Goal: Task Accomplishment & Management: Use online tool/utility

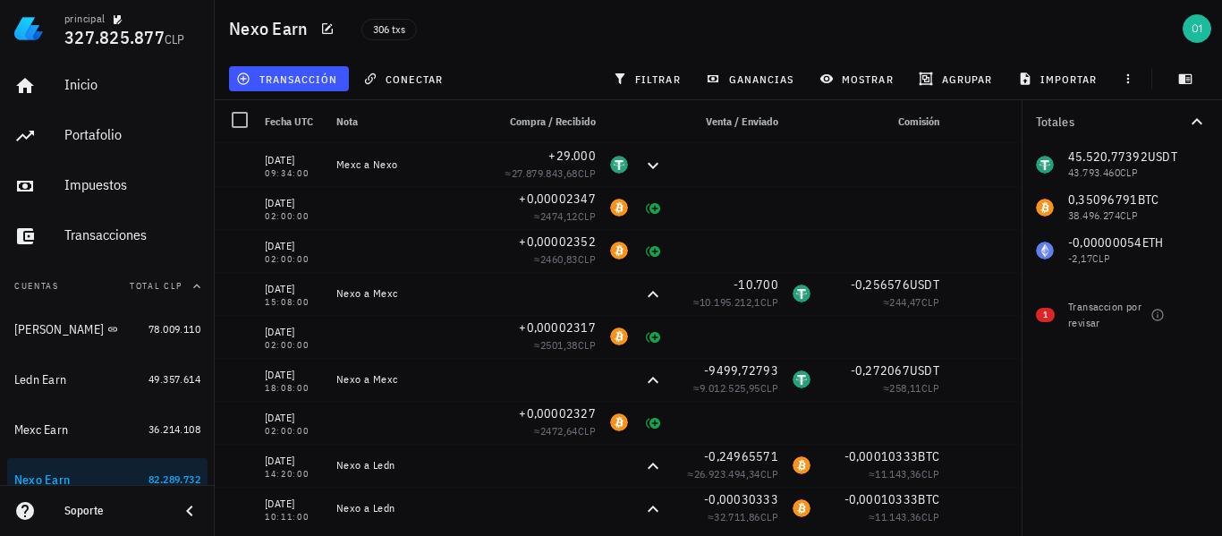
click at [490, 33] on div "306 txs" at bounding box center [579, 28] width 456 height 45
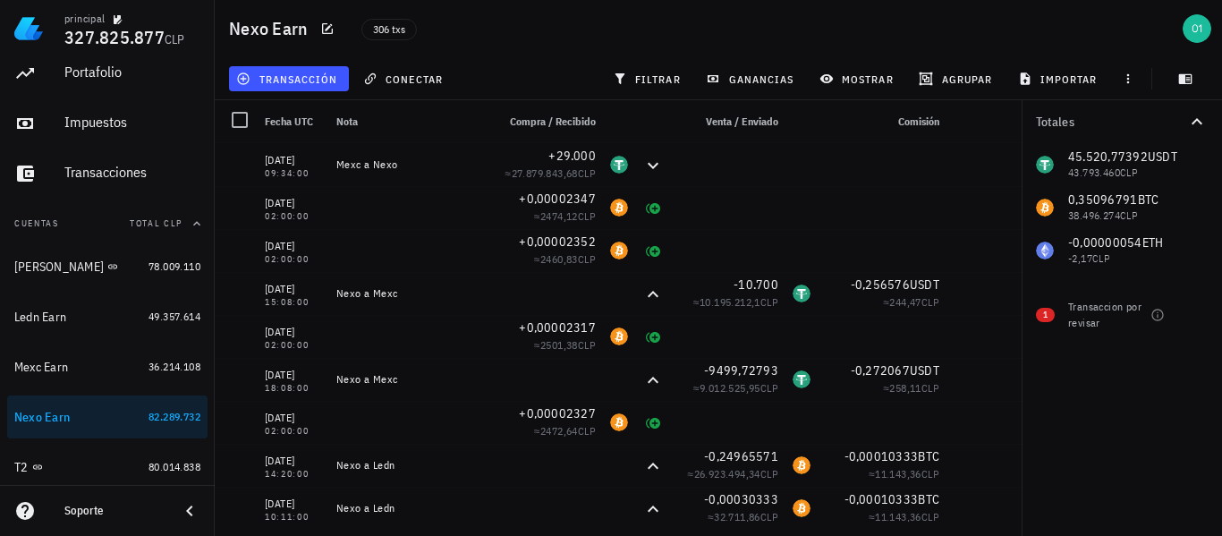
scroll to position [72, 0]
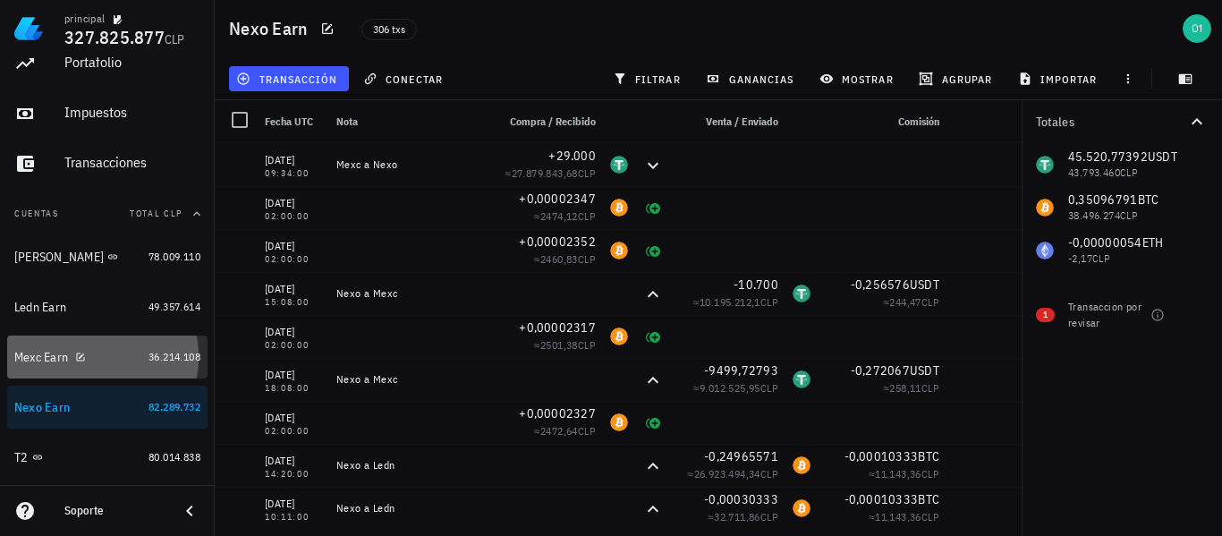
click at [27, 345] on div "Mexc Earn" at bounding box center [77, 357] width 127 height 38
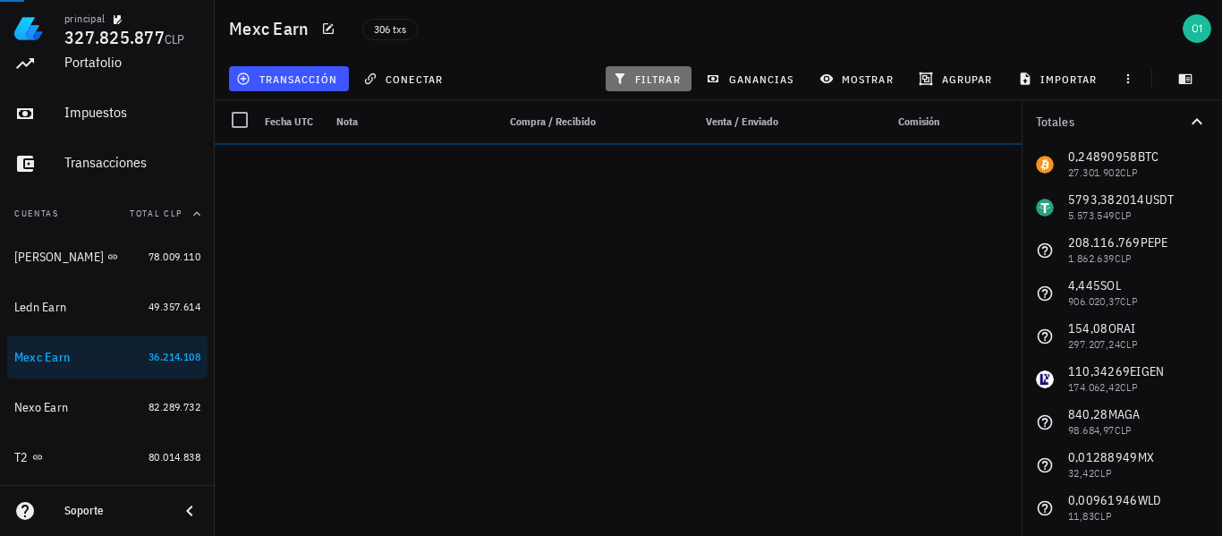
click at [649, 75] on span "filtrar" at bounding box center [649, 79] width 64 height 14
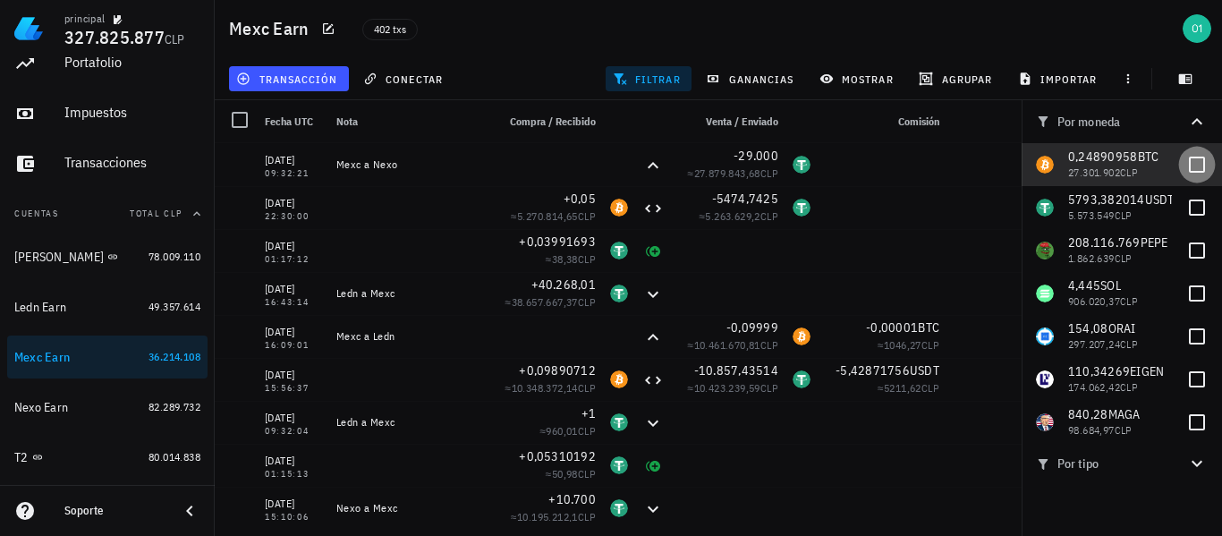
click at [1186, 156] on div at bounding box center [1197, 164] width 30 height 30
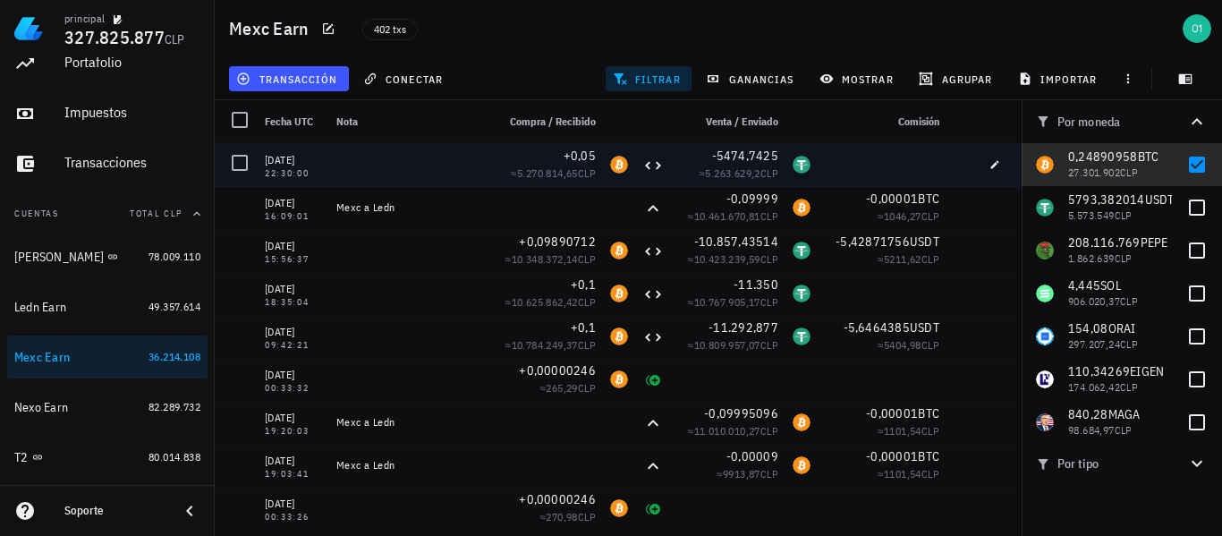
click at [874, 158] on div at bounding box center [882, 164] width 129 height 43
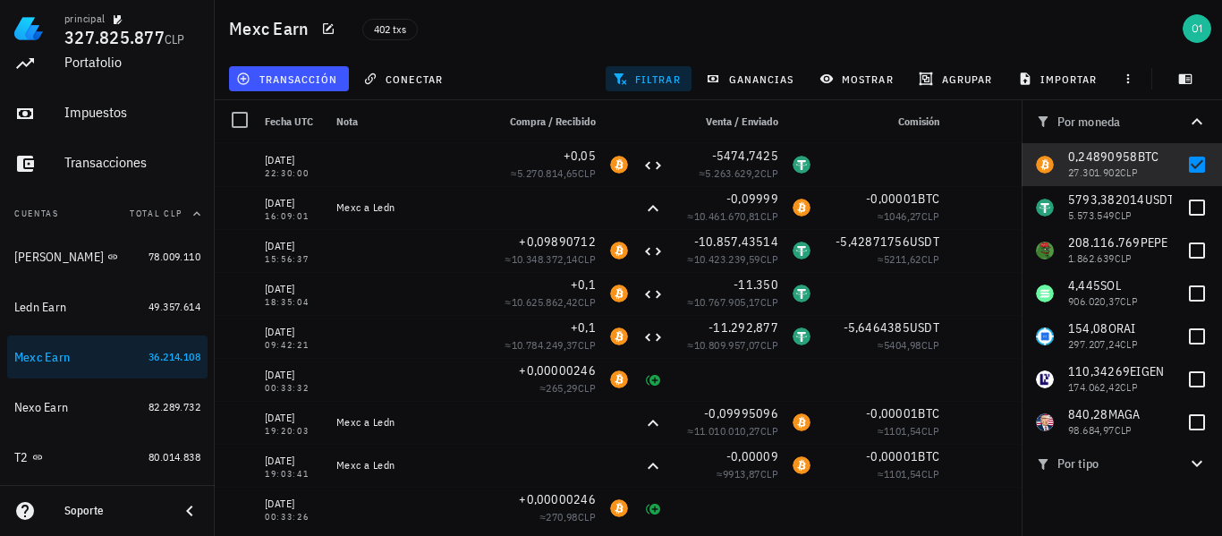
click at [1198, 462] on icon "button" at bounding box center [1197, 463] width 21 height 21
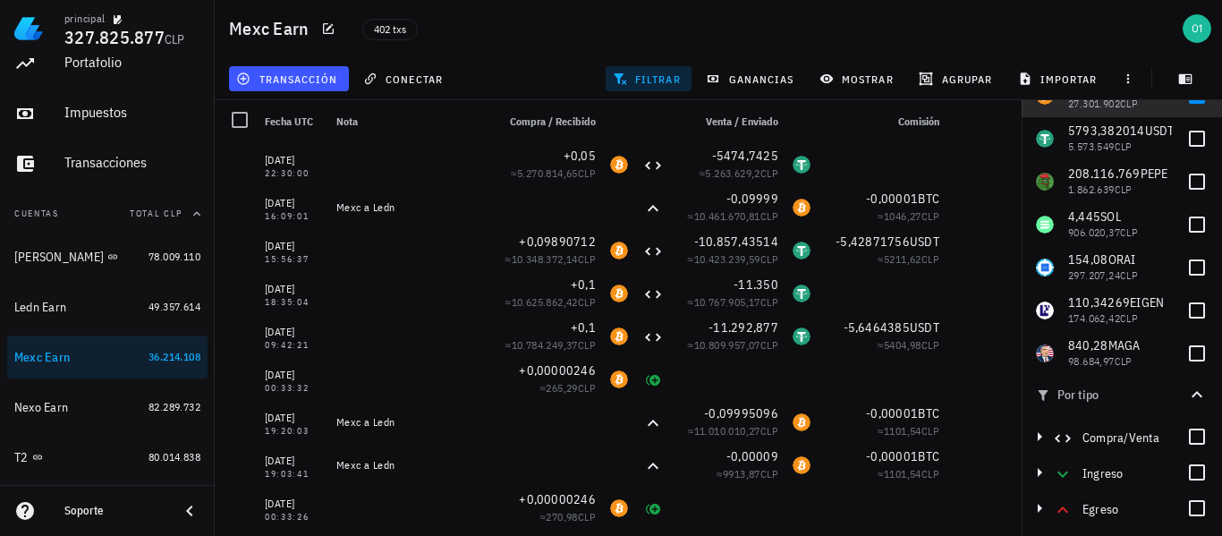
scroll to position [81, 0]
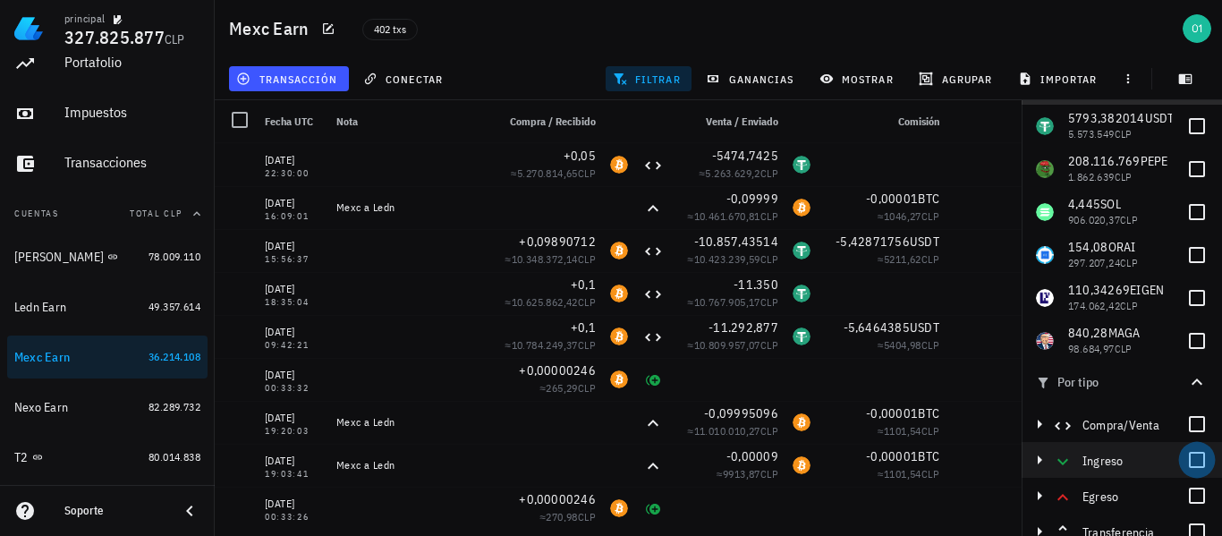
click at [1194, 457] on div at bounding box center [1197, 460] width 30 height 30
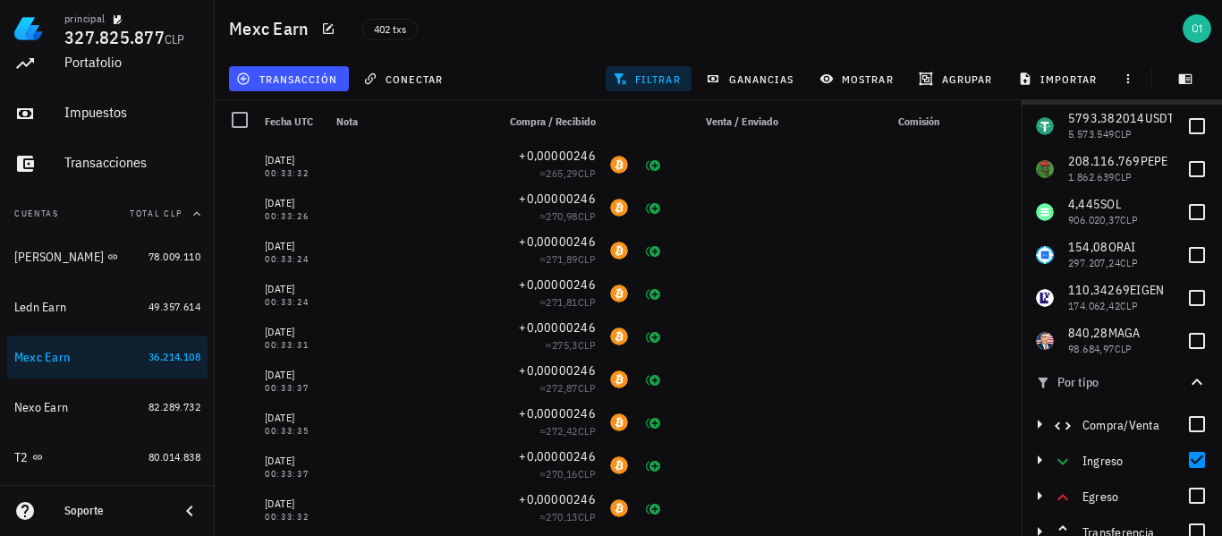
scroll to position [0, 0]
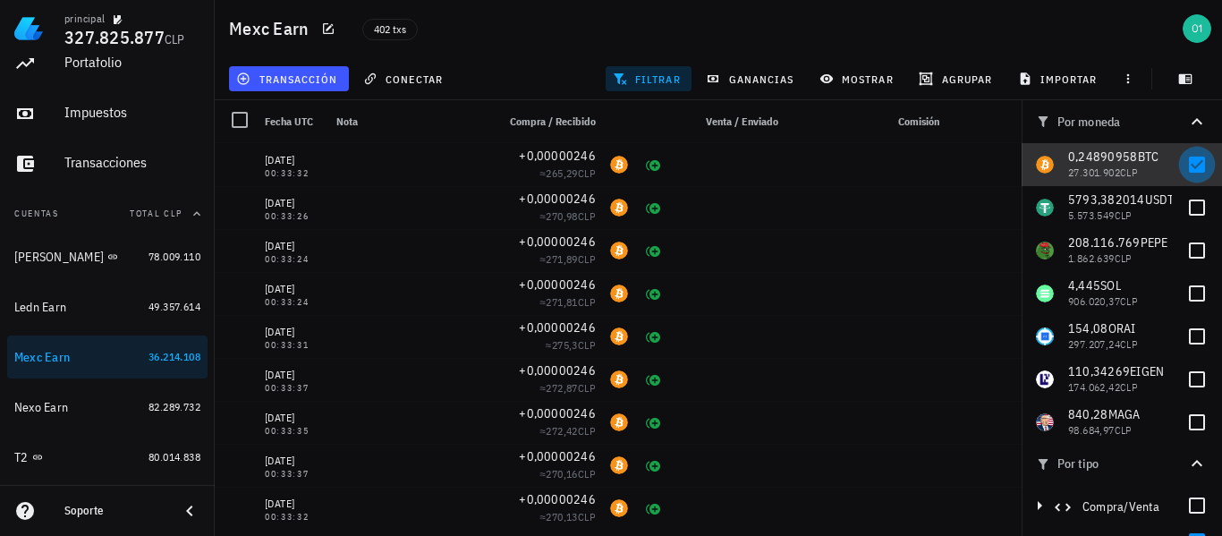
click at [1185, 172] on div at bounding box center [1197, 164] width 30 height 30
checkbox input "false"
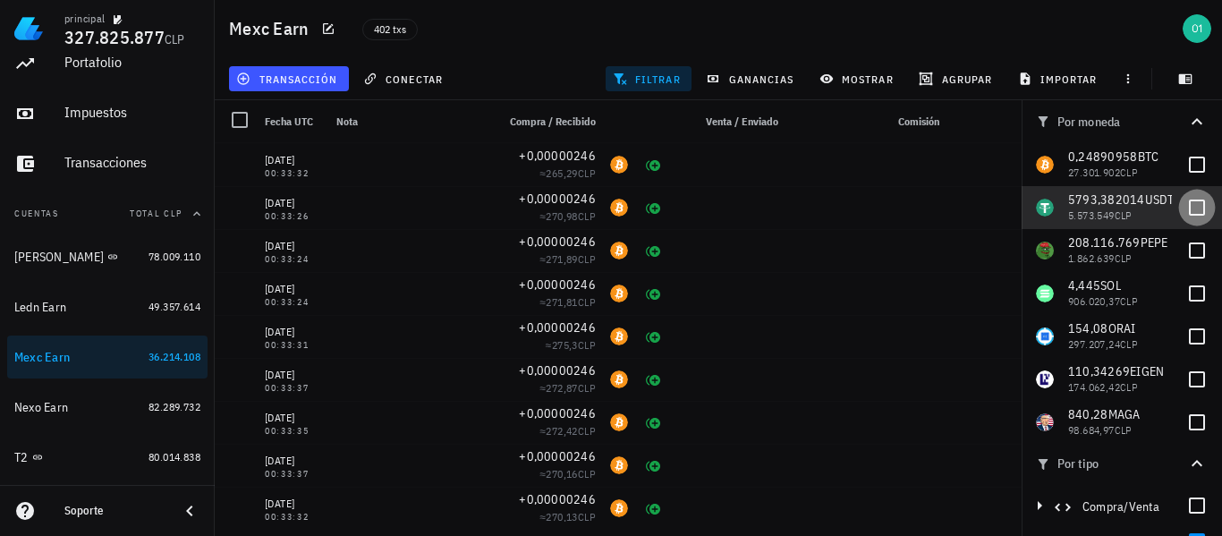
click at [1182, 206] on div at bounding box center [1197, 207] width 30 height 30
checkbox input "true"
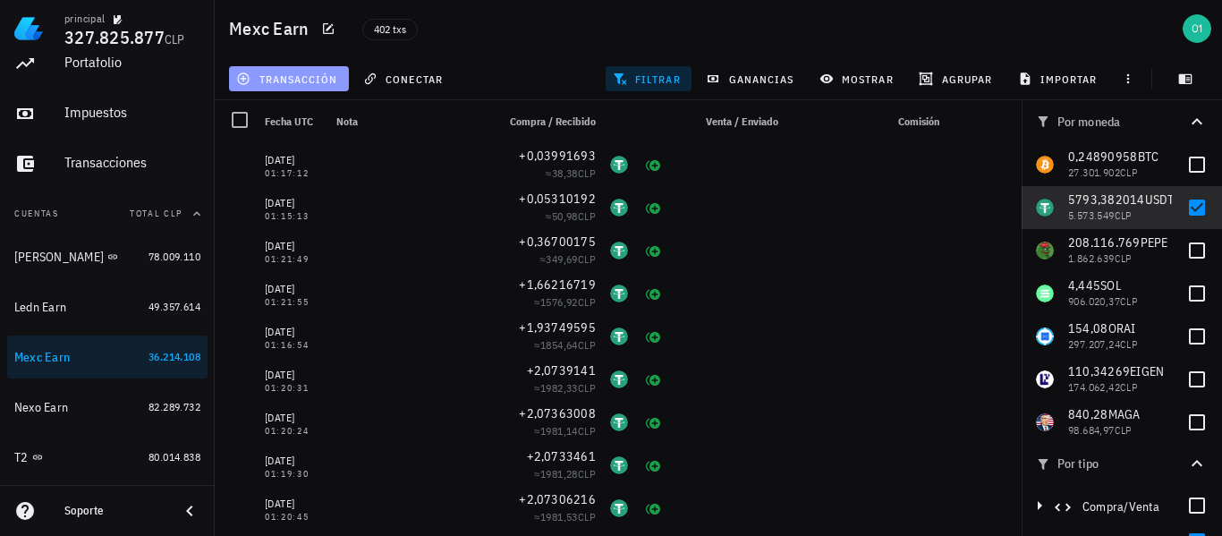
click at [340, 79] on button "transacción" at bounding box center [289, 78] width 120 height 25
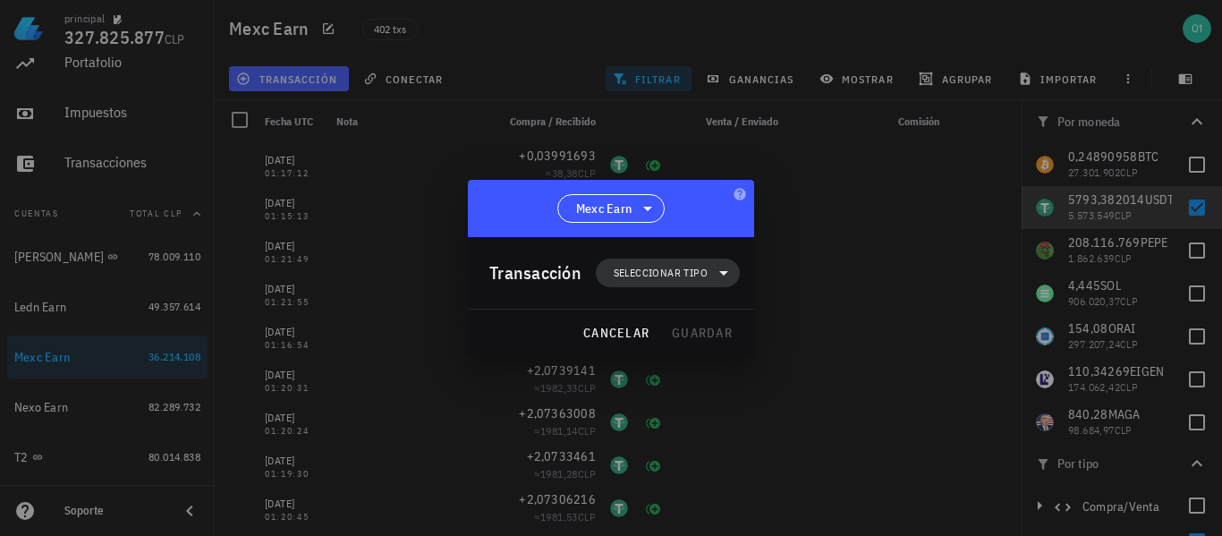
click at [634, 273] on span "Seleccionar tipo" at bounding box center [661, 273] width 94 height 18
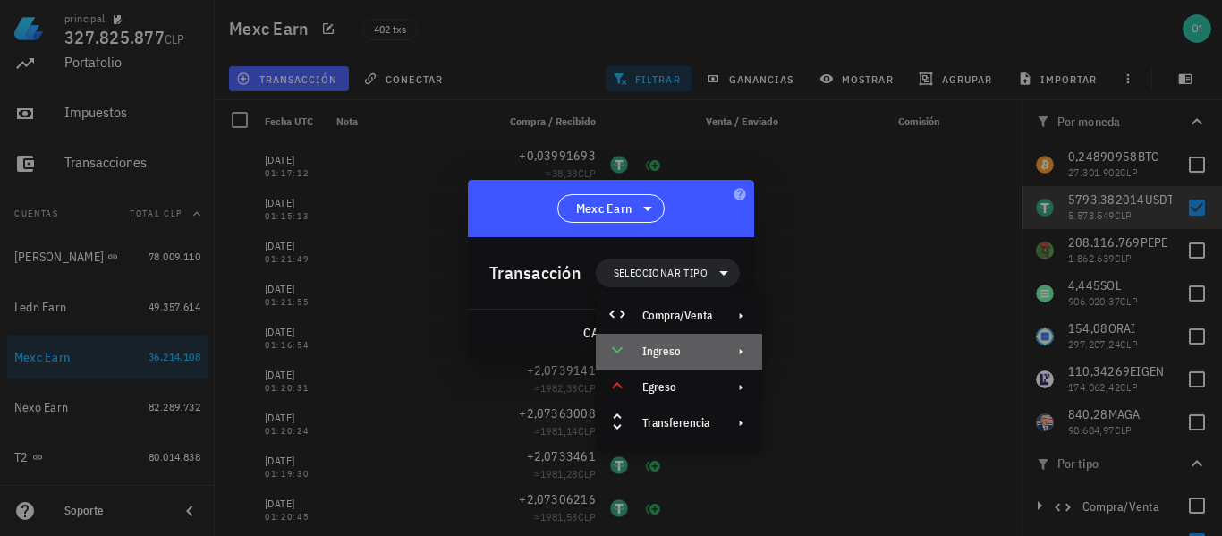
click at [686, 348] on div "Ingreso" at bounding box center [678, 352] width 70 height 14
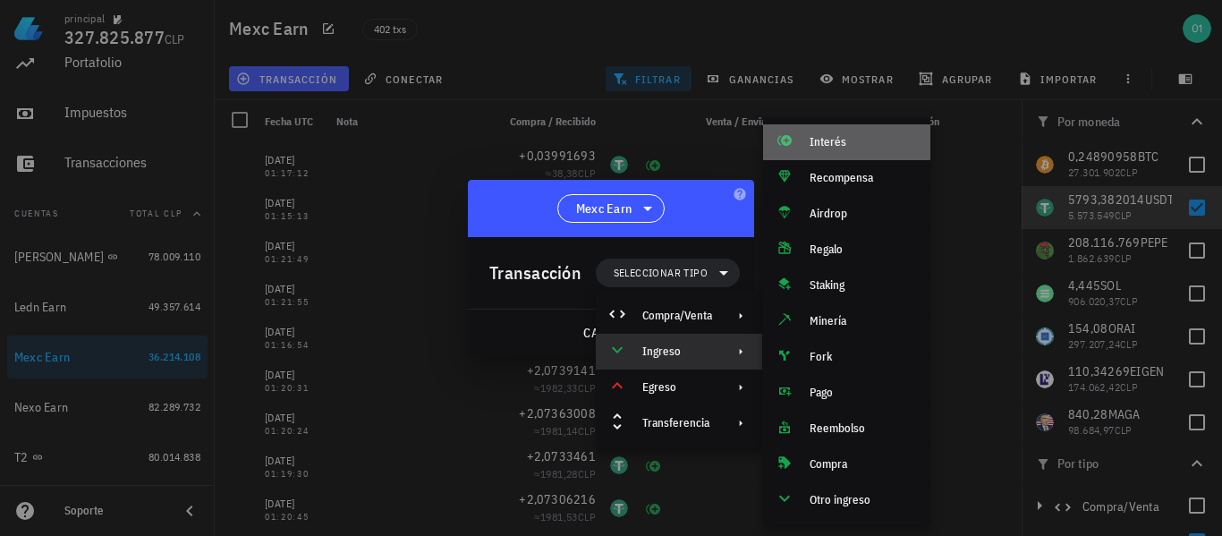
click at [803, 140] on div "Interés" at bounding box center [846, 142] width 167 height 36
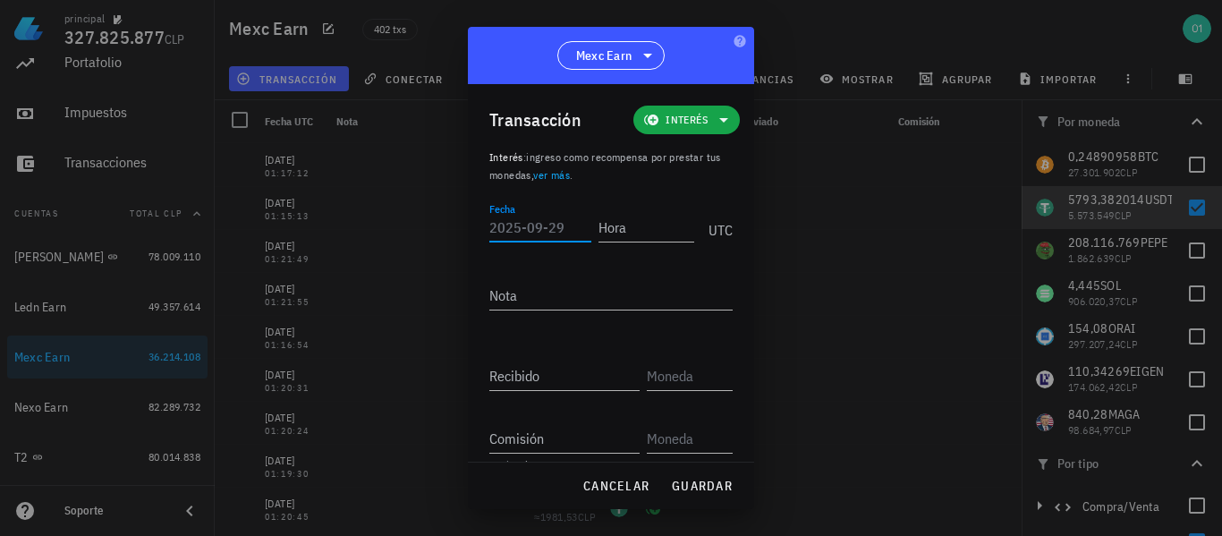
click at [515, 224] on input "Fecha" at bounding box center [541, 227] width 102 height 29
type input "[DATE]"
type input "01:17:14"
type input "1,25895215"
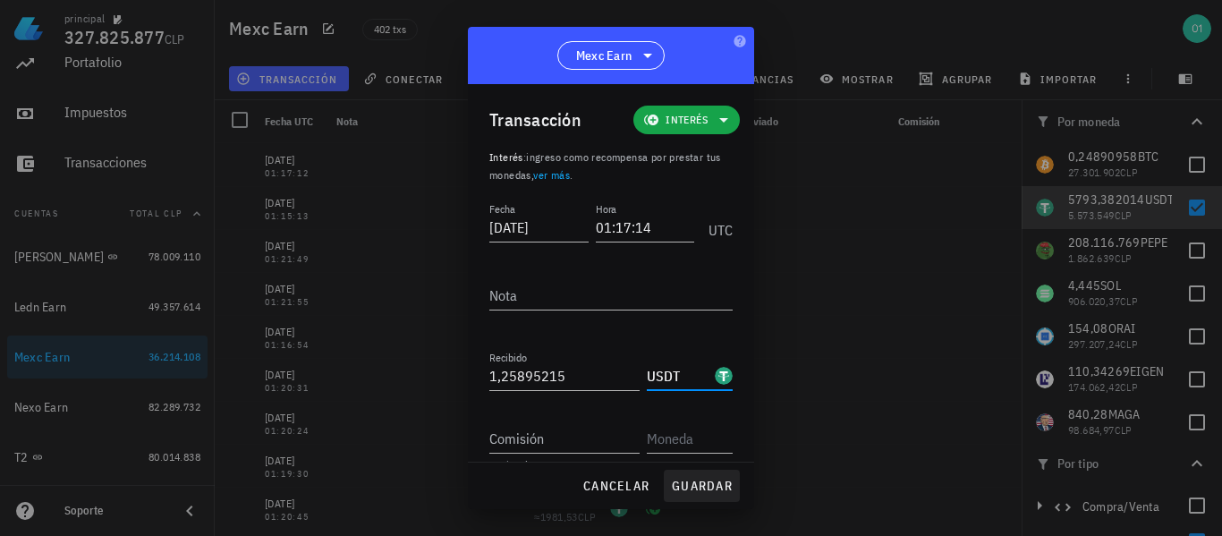
type input "USDT"
click at [691, 492] on span "guardar" at bounding box center [702, 486] width 62 height 16
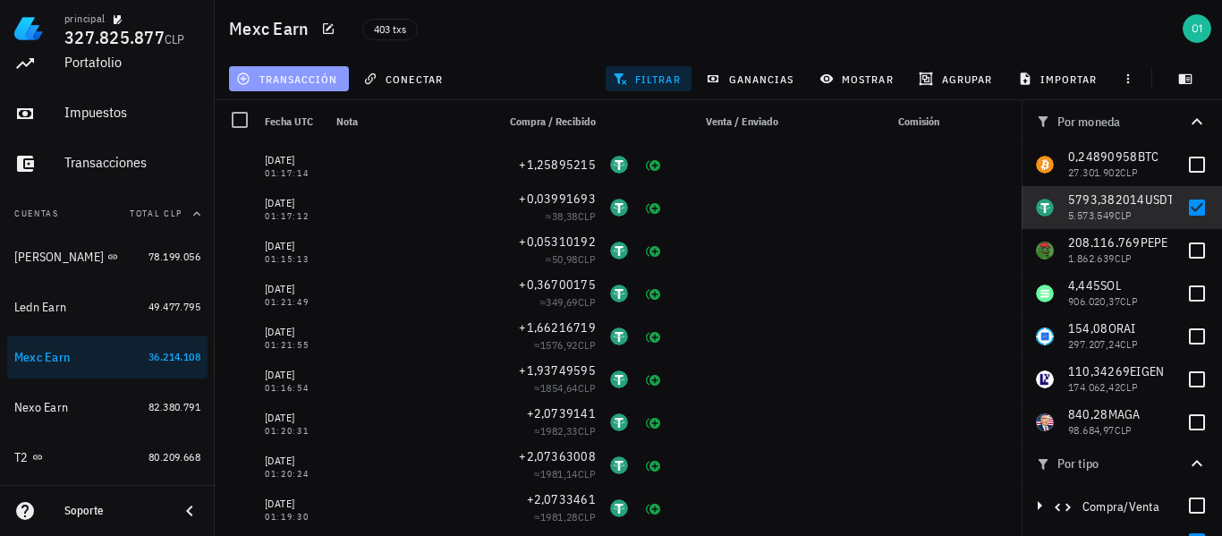
click at [302, 77] on span "transacción" at bounding box center [289, 79] width 98 height 14
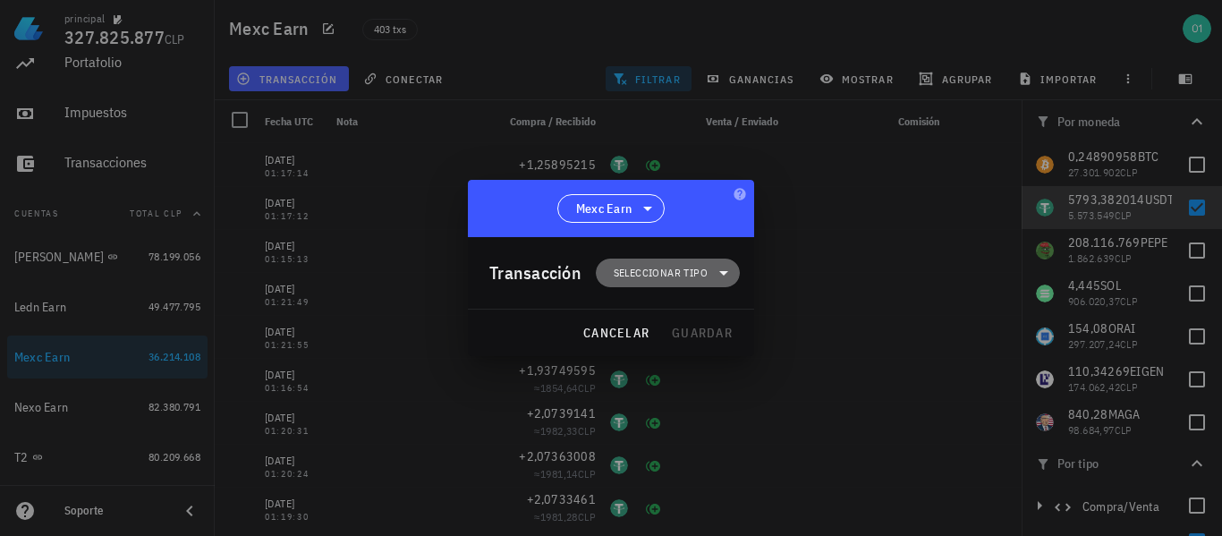
click at [639, 267] on span "Seleccionar tipo" at bounding box center [661, 273] width 94 height 18
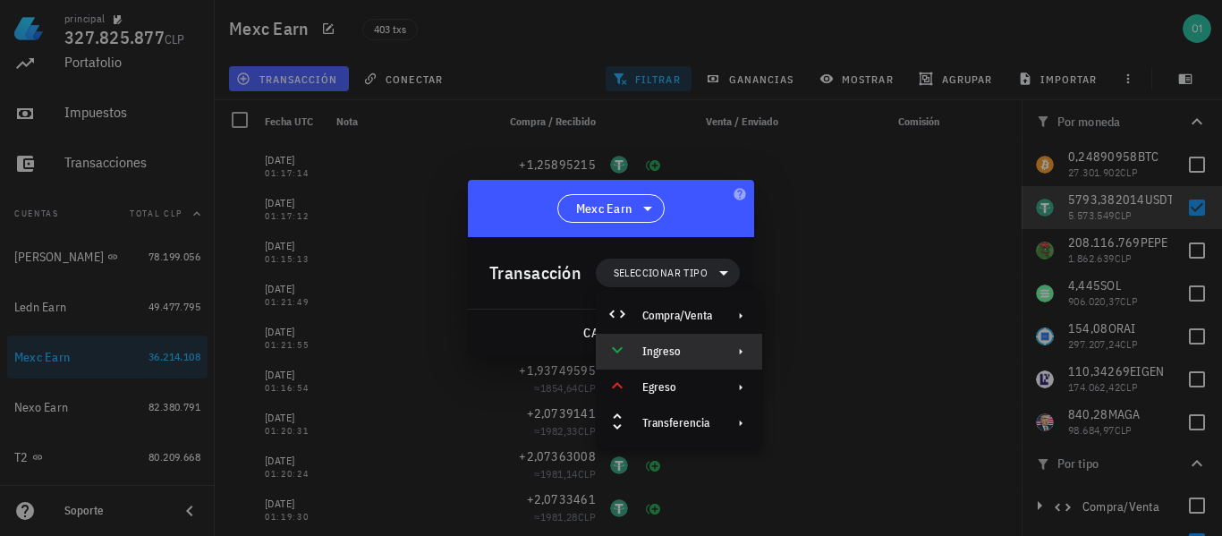
click at [674, 347] on div "Ingreso" at bounding box center [678, 352] width 70 height 14
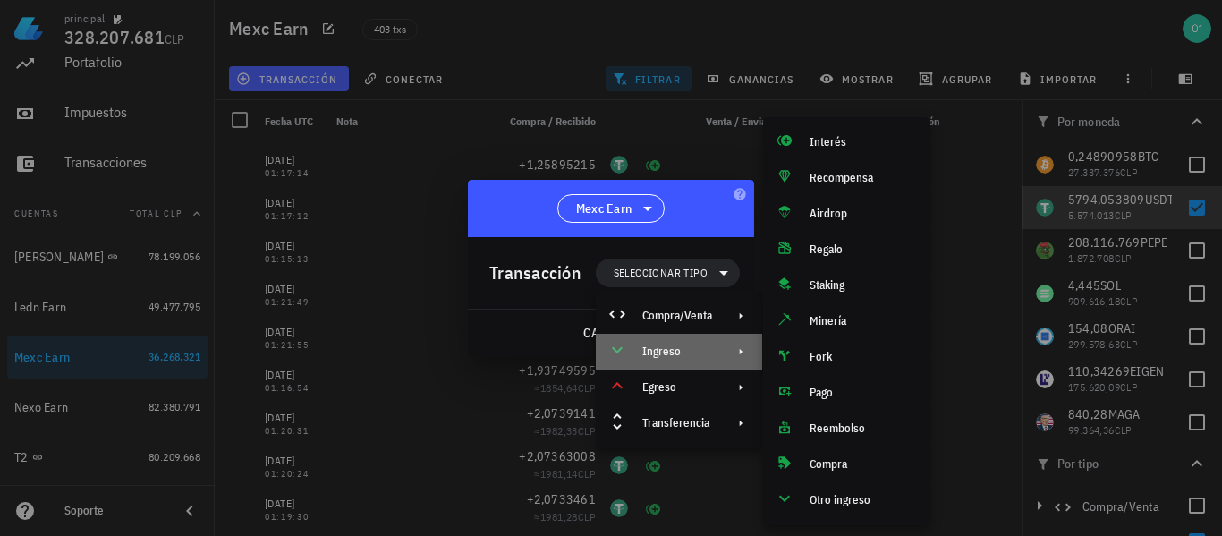
click at [689, 353] on div "Ingreso" at bounding box center [678, 352] width 70 height 14
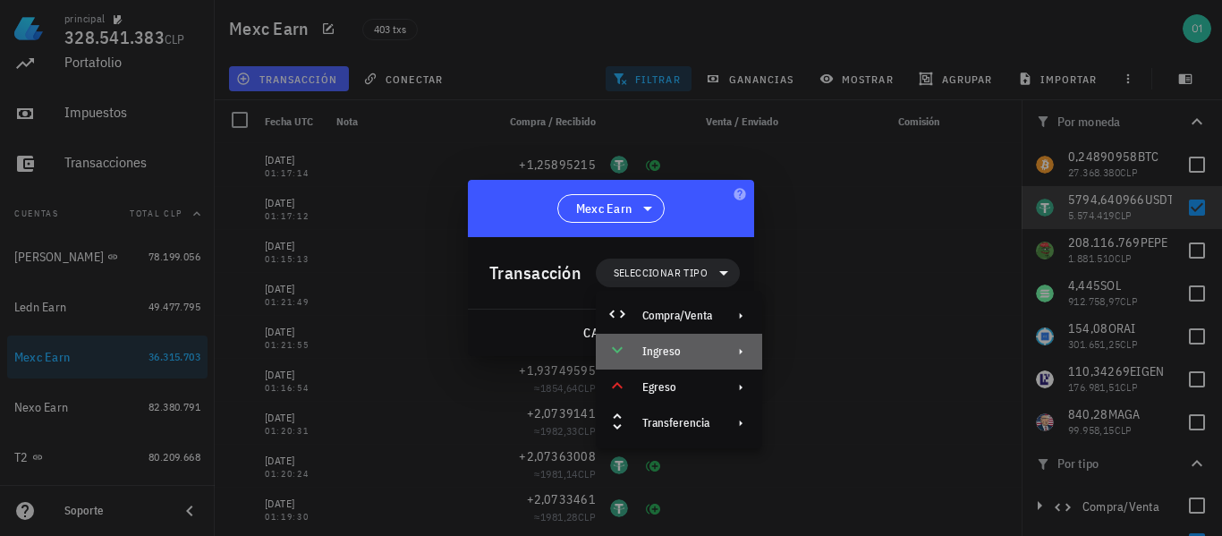
click at [732, 352] on div at bounding box center [737, 352] width 21 height 14
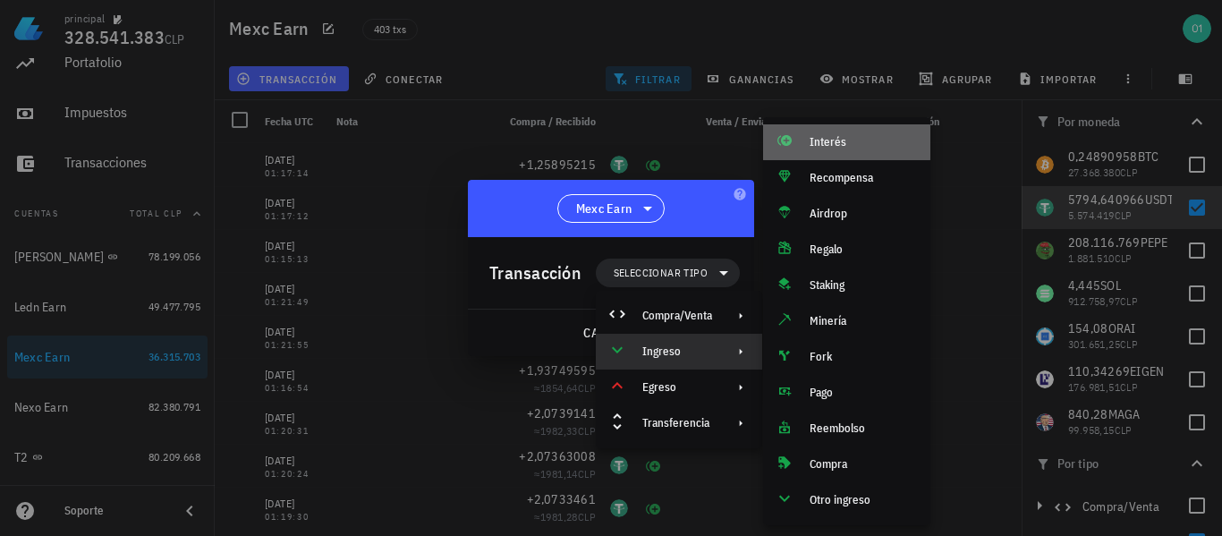
click at [814, 140] on div "Interés" at bounding box center [863, 142] width 106 height 14
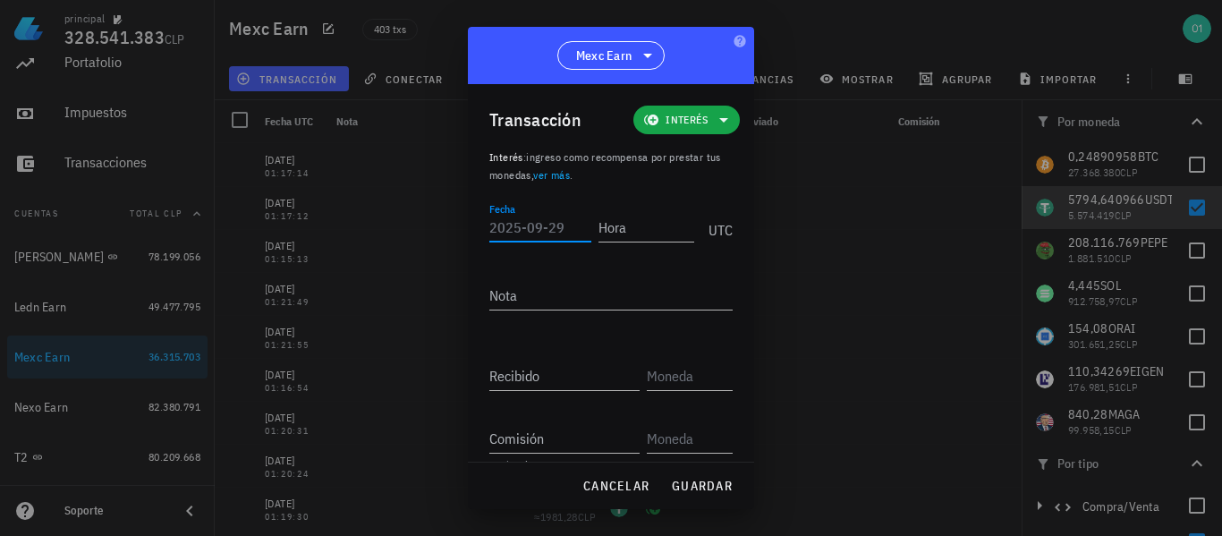
click at [567, 233] on input "Fecha" at bounding box center [541, 227] width 102 height 29
type input "[DATE]"
type input "01:17:07"
type input "3,88146652"
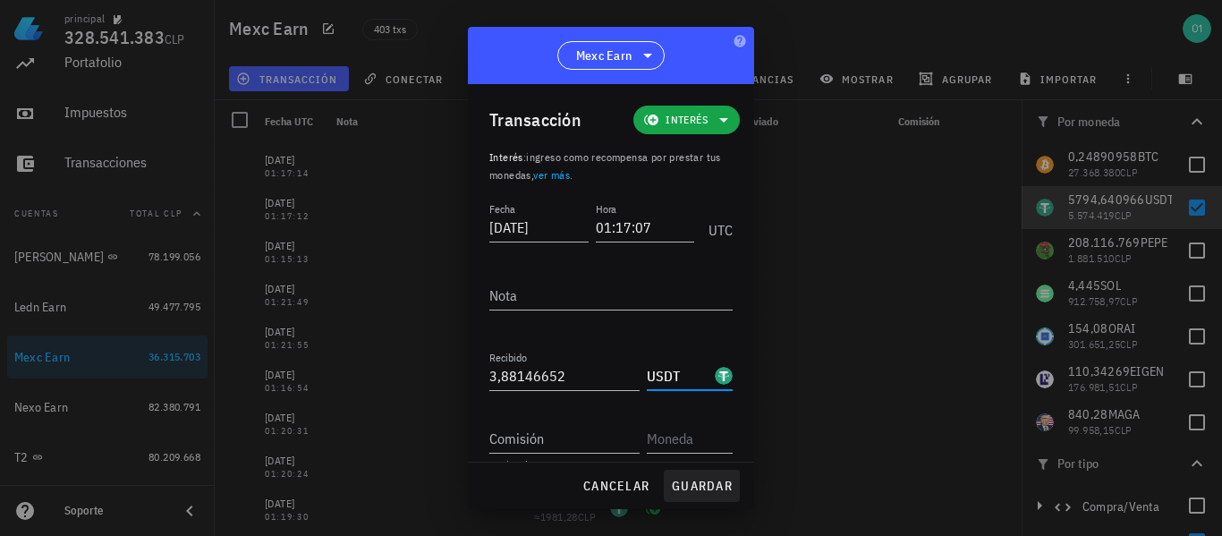
type input "USDT"
click at [695, 489] on span "guardar" at bounding box center [702, 486] width 62 height 16
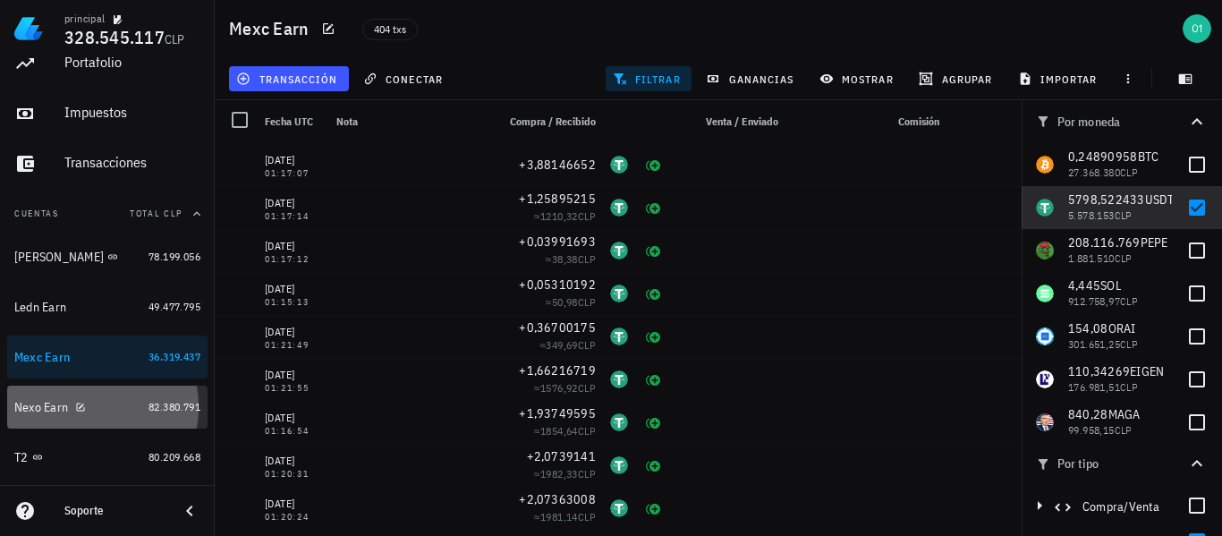
click at [42, 404] on div "Nexo Earn" at bounding box center [41, 407] width 54 height 15
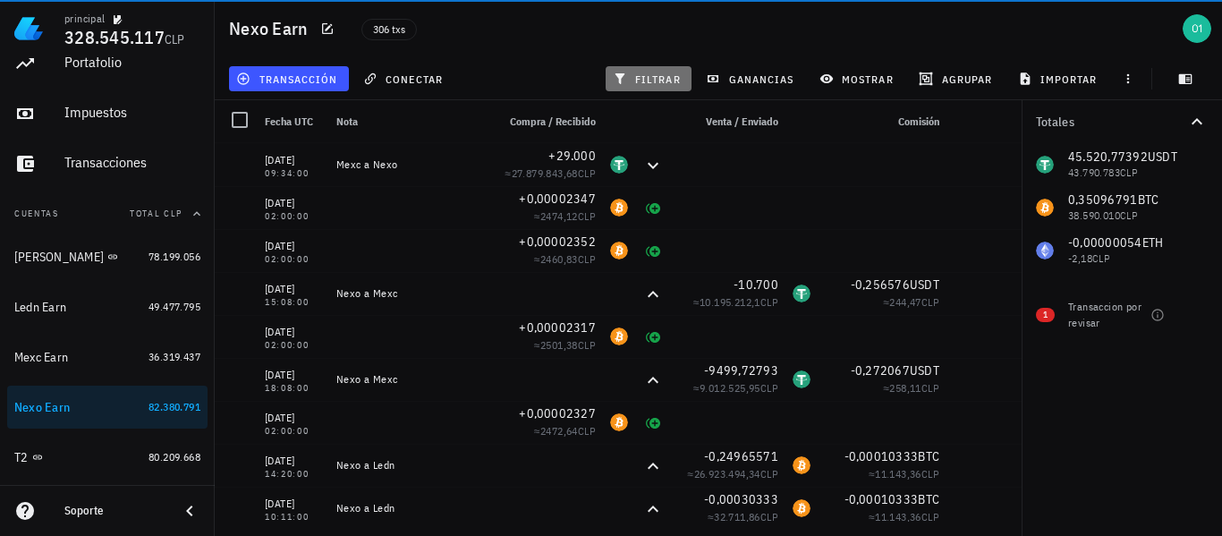
click at [660, 83] on span "filtrar" at bounding box center [649, 79] width 64 height 14
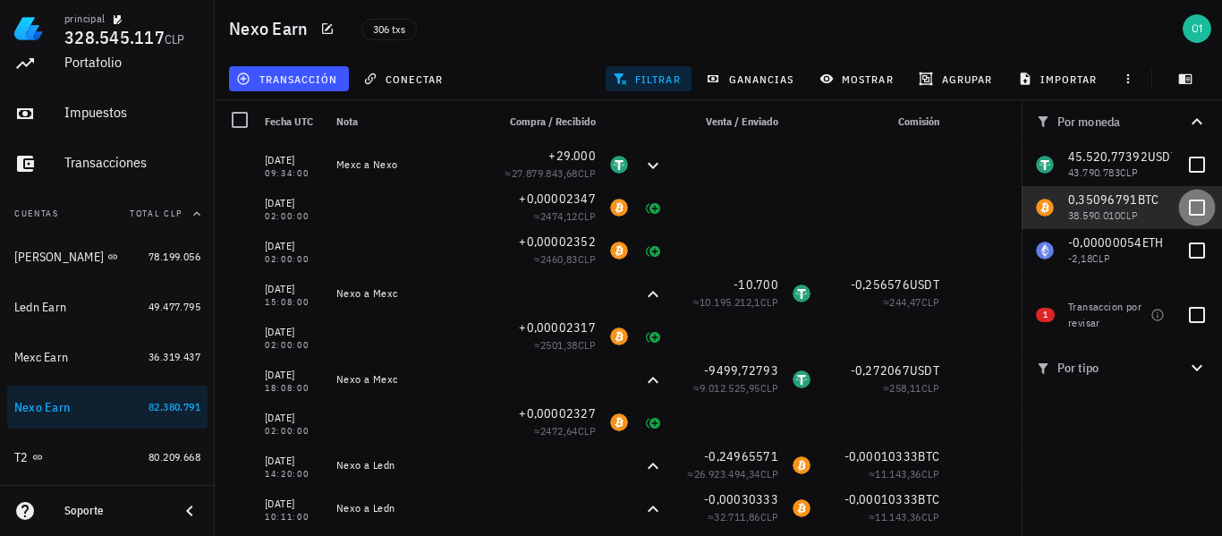
click at [1197, 208] on div at bounding box center [1197, 207] width 30 height 30
checkbox input "true"
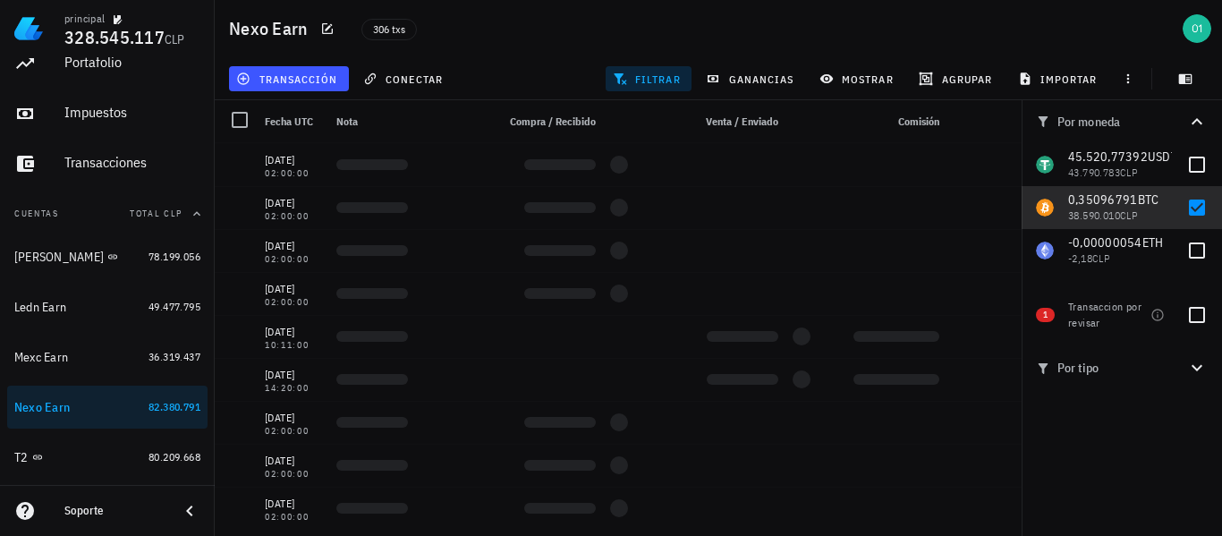
click at [1198, 368] on icon "button" at bounding box center [1197, 367] width 21 height 21
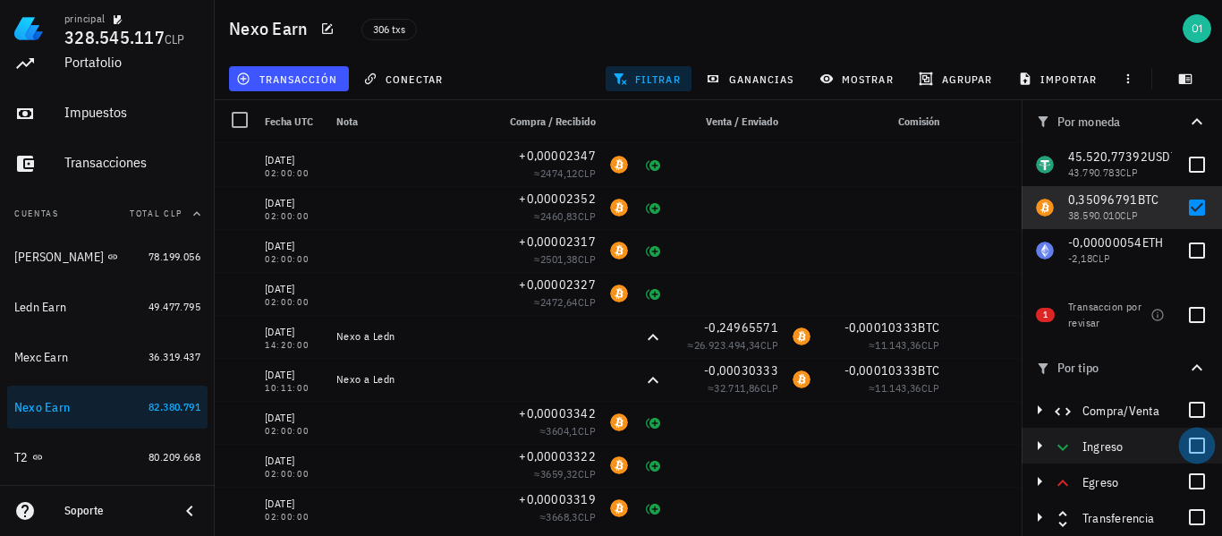
click at [1198, 442] on div at bounding box center [1197, 445] width 30 height 30
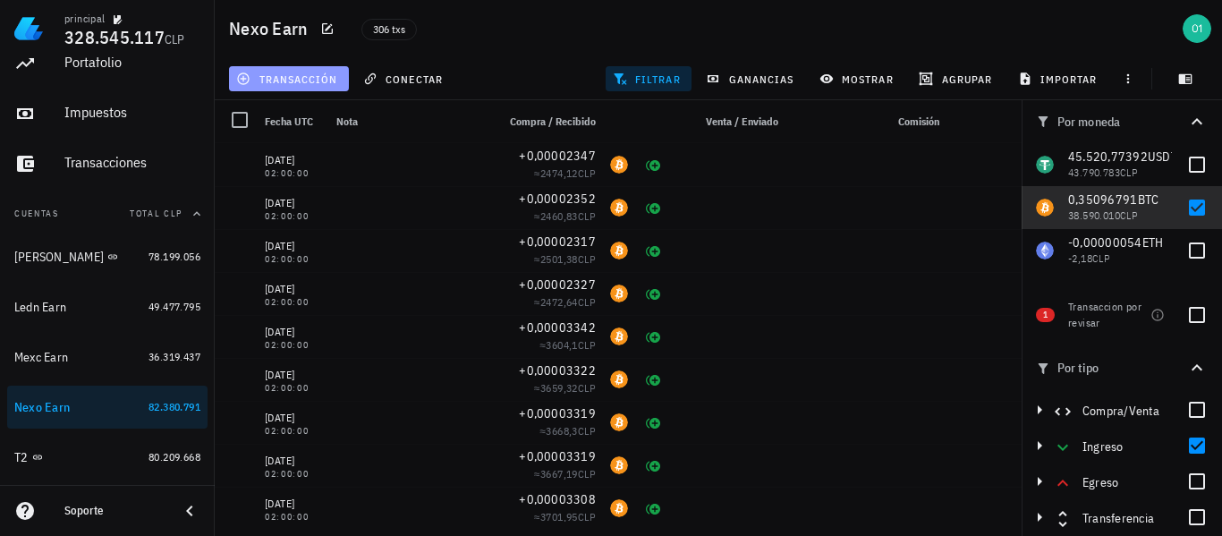
click at [272, 75] on span "transacción" at bounding box center [289, 79] width 98 height 14
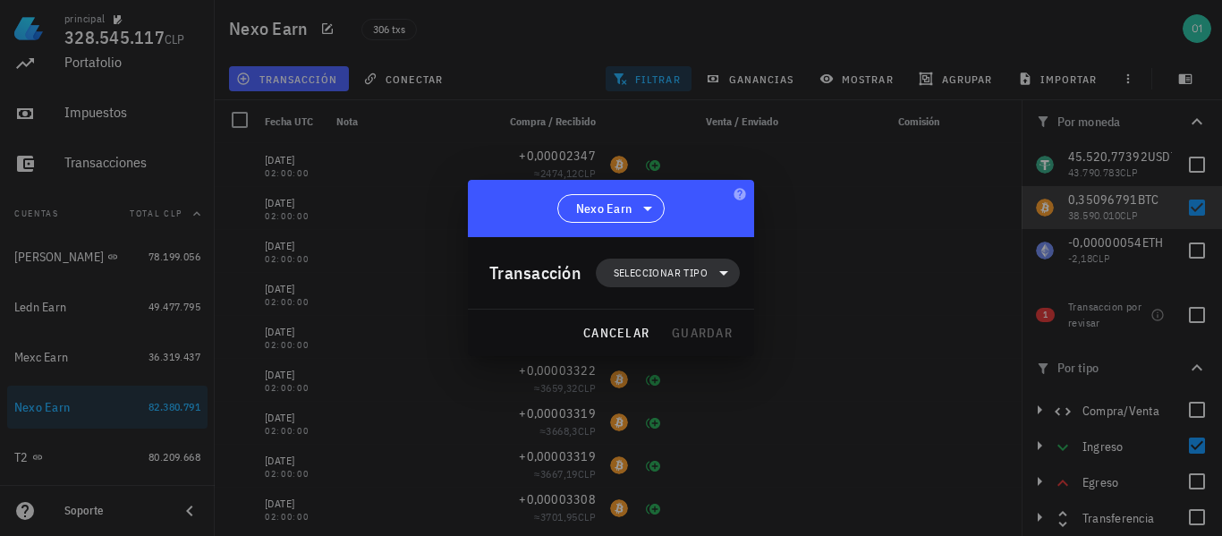
click at [651, 260] on span "Seleccionar tipo" at bounding box center [668, 273] width 123 height 29
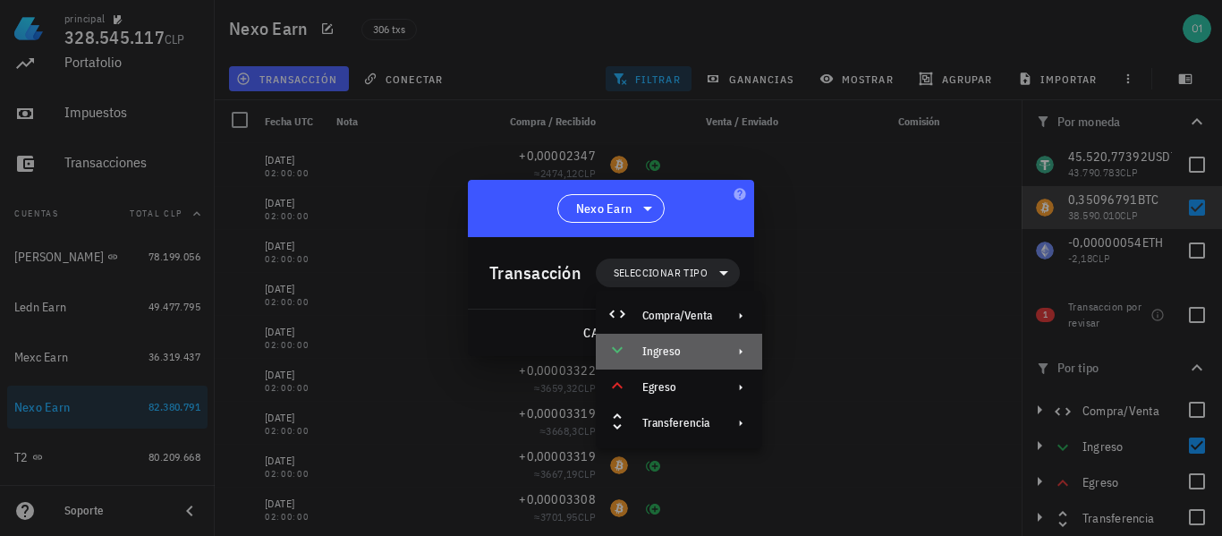
click at [672, 345] on div "Ingreso" at bounding box center [678, 352] width 70 height 14
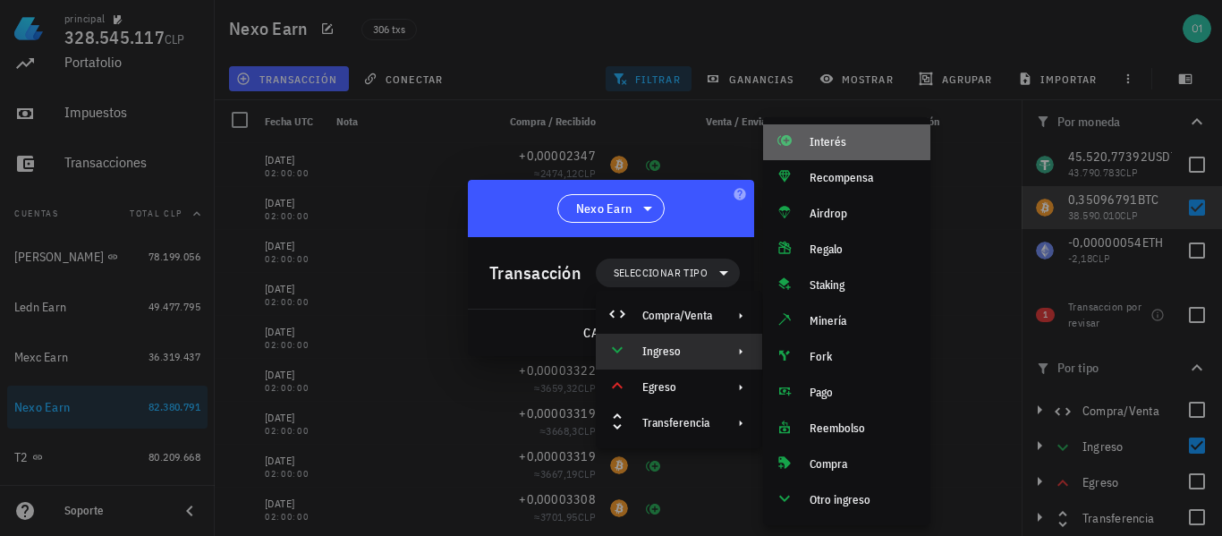
click at [835, 134] on div "Interés" at bounding box center [846, 142] width 167 height 36
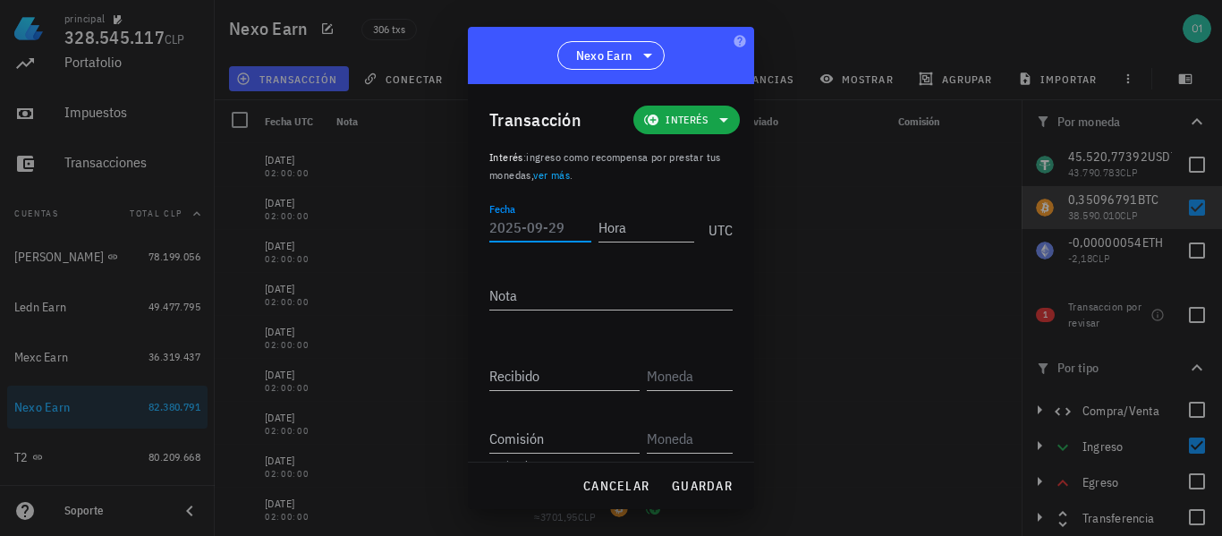
click at [530, 236] on input "Fecha" at bounding box center [541, 227] width 102 height 29
type input "[DATE]"
type input "02:00:00"
type input "0,00002347"
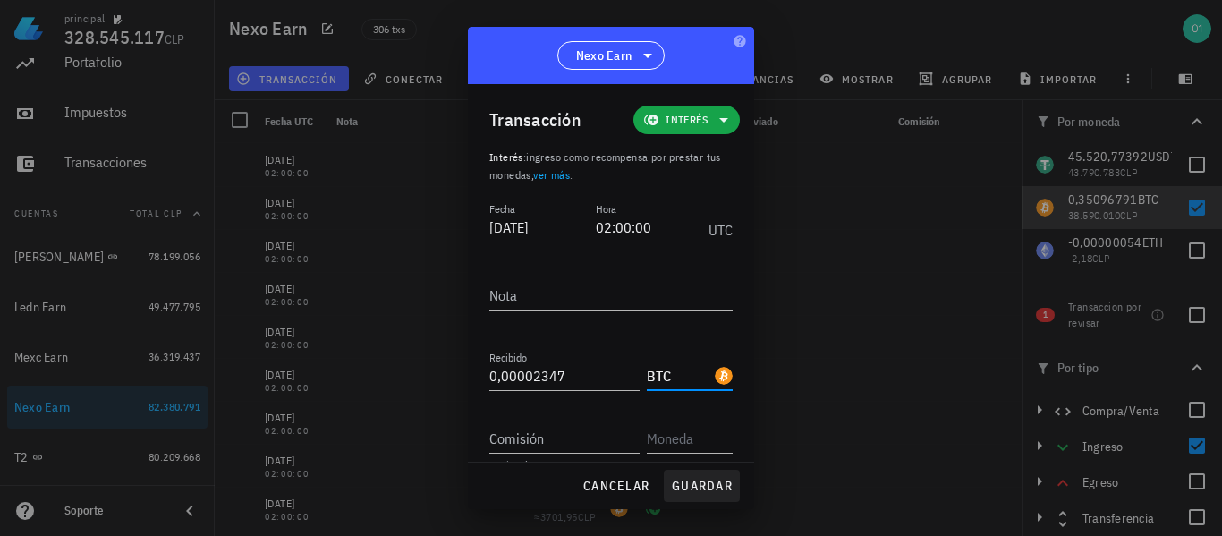
type input "BTC"
click at [709, 476] on button "guardar" at bounding box center [702, 486] width 76 height 32
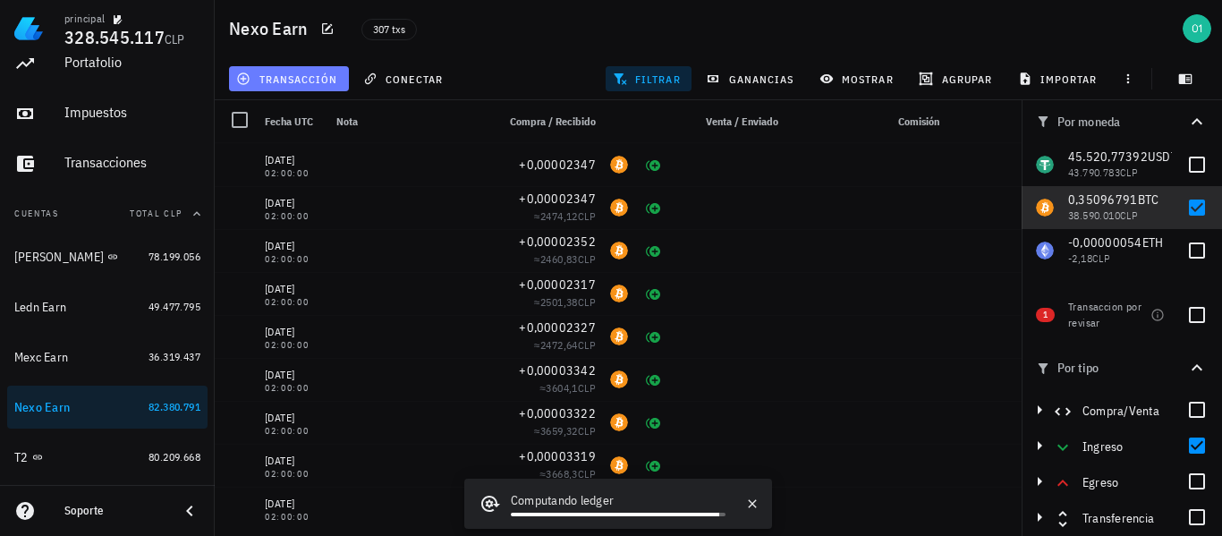
click at [280, 75] on span "transacción" at bounding box center [289, 79] width 98 height 14
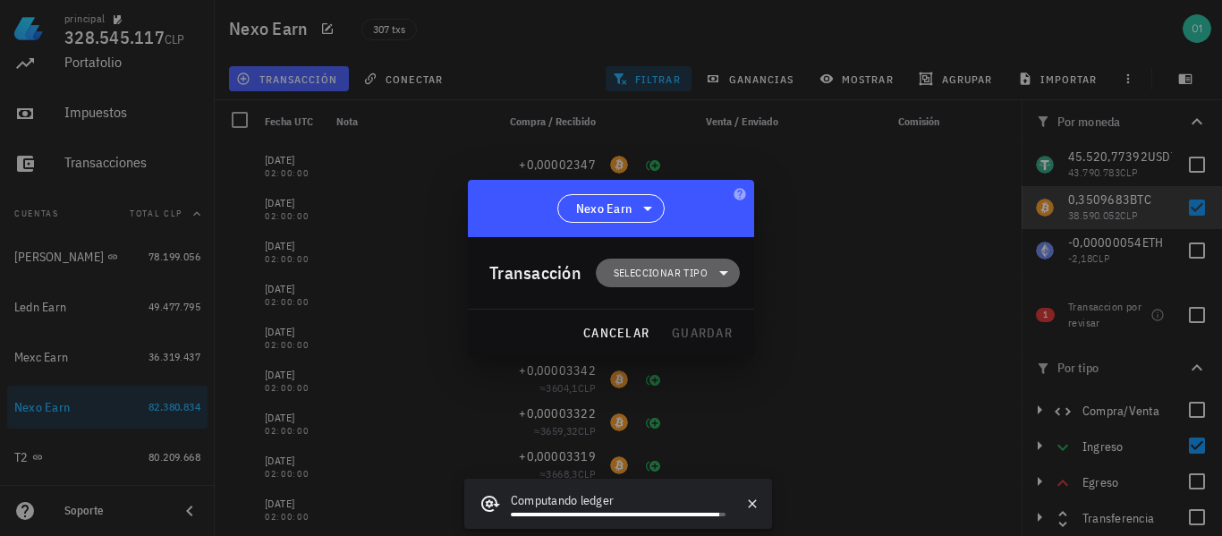
click at [670, 269] on span "Seleccionar tipo" at bounding box center [661, 273] width 94 height 18
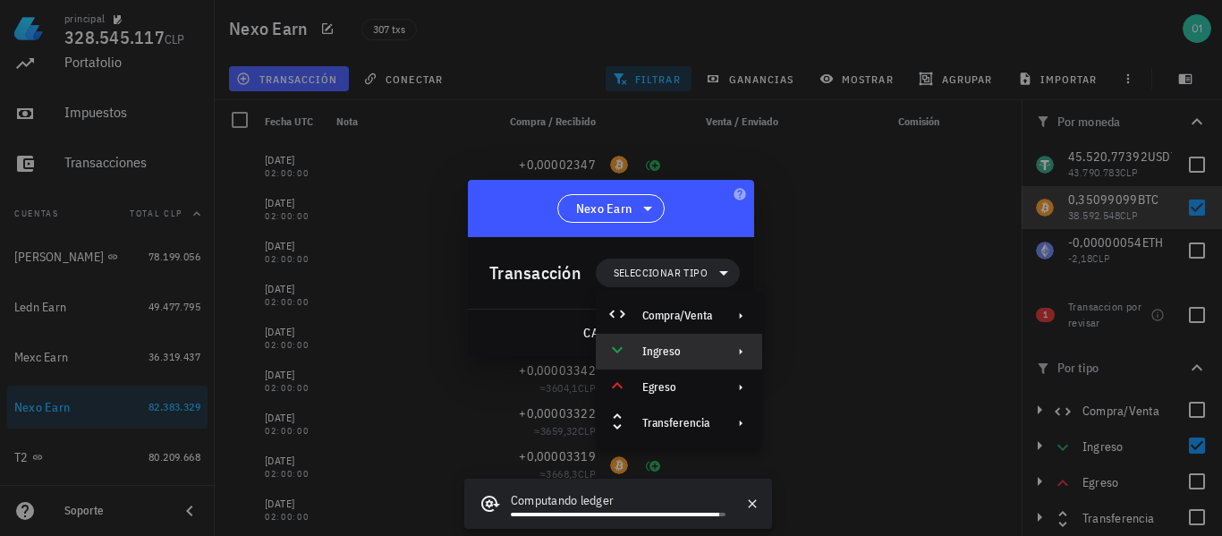
click at [689, 346] on div "Ingreso" at bounding box center [678, 352] width 70 height 14
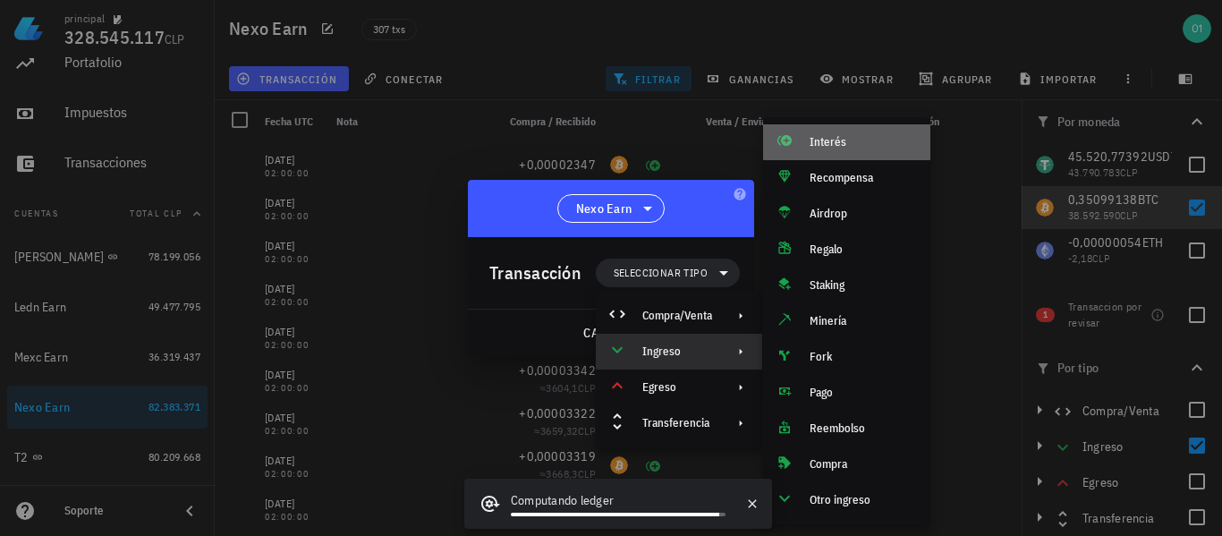
click at [826, 147] on div "Interés" at bounding box center [863, 142] width 106 height 14
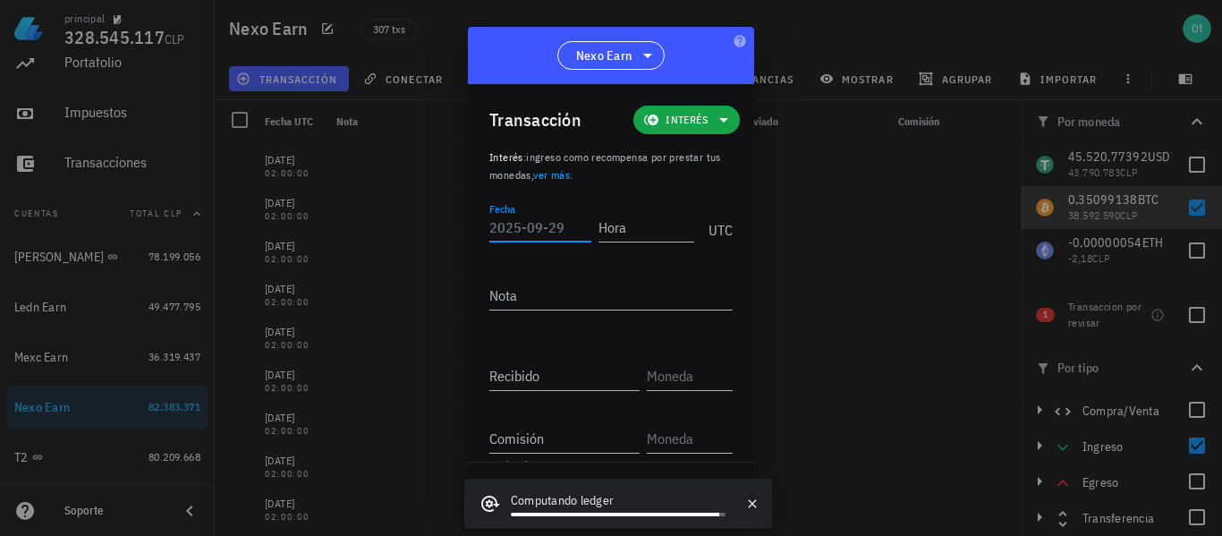
click at [552, 224] on input "Fecha" at bounding box center [541, 227] width 102 height 29
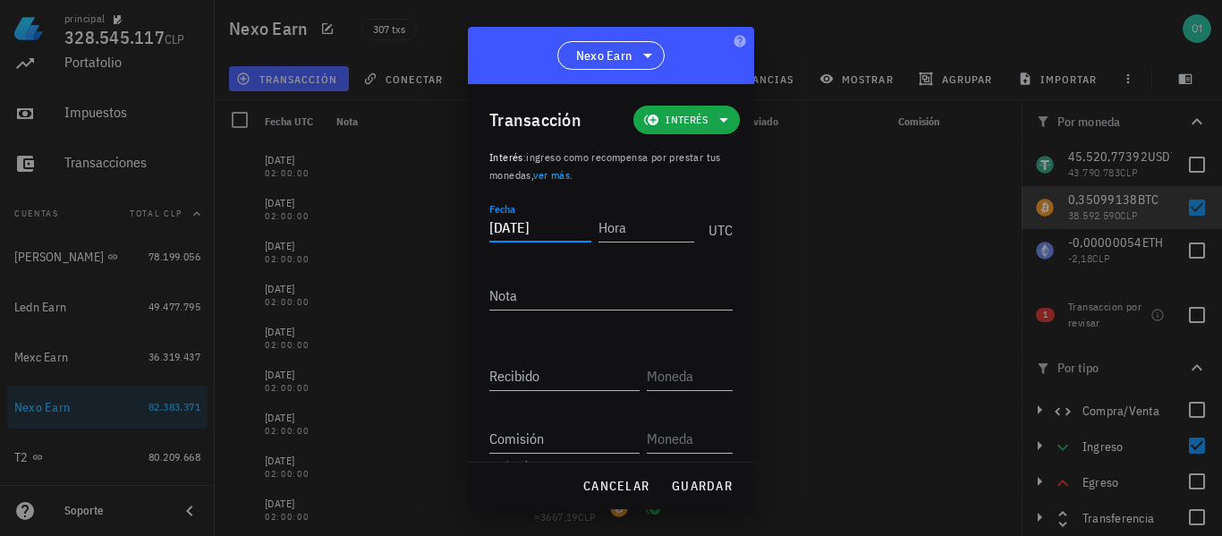
type input "[DATE]"
type input "02:00:00"
type input "0,00002326"
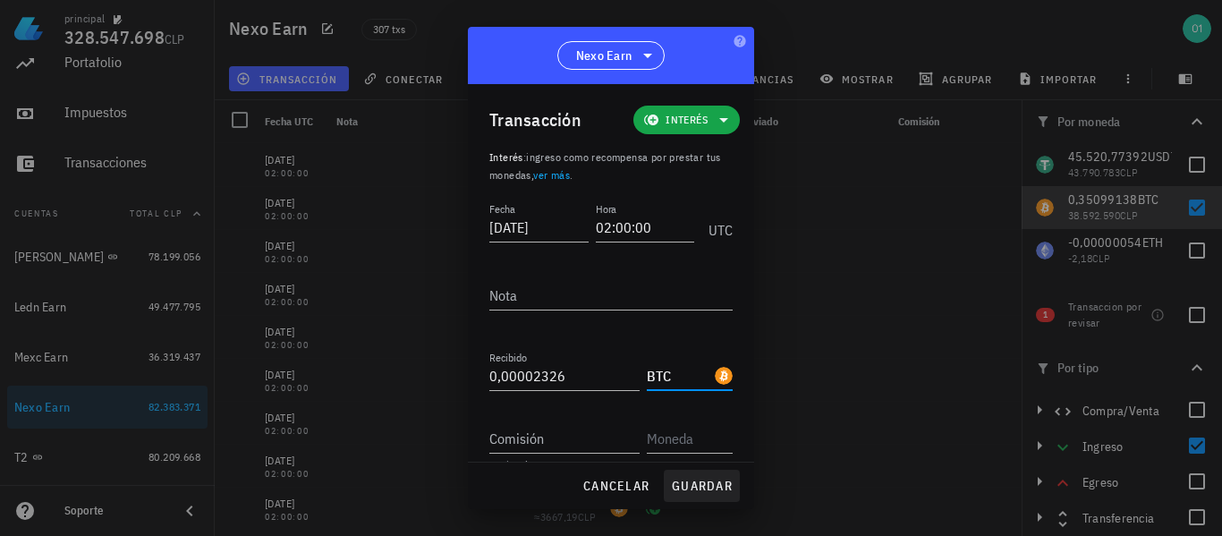
type input "BTC"
click at [701, 487] on span "guardar" at bounding box center [702, 486] width 62 height 16
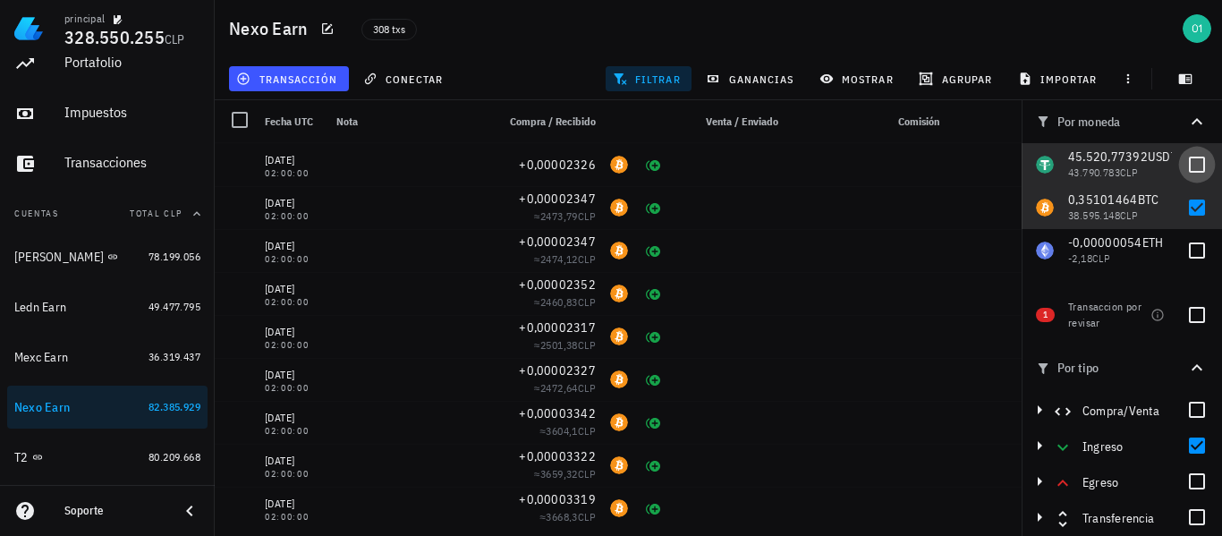
click at [1195, 160] on div at bounding box center [1197, 164] width 30 height 30
checkbox input "true"
click at [1194, 201] on div at bounding box center [1197, 207] width 30 height 30
checkbox input "false"
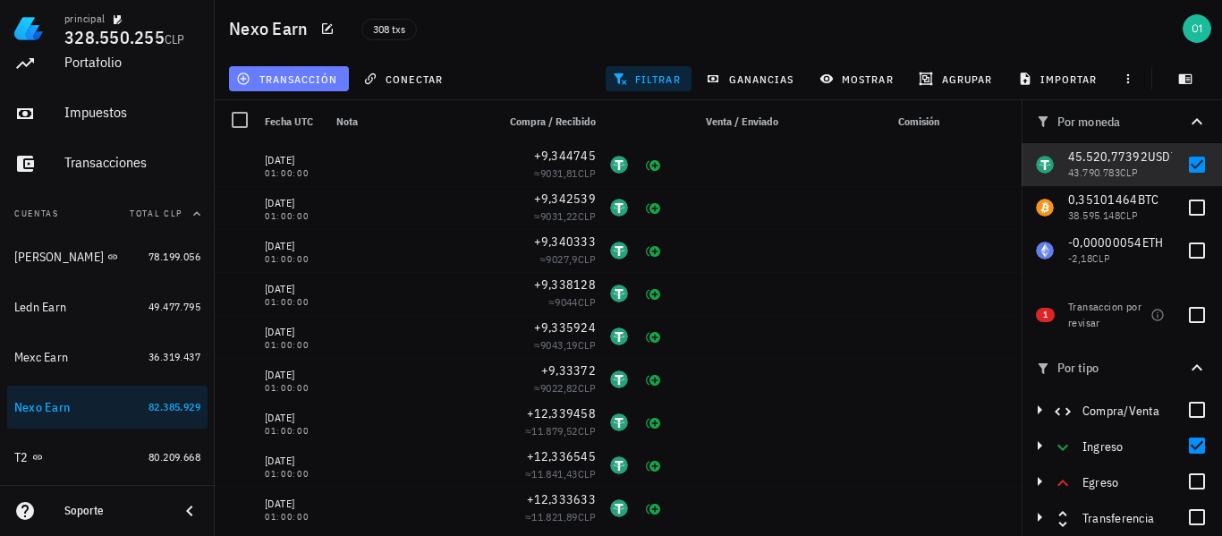
click at [327, 73] on span "transacción" at bounding box center [289, 79] width 98 height 14
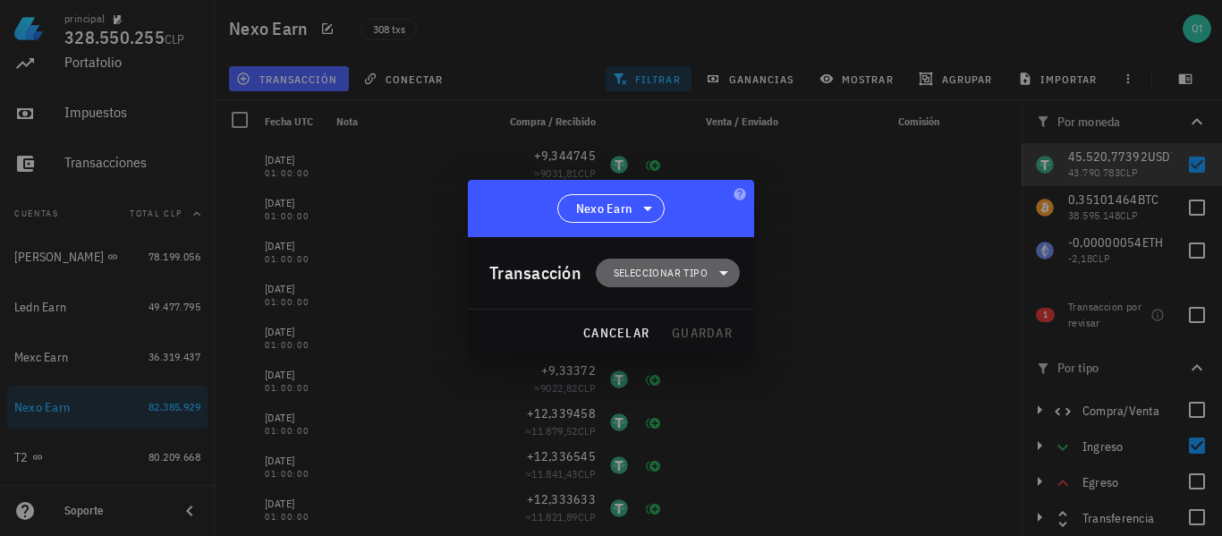
click at [669, 277] on span "Seleccionar tipo" at bounding box center [661, 273] width 94 height 18
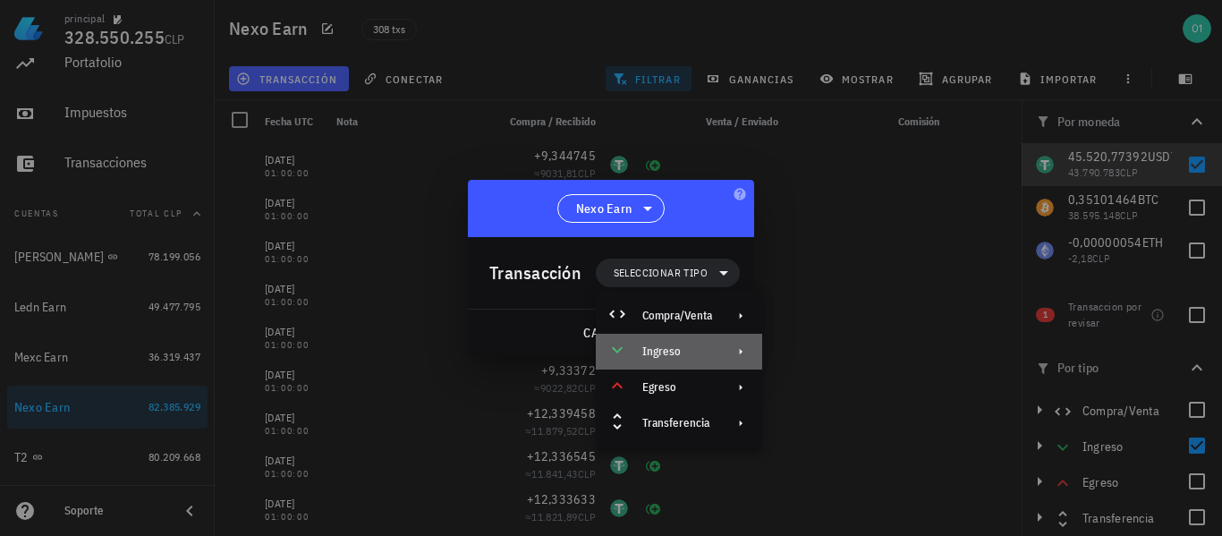
click at [692, 344] on div "Ingreso" at bounding box center [679, 352] width 166 height 36
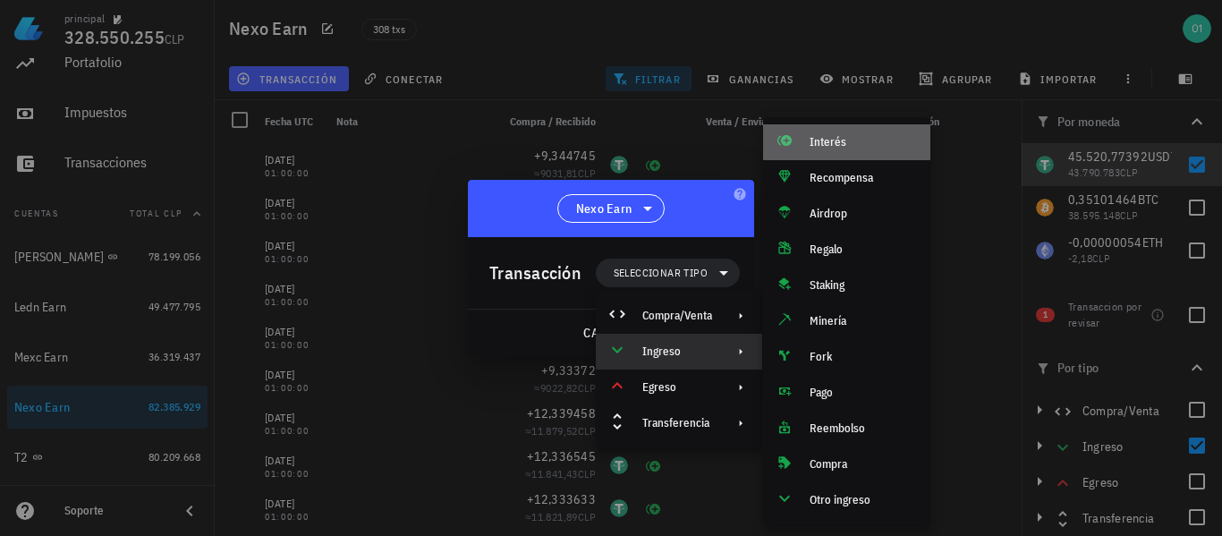
click at [839, 138] on div "Interés" at bounding box center [863, 142] width 106 height 14
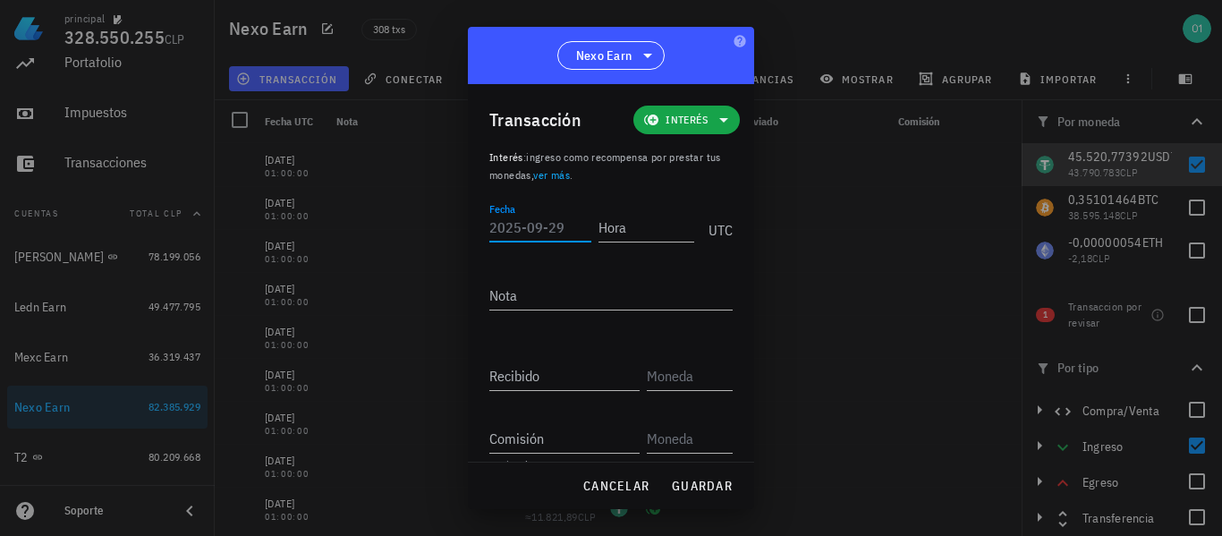
click at [527, 223] on input "Fecha" at bounding box center [541, 227] width 102 height 29
type input "[DATE]"
type input "01:00:00"
type input "9,346951"
type input "USDT"
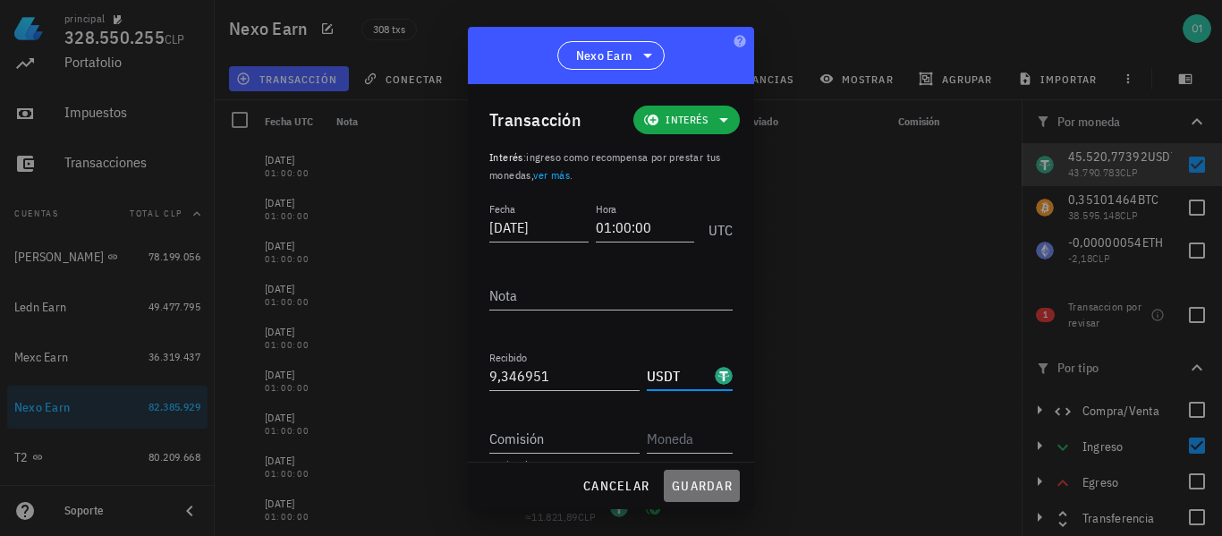
click at [698, 483] on span "guardar" at bounding box center [702, 486] width 62 height 16
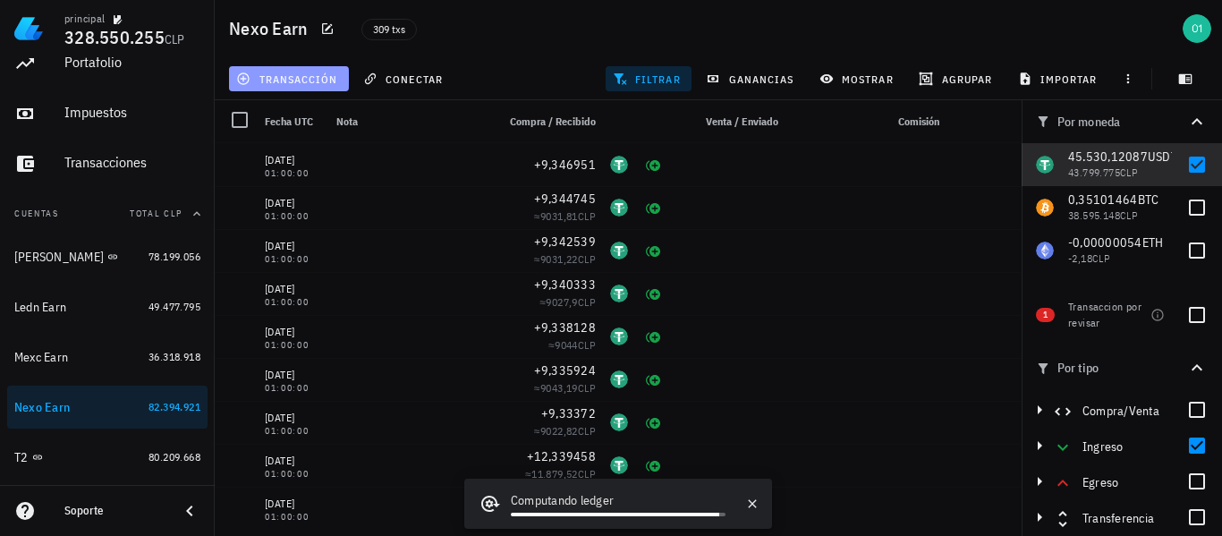
click at [328, 80] on span "transacción" at bounding box center [289, 79] width 98 height 14
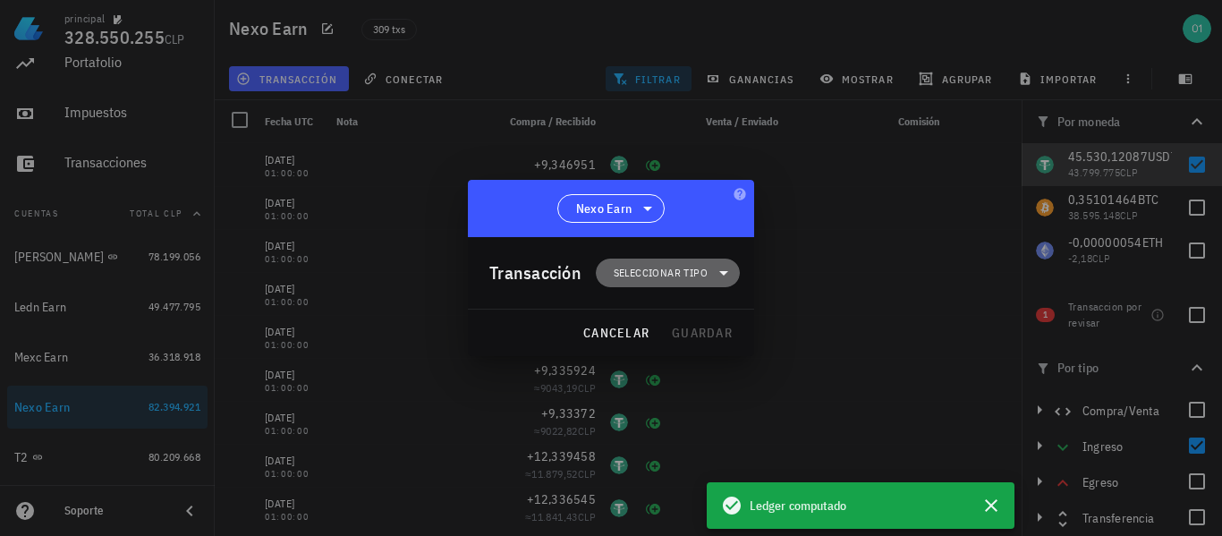
click at [655, 275] on span "Seleccionar tipo" at bounding box center [661, 273] width 94 height 18
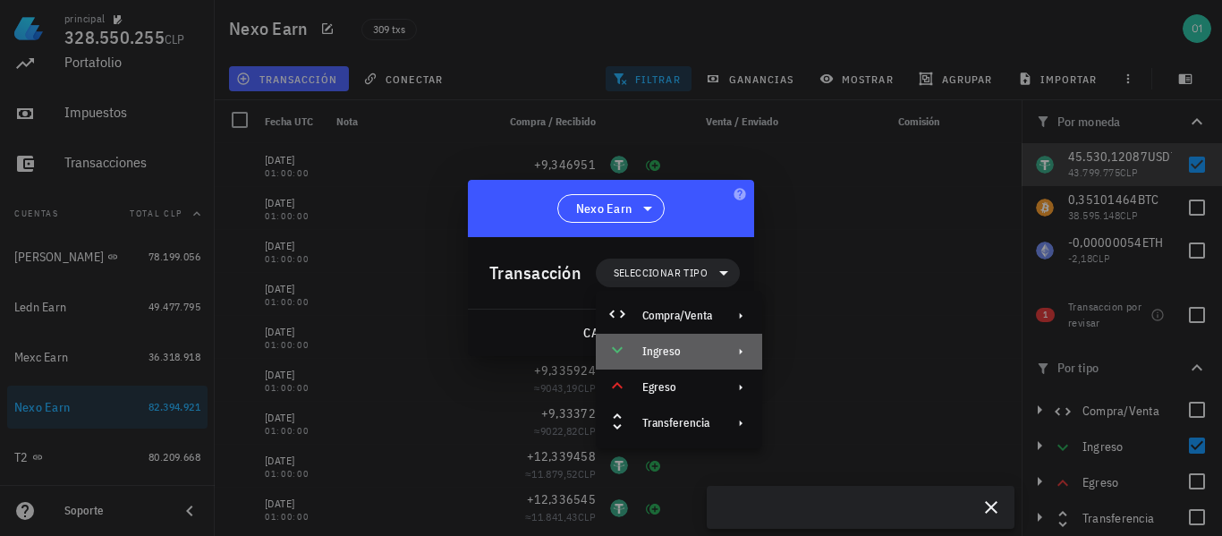
click at [684, 349] on div "Ingreso" at bounding box center [678, 352] width 70 height 14
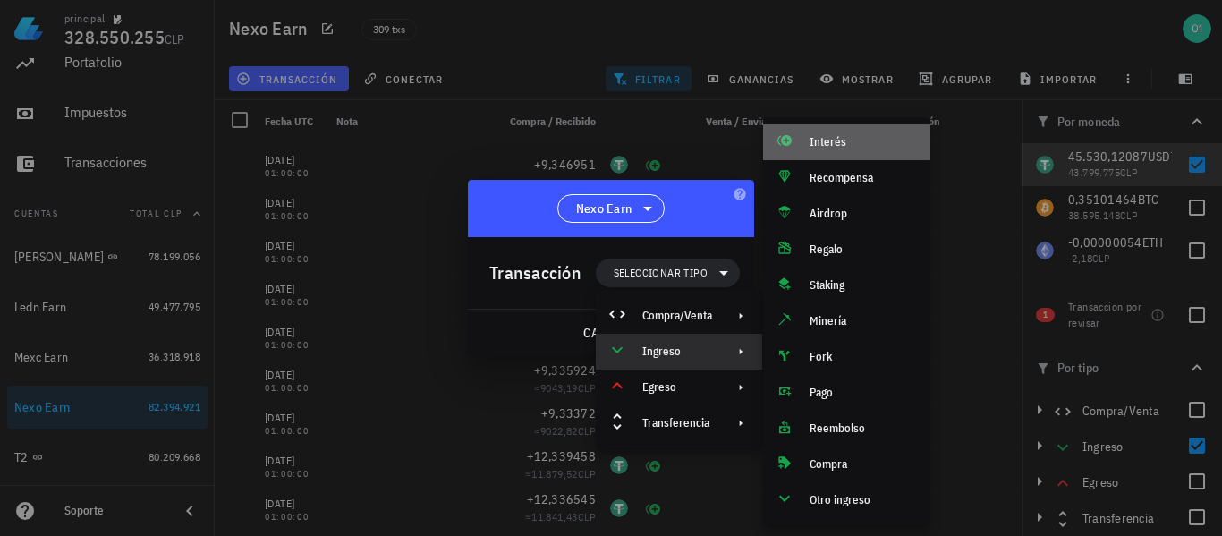
click at [806, 153] on div "Interés" at bounding box center [846, 142] width 167 height 36
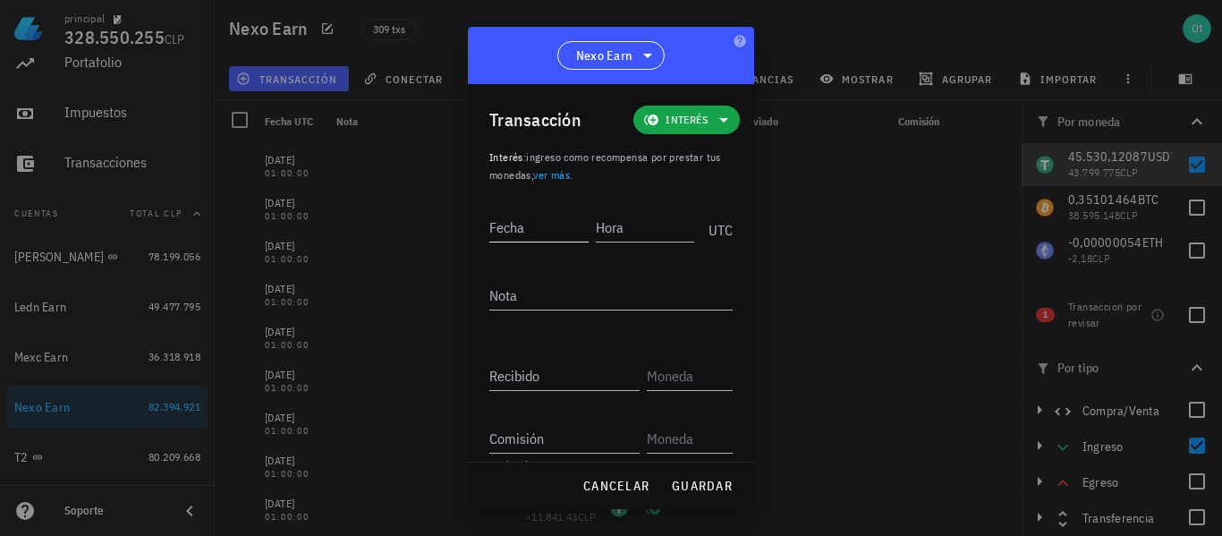
click at [569, 236] on input "Fecha" at bounding box center [539, 227] width 99 height 29
type input "[DATE]"
type input "01:00:00"
type input "9,349158"
type input "USDT"
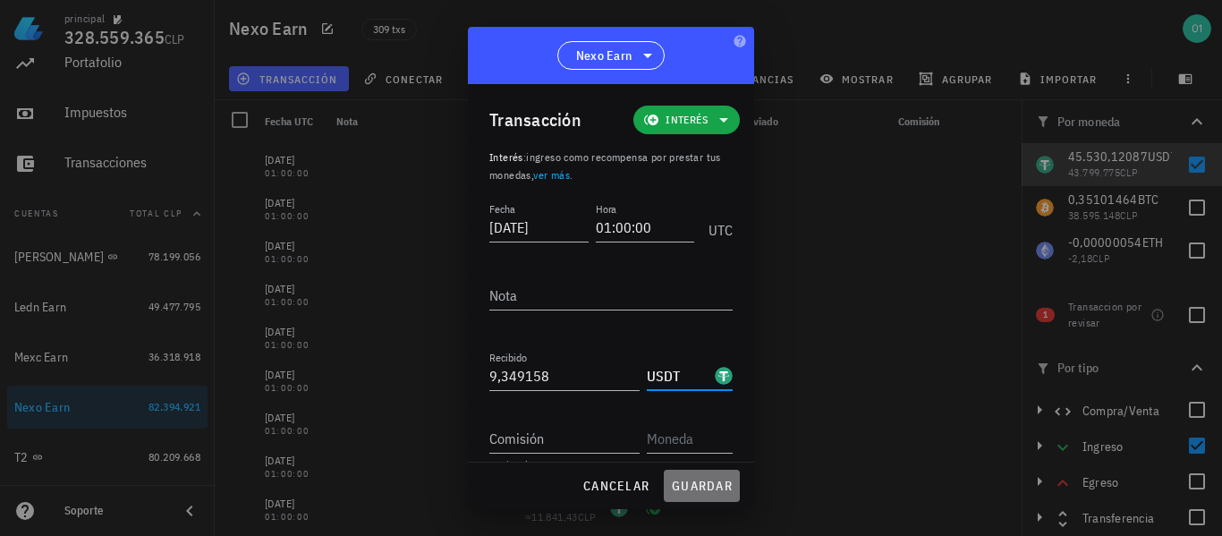
click at [689, 486] on span "guardar" at bounding box center [702, 486] width 62 height 16
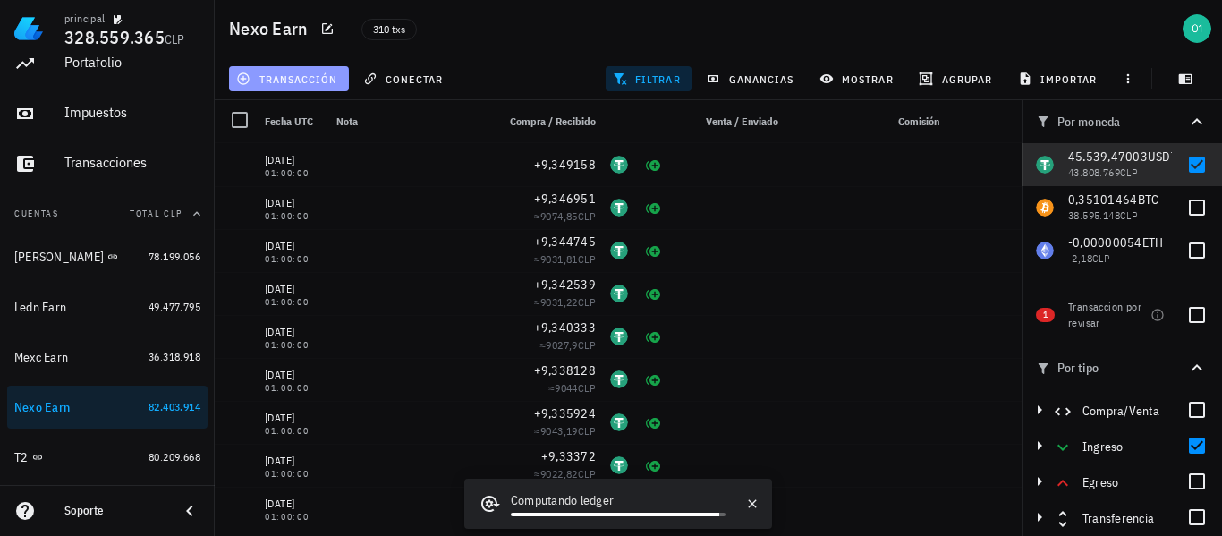
click at [292, 75] on span "transacción" at bounding box center [289, 79] width 98 height 14
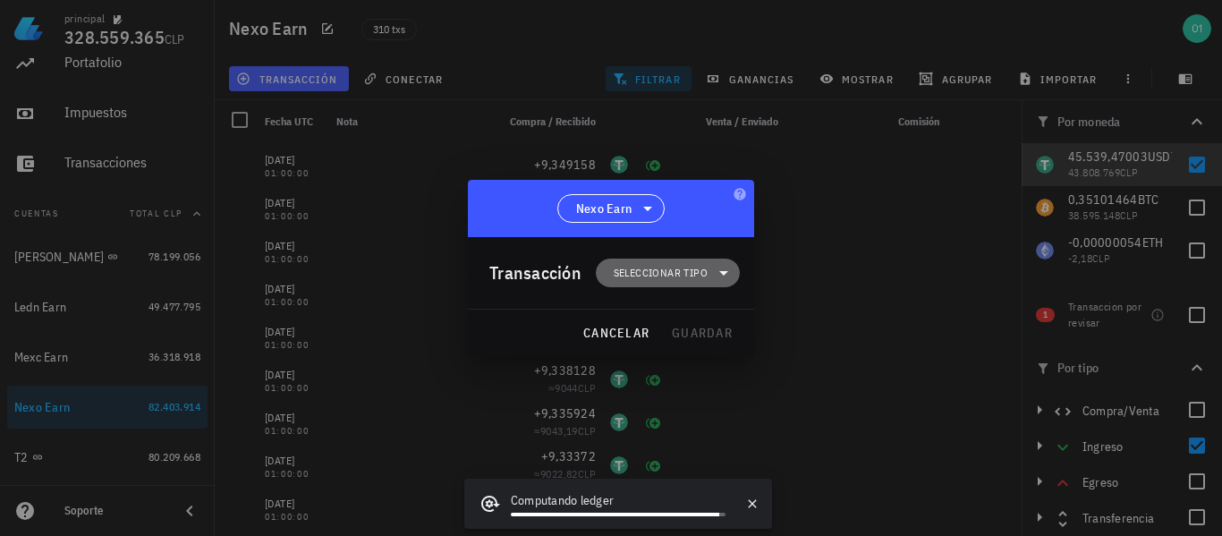
click at [634, 268] on span "Seleccionar tipo" at bounding box center [661, 273] width 94 height 18
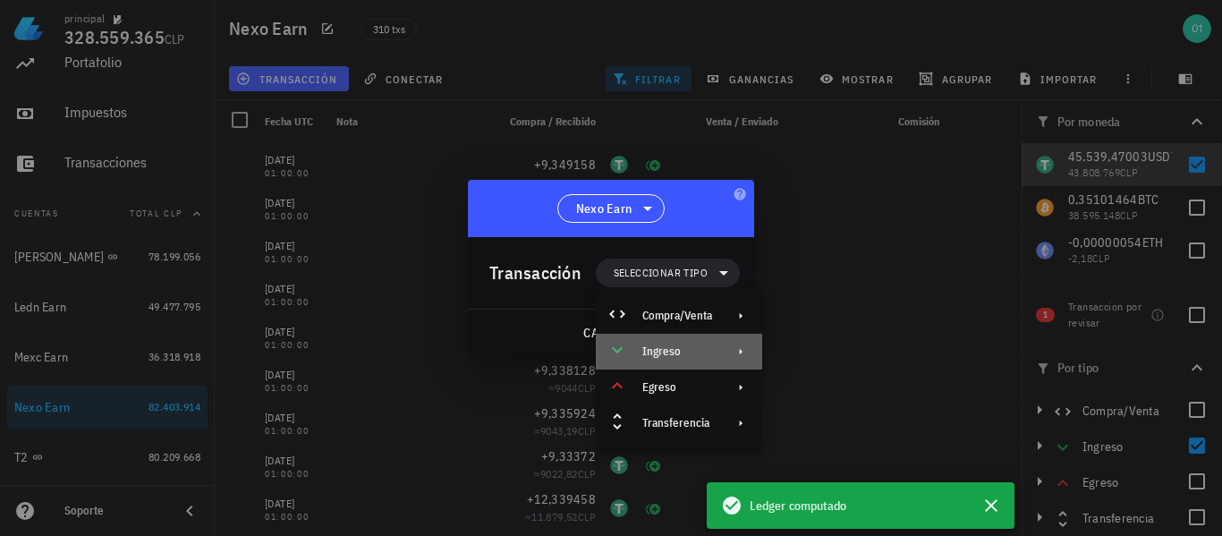
click at [670, 352] on div "Ingreso" at bounding box center [678, 352] width 70 height 14
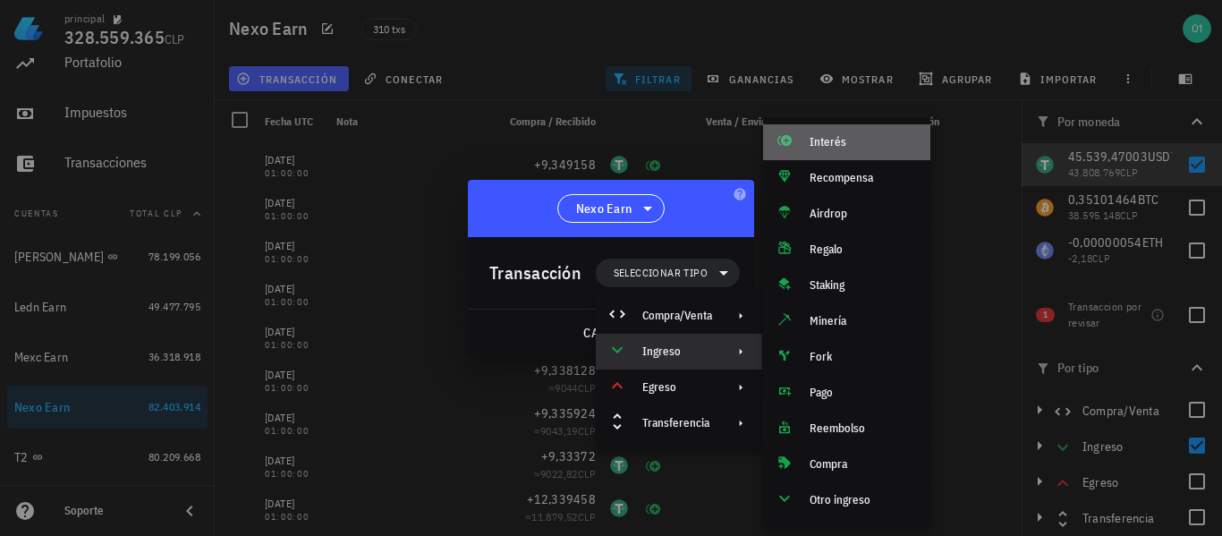
click at [830, 142] on div "Interés" at bounding box center [863, 142] width 106 height 14
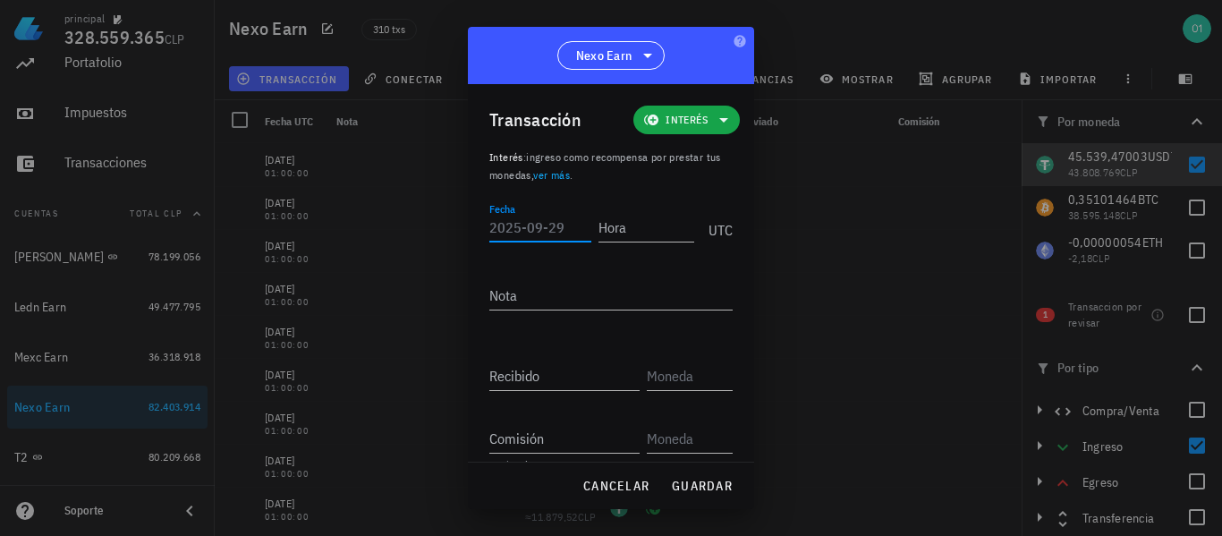
click at [563, 227] on input "Fecha" at bounding box center [541, 227] width 102 height 29
type input "[DATE]"
type input "01:00:00"
type input "9,351366"
type input "USDT"
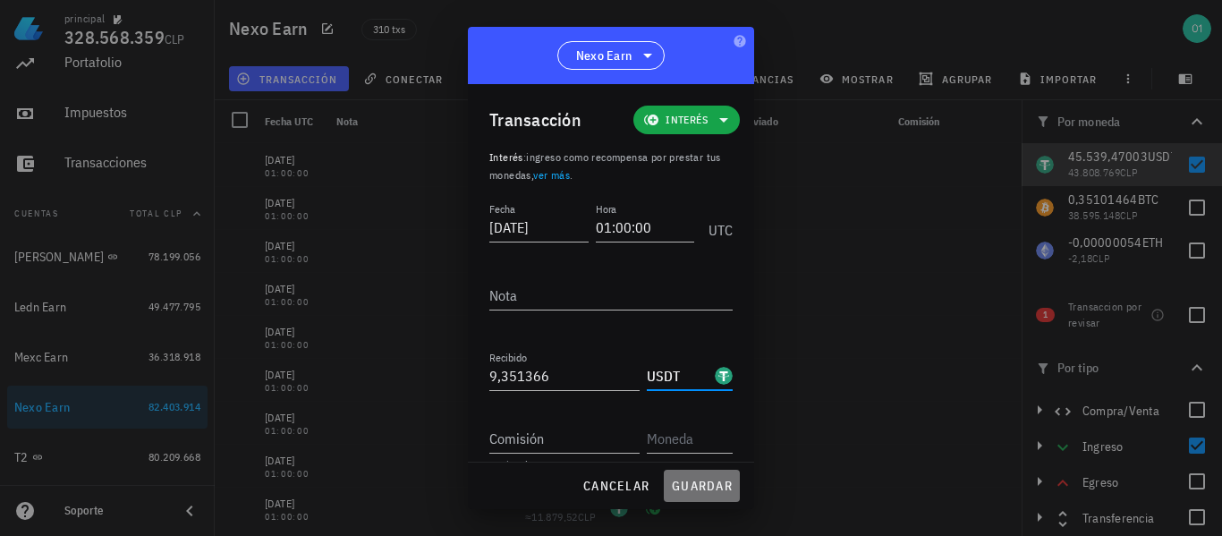
click at [703, 474] on button "guardar" at bounding box center [702, 486] width 76 height 32
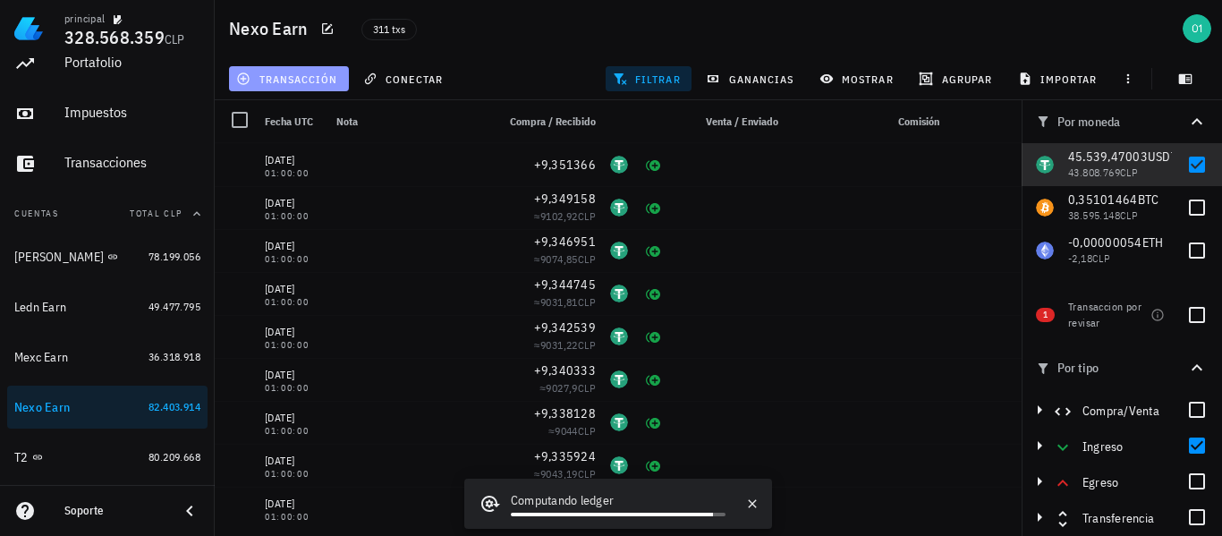
click at [292, 85] on span "transacción" at bounding box center [289, 79] width 98 height 14
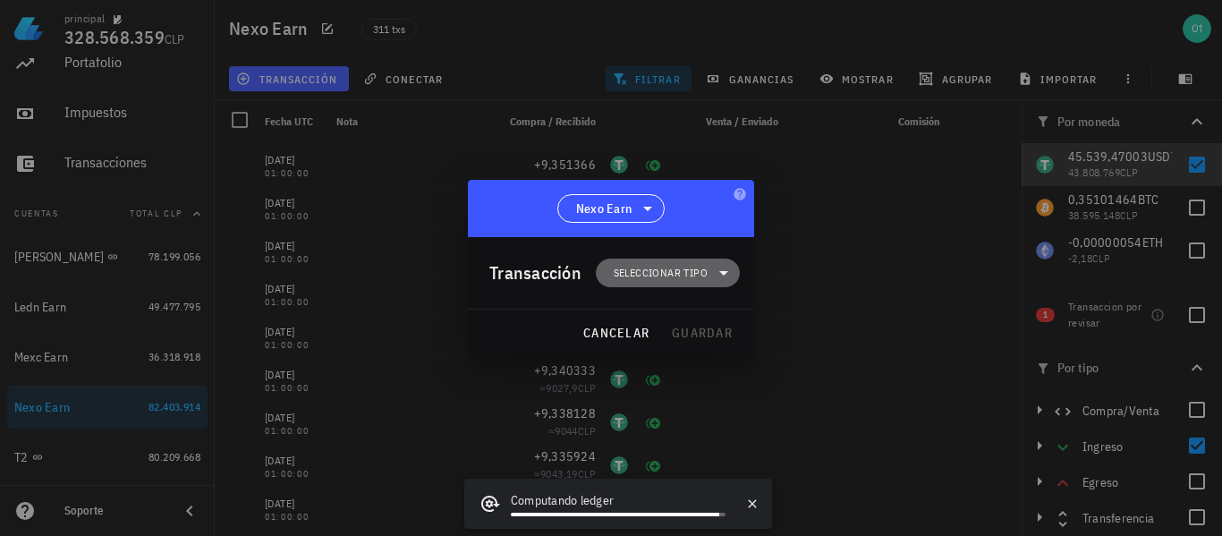
click at [659, 277] on span "Seleccionar tipo" at bounding box center [661, 273] width 94 height 18
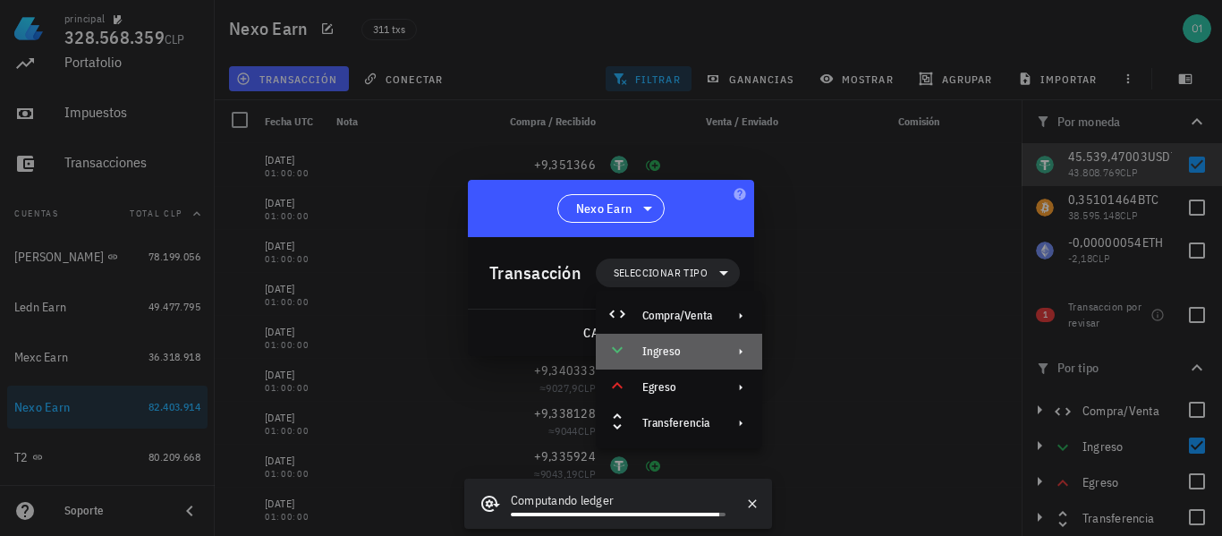
click at [688, 353] on div "Ingreso" at bounding box center [678, 352] width 70 height 14
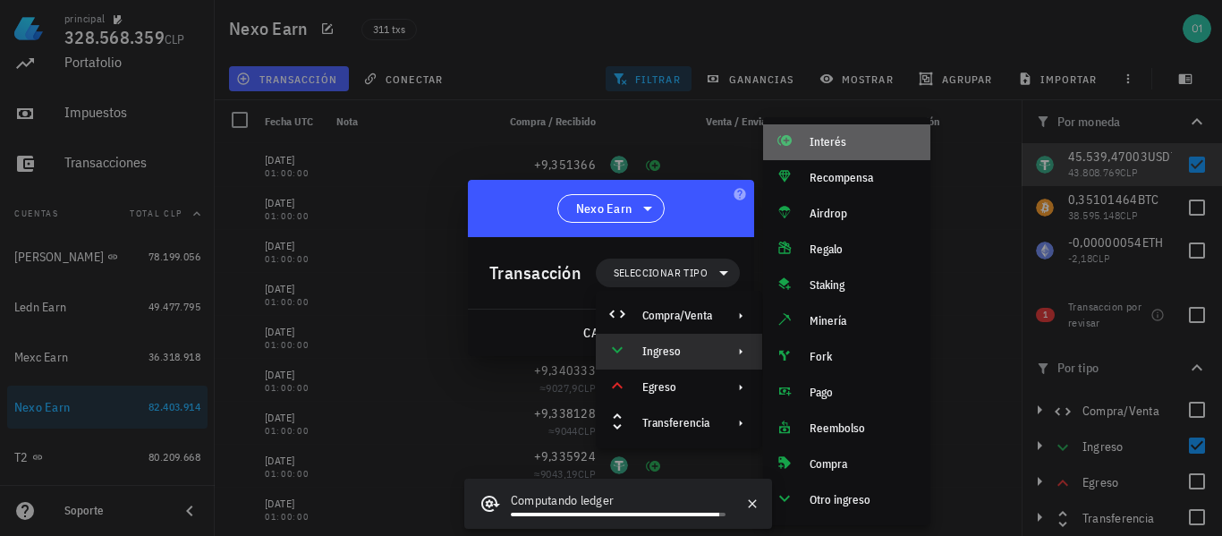
click at [805, 142] on div "Interés" at bounding box center [846, 142] width 167 height 36
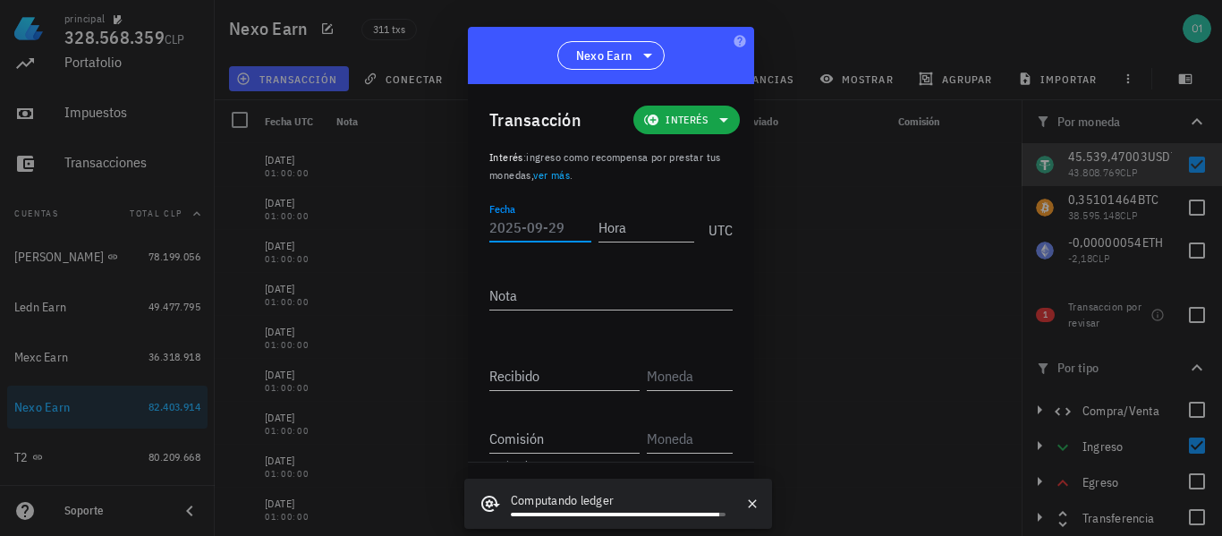
click at [549, 222] on input "Fecha" at bounding box center [541, 227] width 102 height 29
type input "[DATE]"
type input "01:00:00"
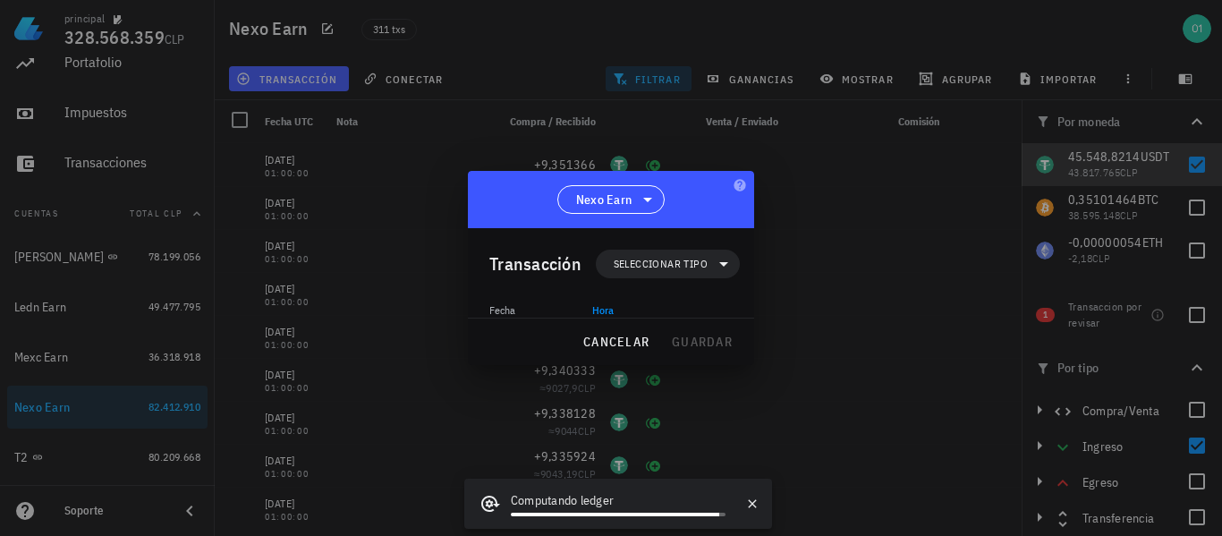
scroll to position [96, 0]
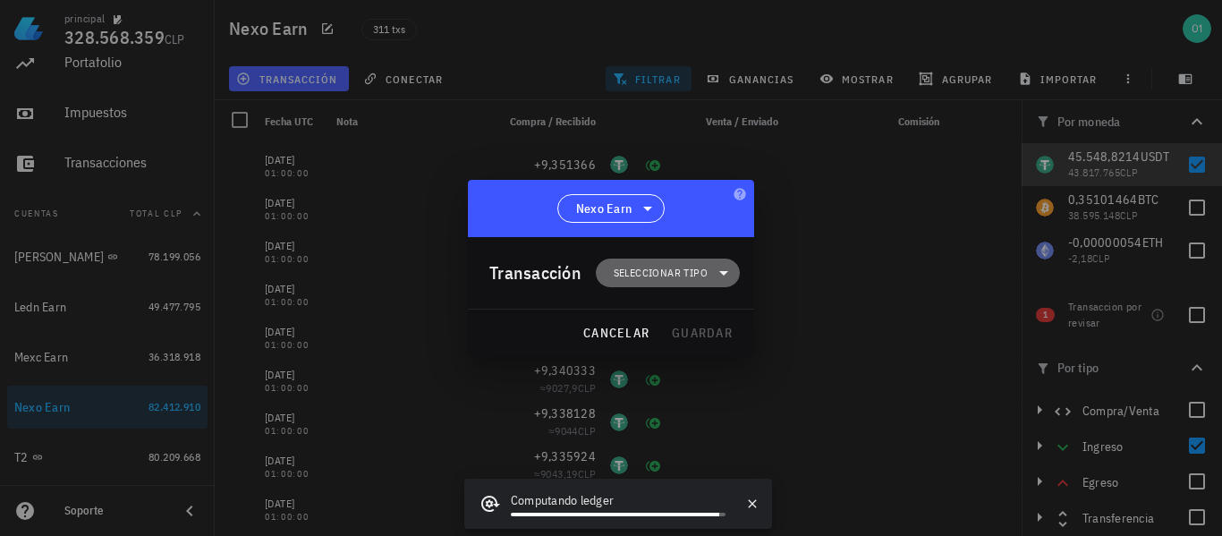
click at [625, 265] on span "Seleccionar tipo" at bounding box center [661, 273] width 94 height 18
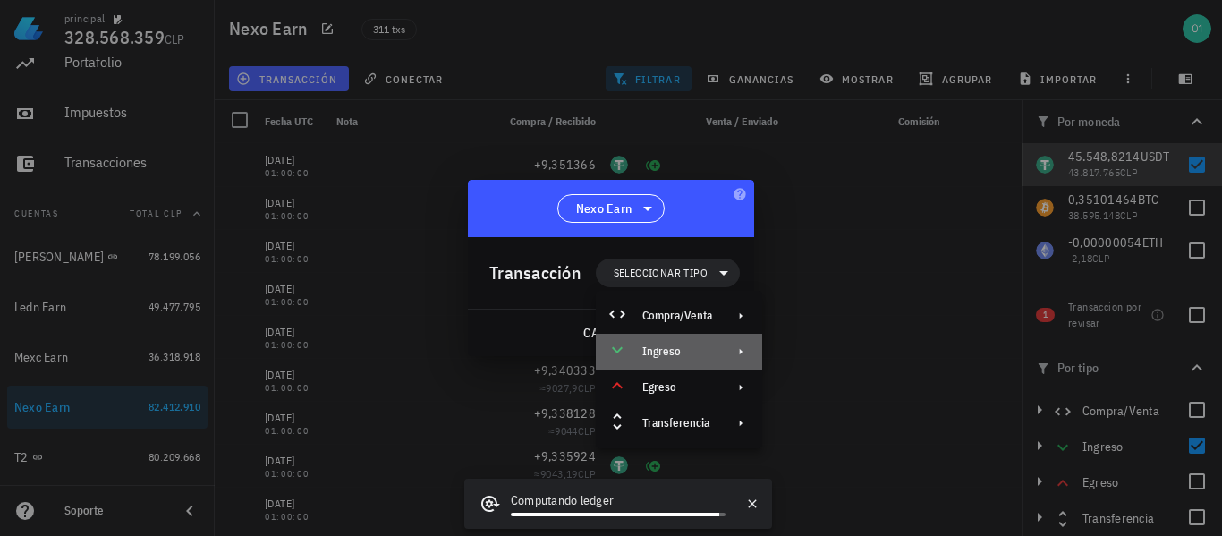
click at [660, 355] on div "Ingreso" at bounding box center [678, 352] width 70 height 14
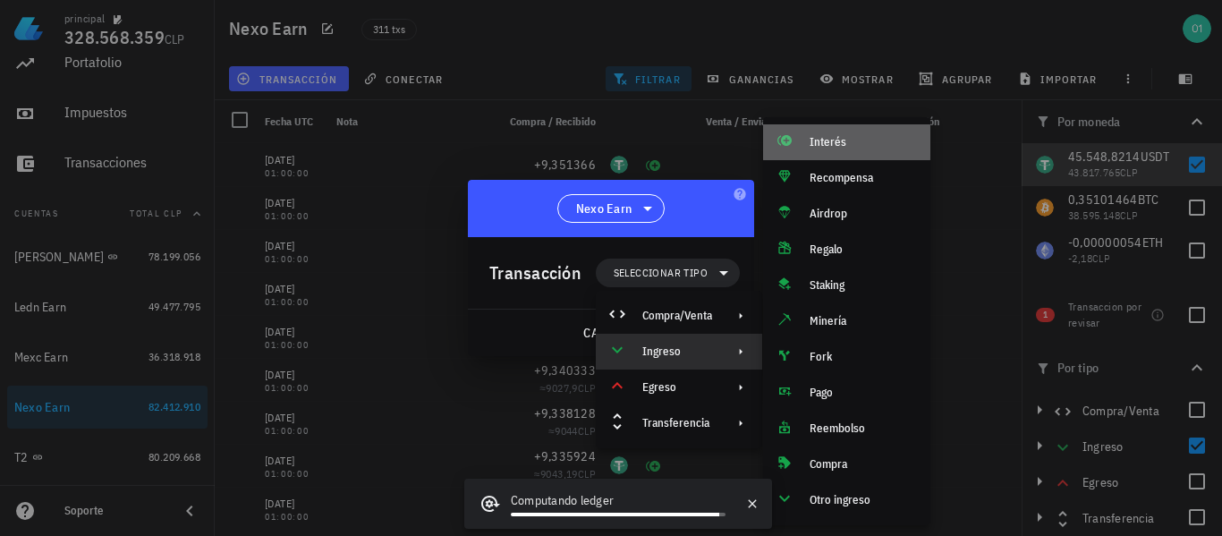
click at [805, 138] on div "Interés" at bounding box center [846, 142] width 167 height 36
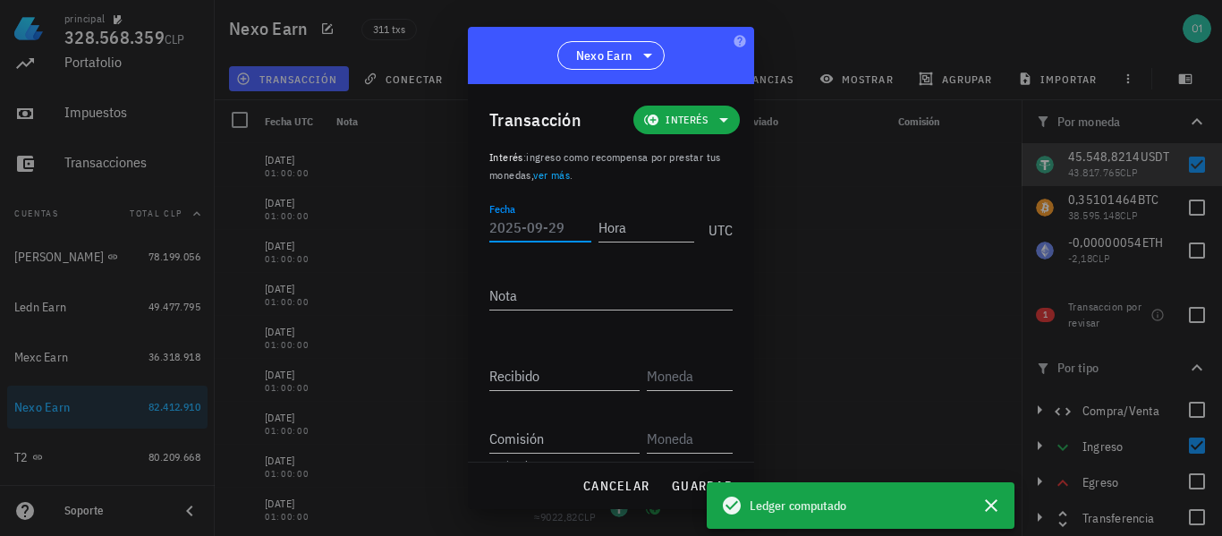
click at [532, 230] on input "Fecha" at bounding box center [541, 227] width 102 height 29
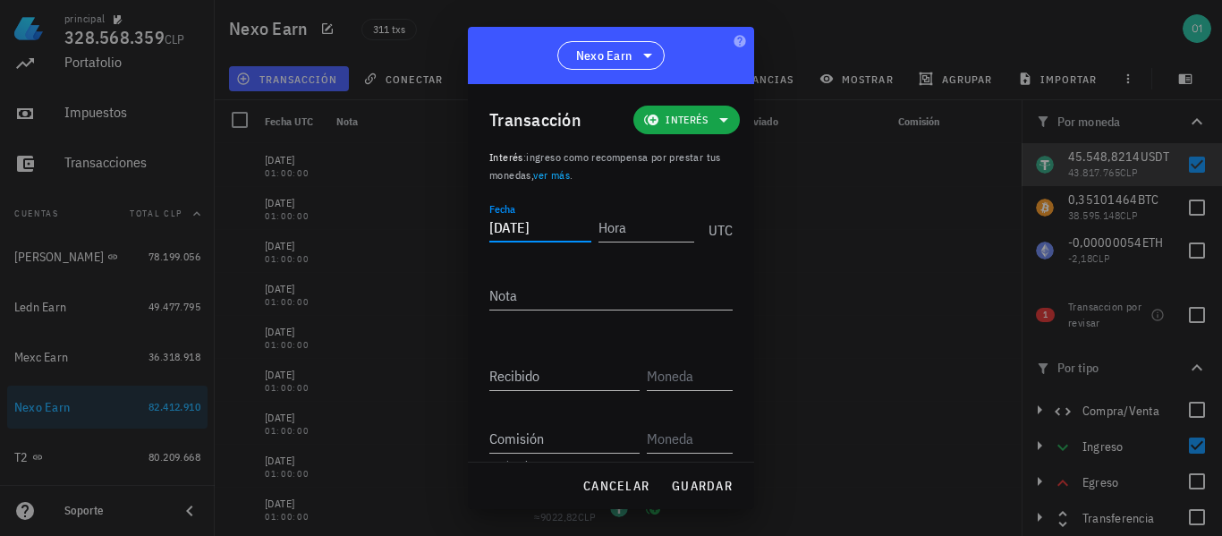
type input "[DATE]"
type input "01:00:00"
type input "9,353574"
type input "USDT"
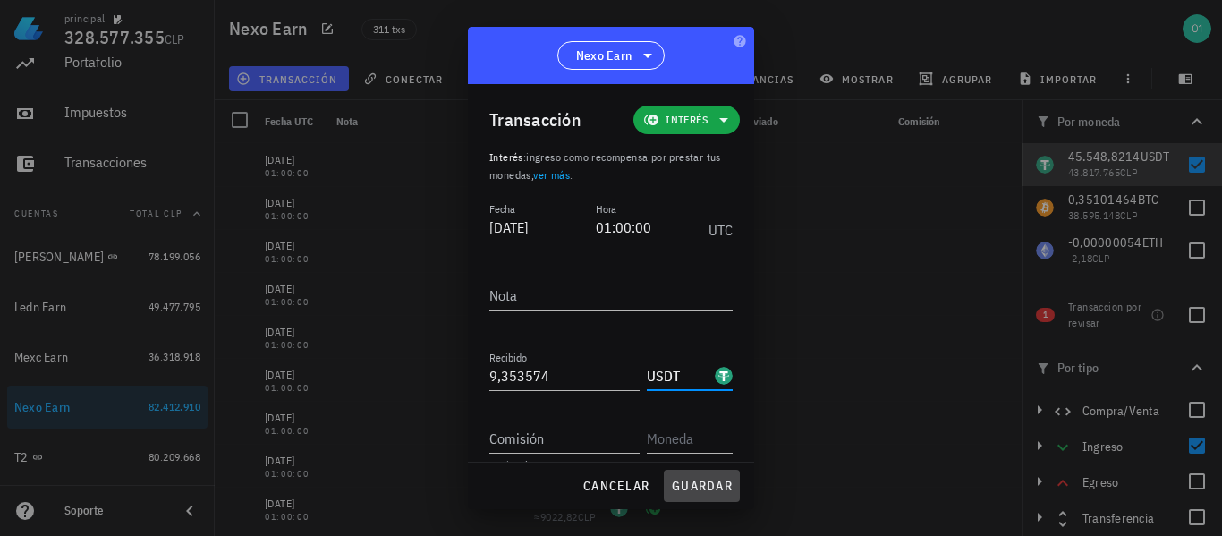
click at [694, 483] on span "guardar" at bounding box center [702, 486] width 62 height 16
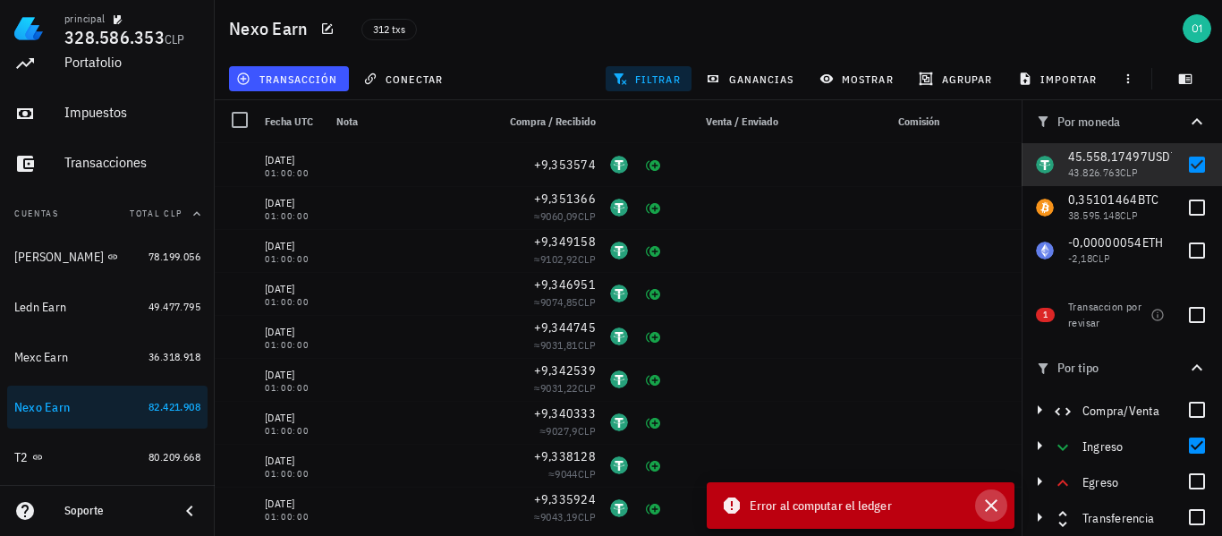
click at [999, 509] on icon "button" at bounding box center [991, 505] width 21 height 21
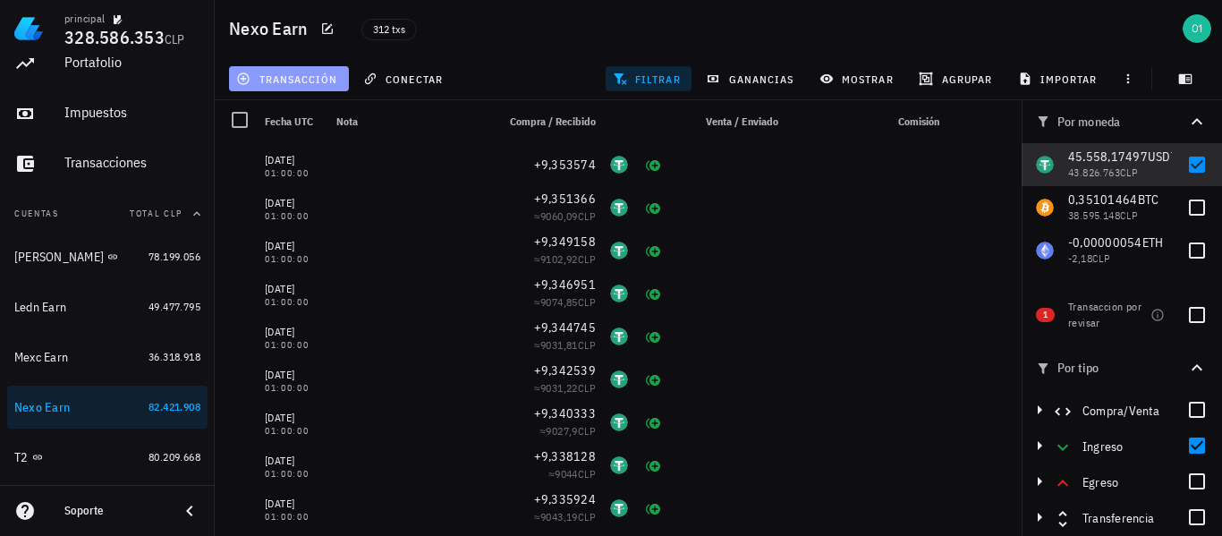
click at [322, 75] on span "transacción" at bounding box center [289, 79] width 98 height 14
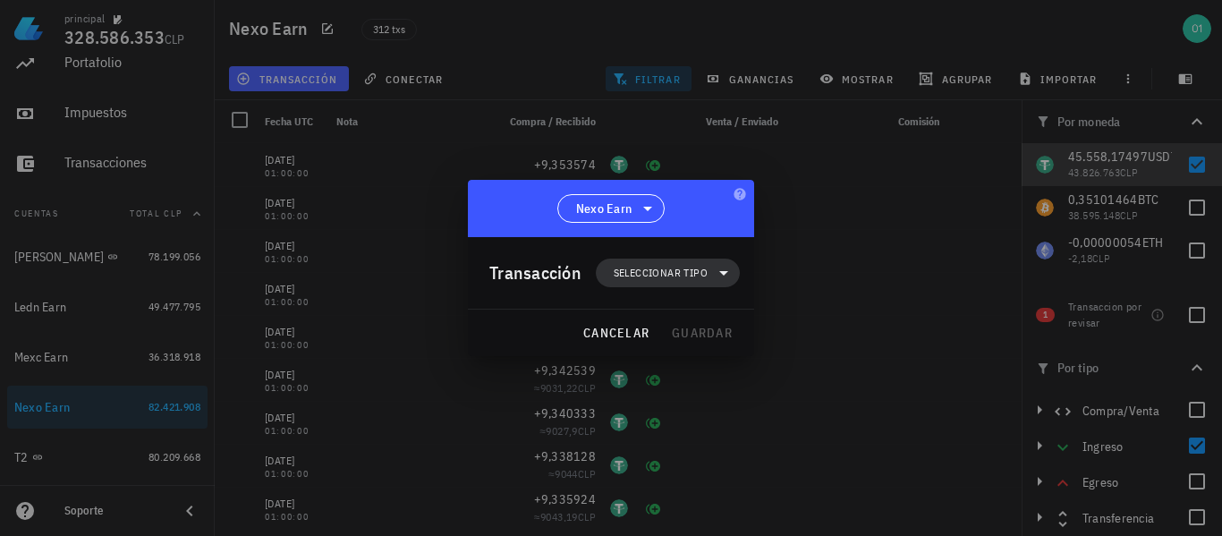
click at [637, 277] on span "Seleccionar tipo" at bounding box center [661, 273] width 94 height 18
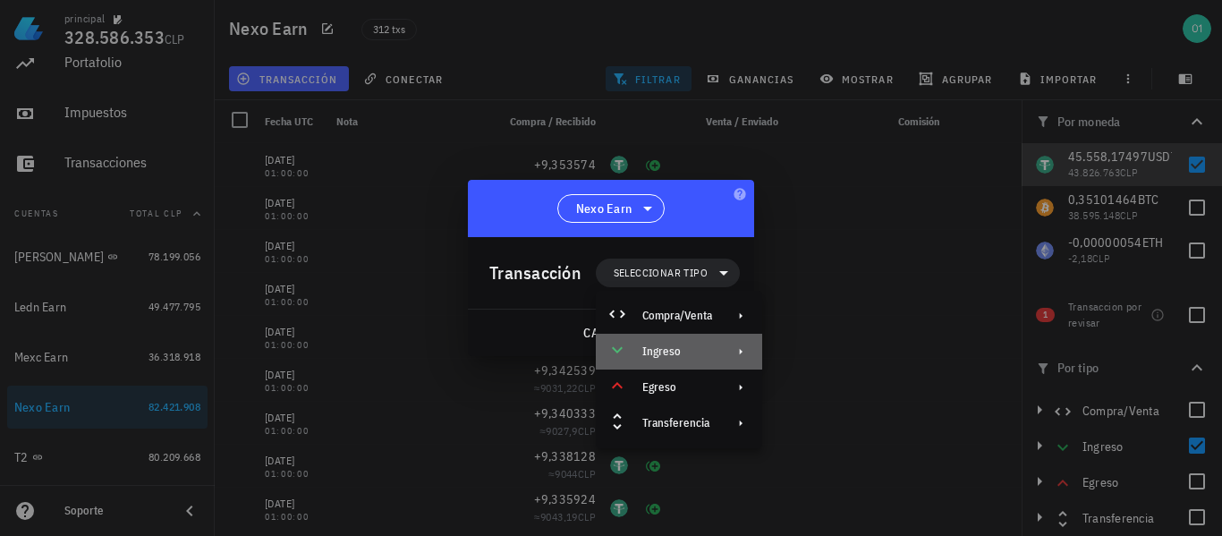
click at [689, 347] on div "Ingreso" at bounding box center [678, 352] width 70 height 14
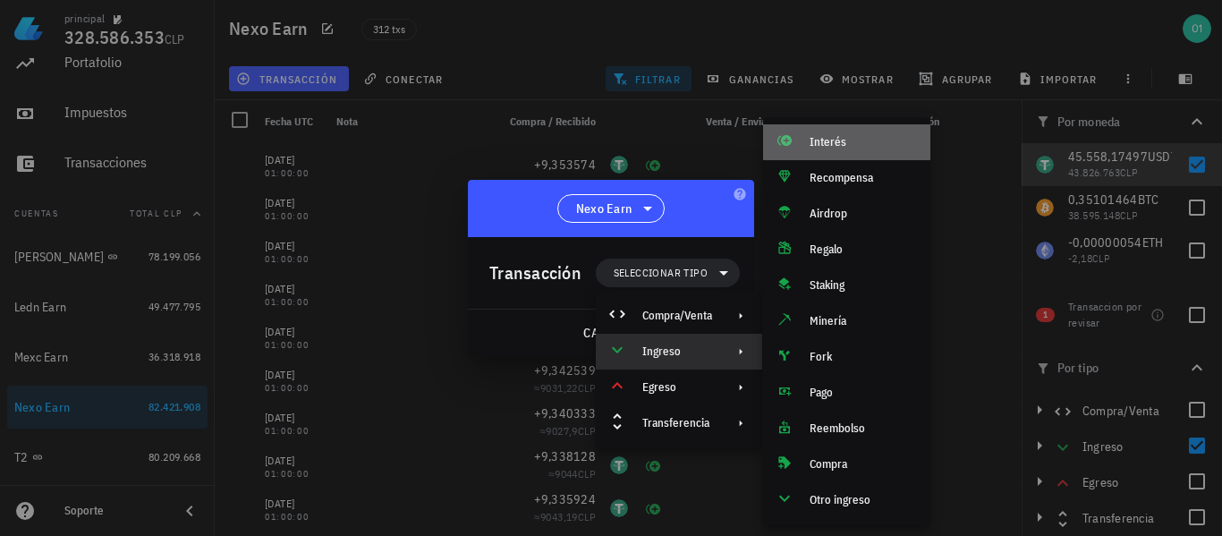
click at [817, 140] on div "Interés" at bounding box center [863, 142] width 106 height 14
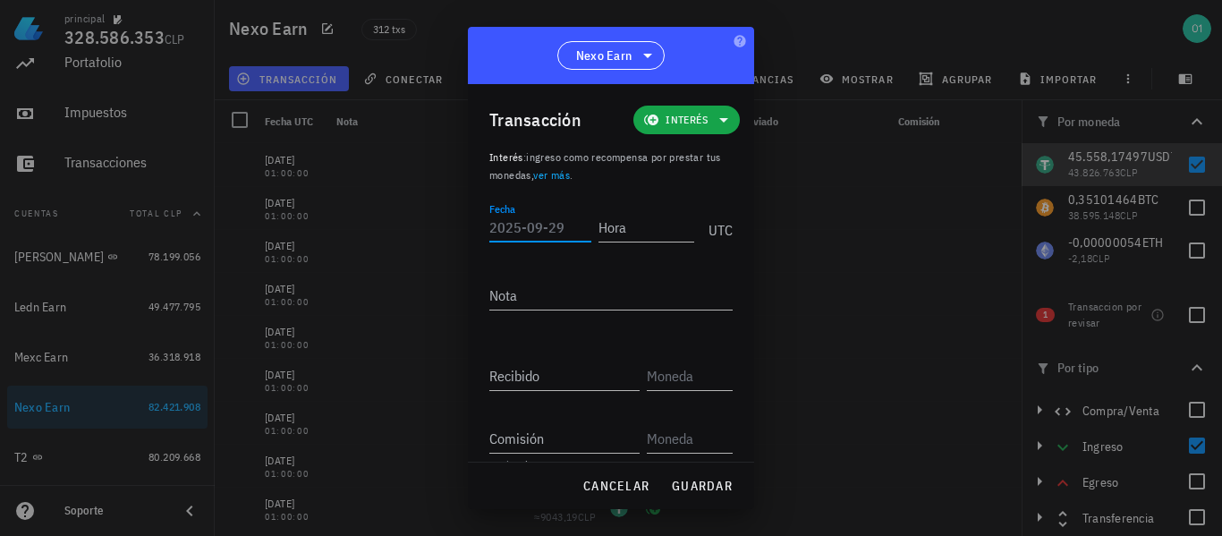
click at [558, 227] on input "Fecha" at bounding box center [541, 227] width 102 height 29
type input "[DATE]"
type input "01:00:00"
type input "9,355783"
type input "USDT"
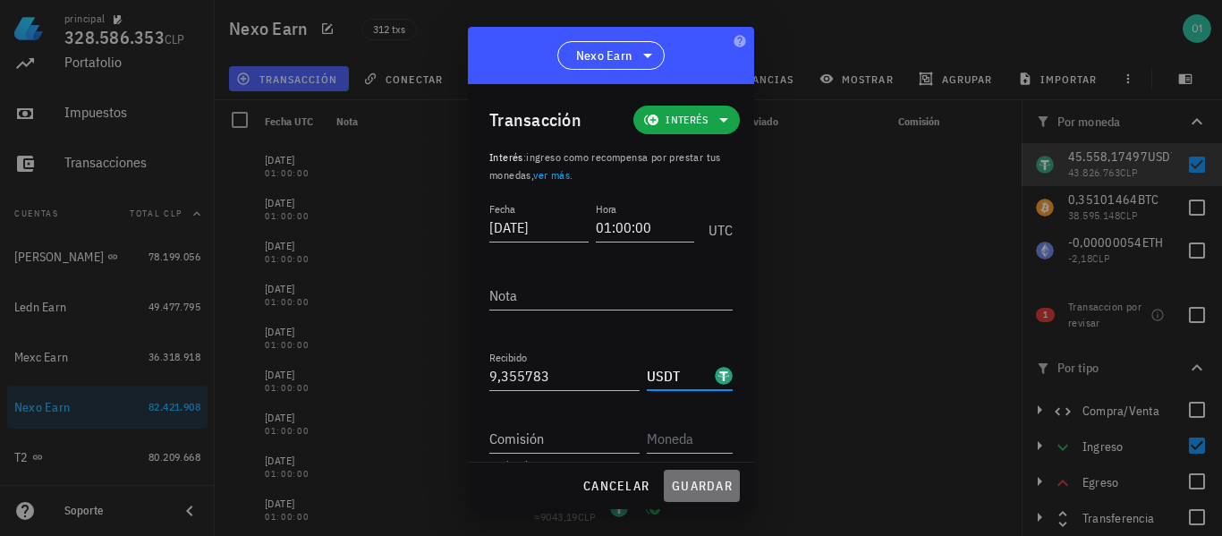
click at [705, 481] on span "guardar" at bounding box center [702, 486] width 62 height 16
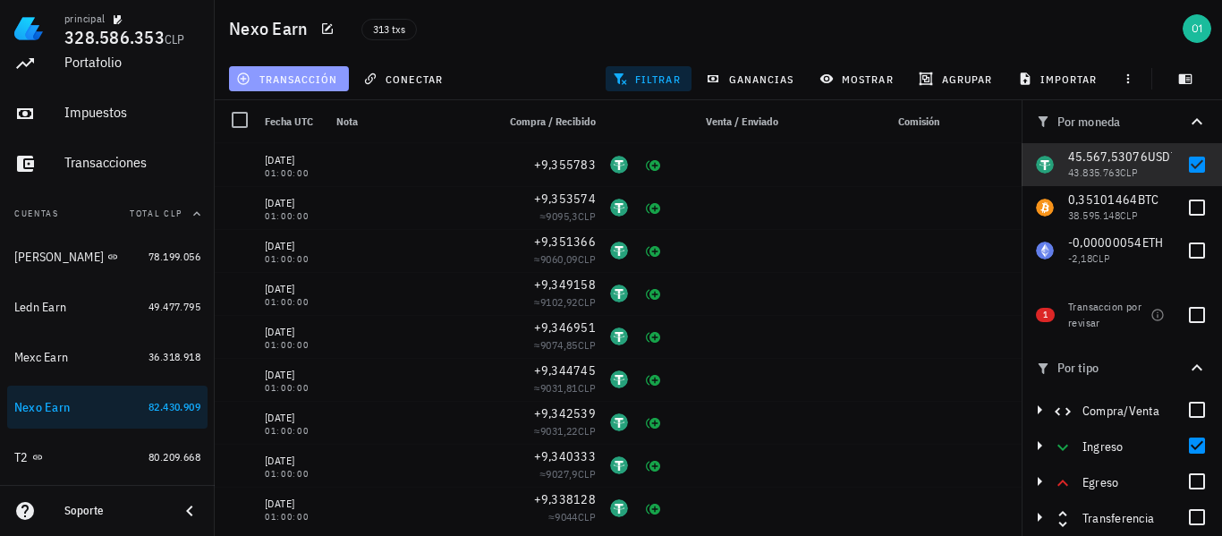
click at [311, 72] on span "transacción" at bounding box center [289, 79] width 98 height 14
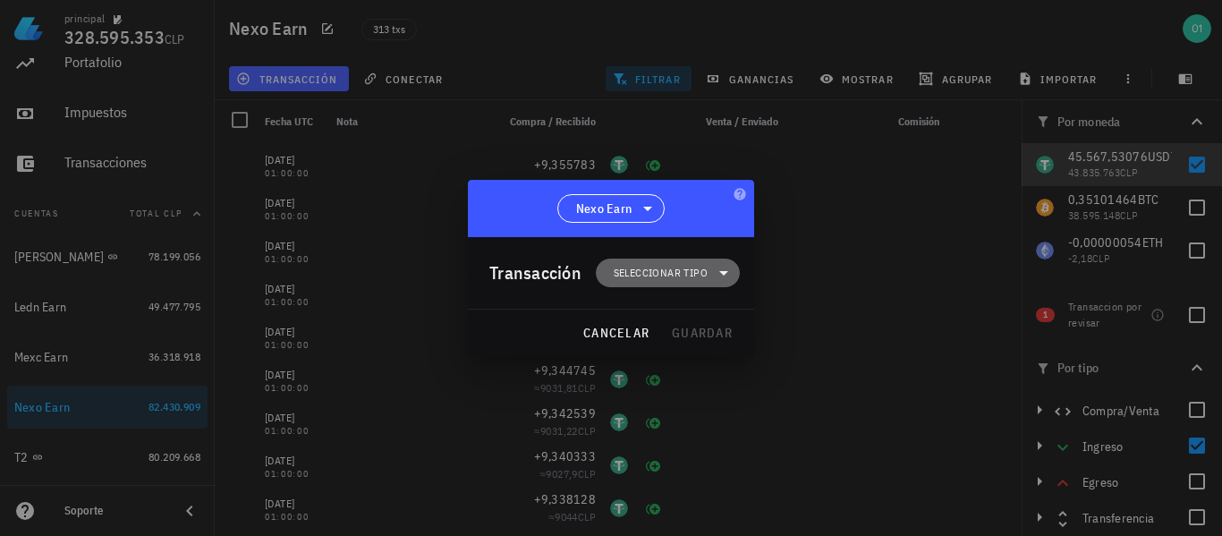
click at [662, 268] on span "Seleccionar tipo" at bounding box center [661, 273] width 94 height 18
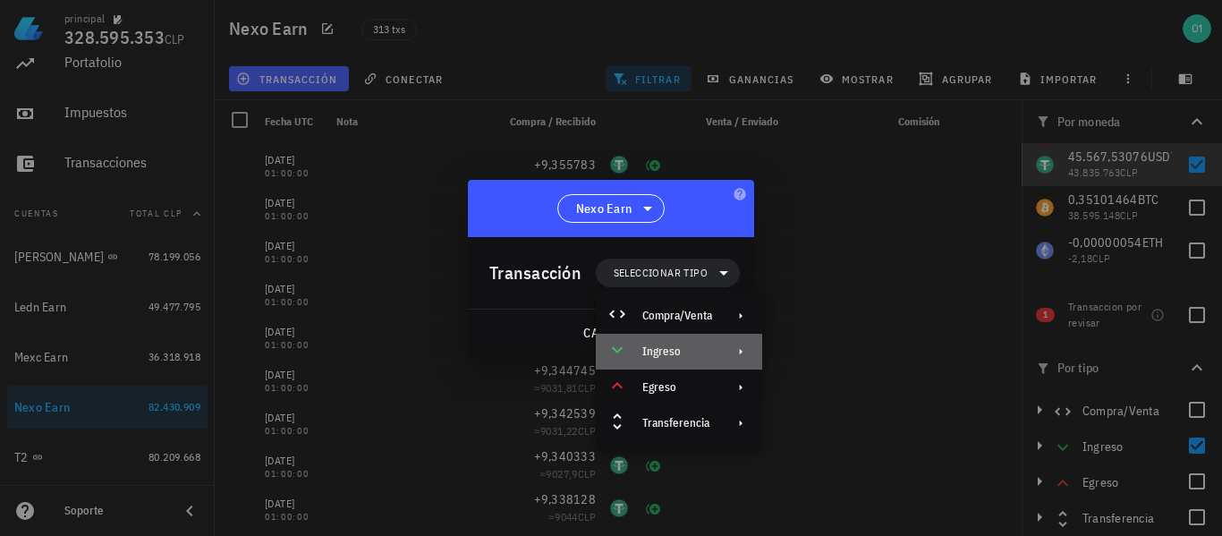
click at [685, 345] on div "Ingreso" at bounding box center [678, 352] width 70 height 14
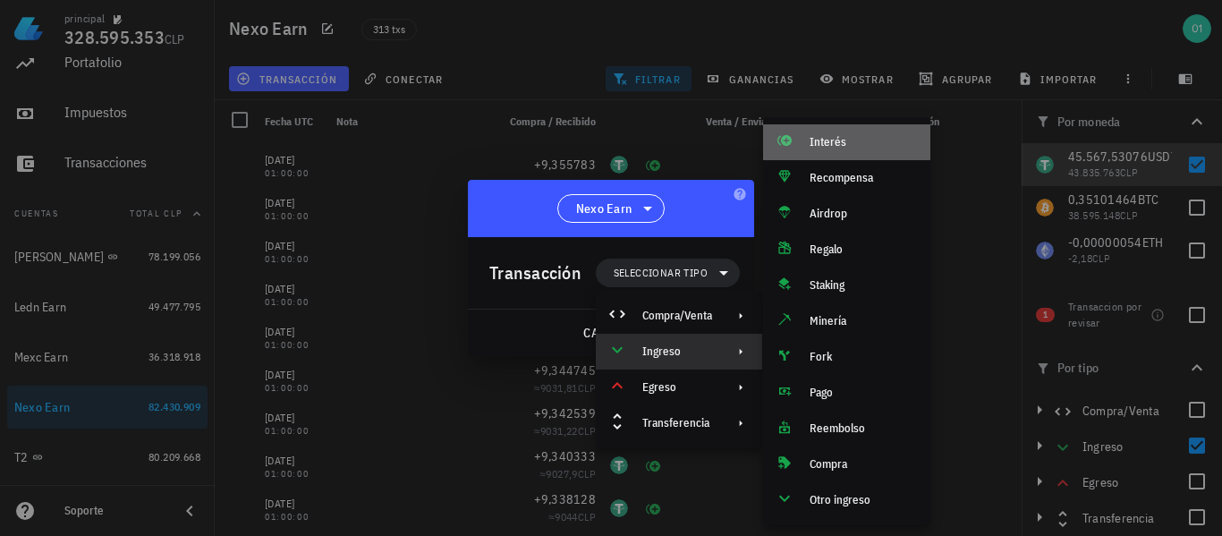
click at [832, 131] on div "Interés" at bounding box center [846, 142] width 167 height 36
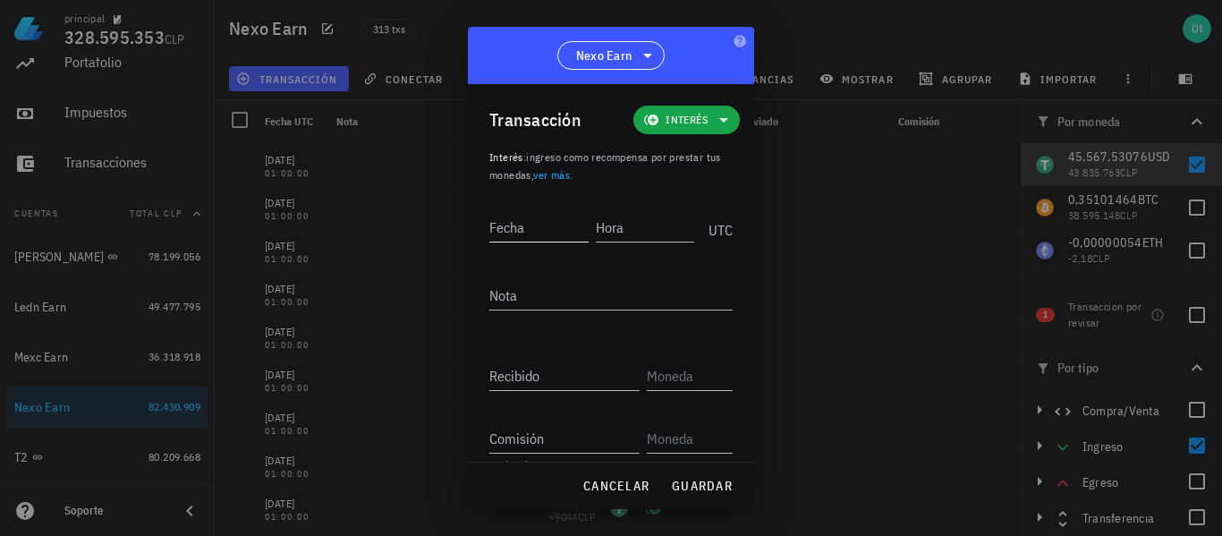
click at [544, 220] on input "Fecha" at bounding box center [539, 227] width 99 height 29
type input "[DATE]"
type input "02:00:00"
type input "9,357992"
type input "USDT"
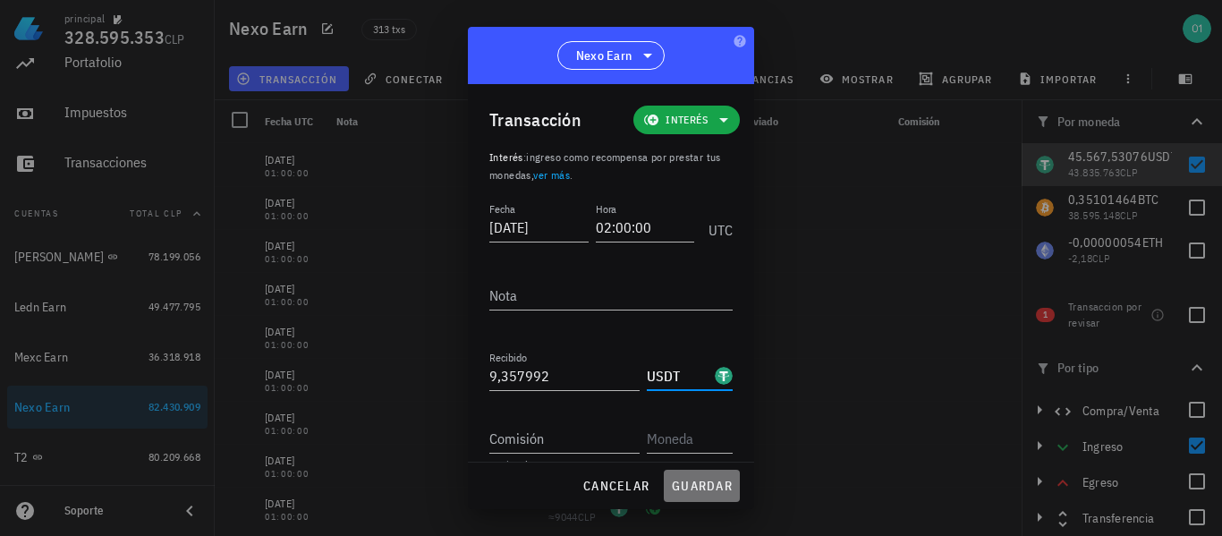
click at [715, 488] on span "guardar" at bounding box center [702, 486] width 62 height 16
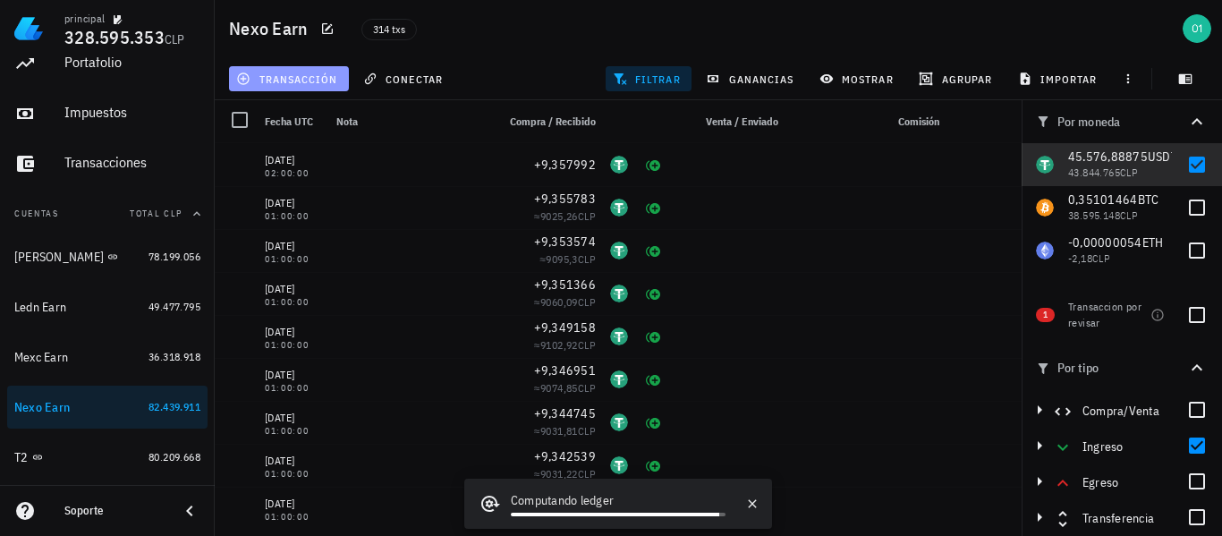
click at [297, 78] on span "transacción" at bounding box center [289, 79] width 98 height 14
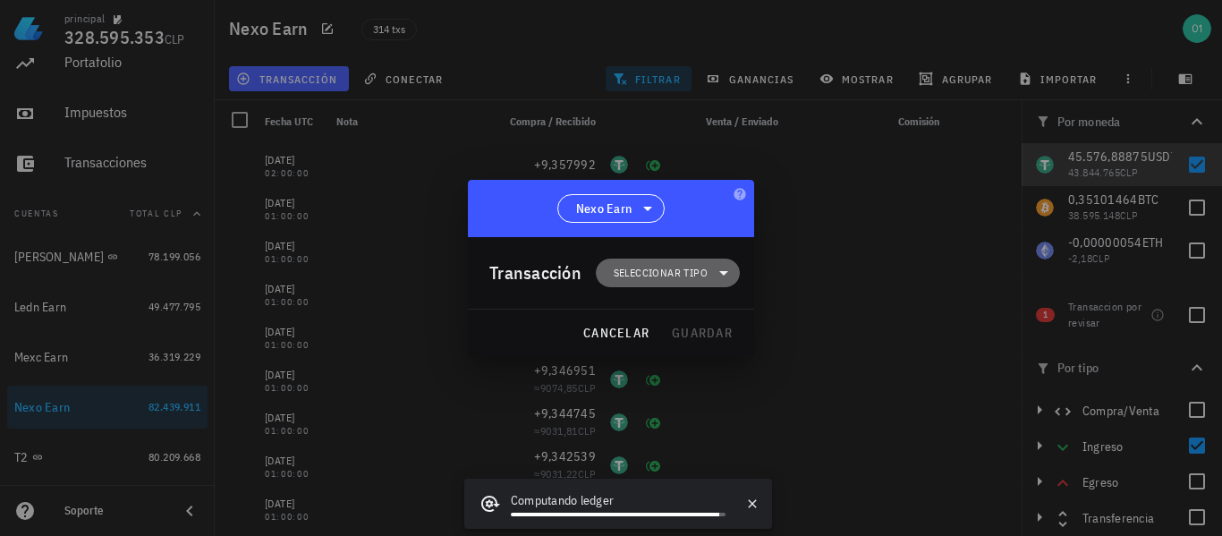
click at [660, 277] on span "Seleccionar tipo" at bounding box center [661, 273] width 94 height 18
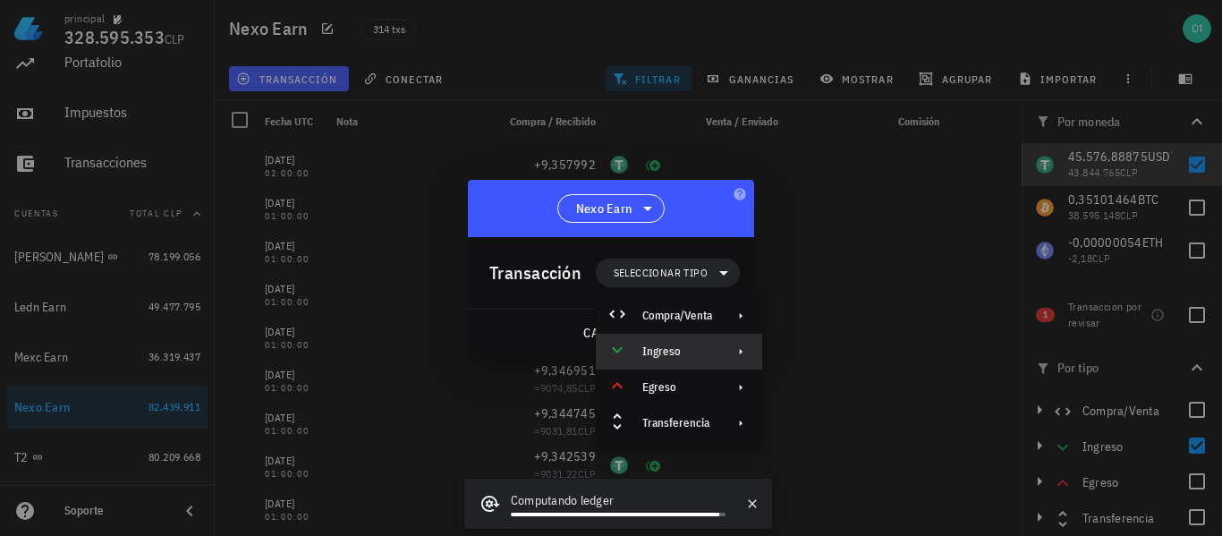
click at [691, 345] on div "Ingreso" at bounding box center [678, 352] width 70 height 14
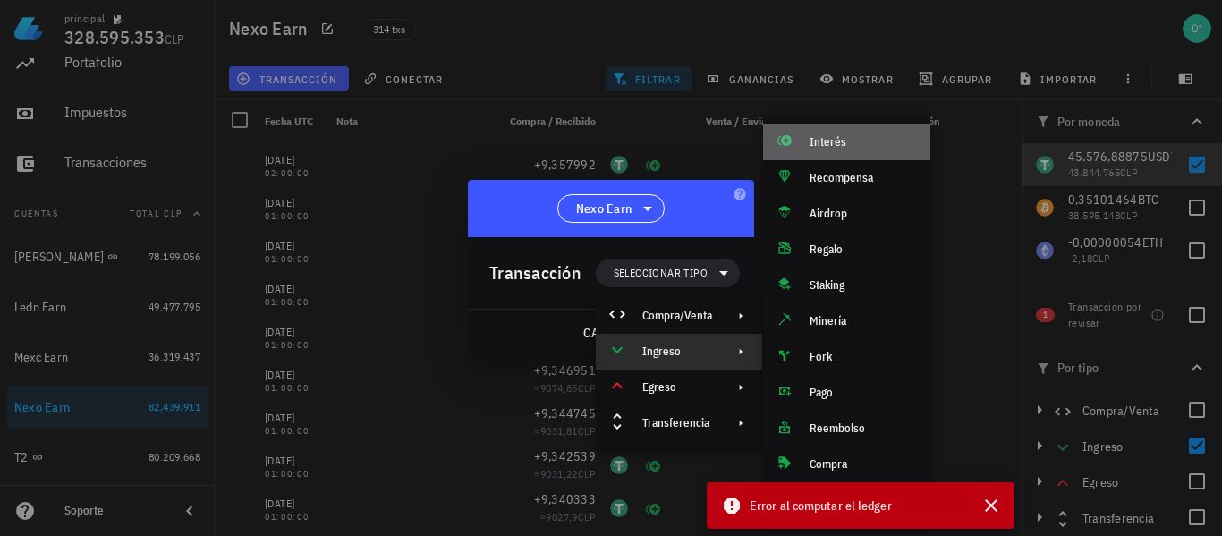
click at [814, 146] on div "Interés" at bounding box center [863, 142] width 106 height 14
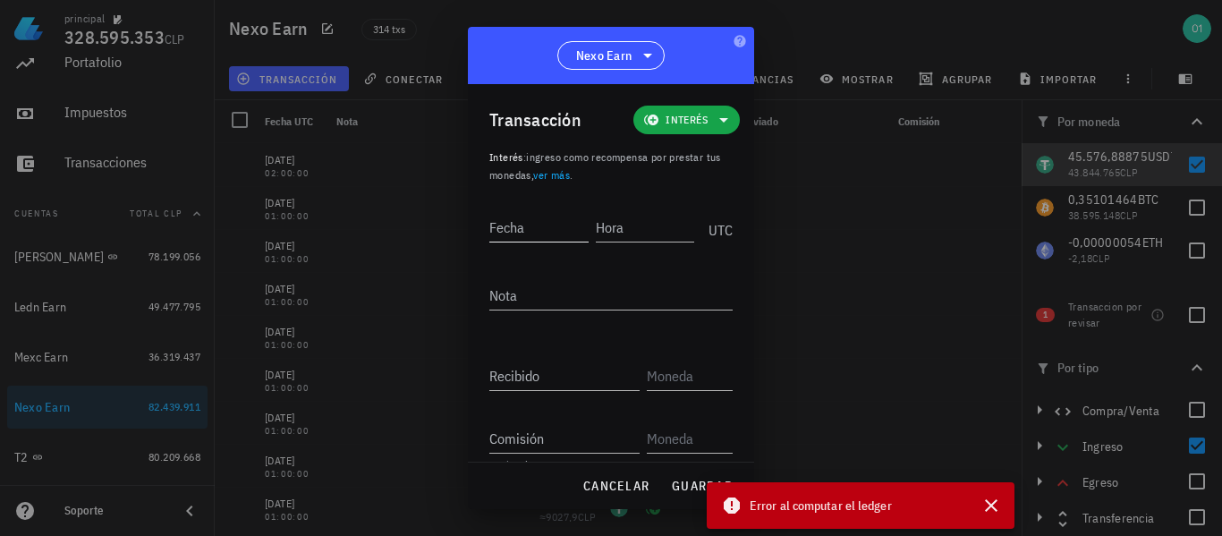
click at [565, 224] on input "Fecha" at bounding box center [539, 227] width 99 height 29
click at [538, 231] on input "Fecha" at bounding box center [541, 227] width 102 height 29
type input "[DATE]"
type input "02:00:00"
type input "9,360202"
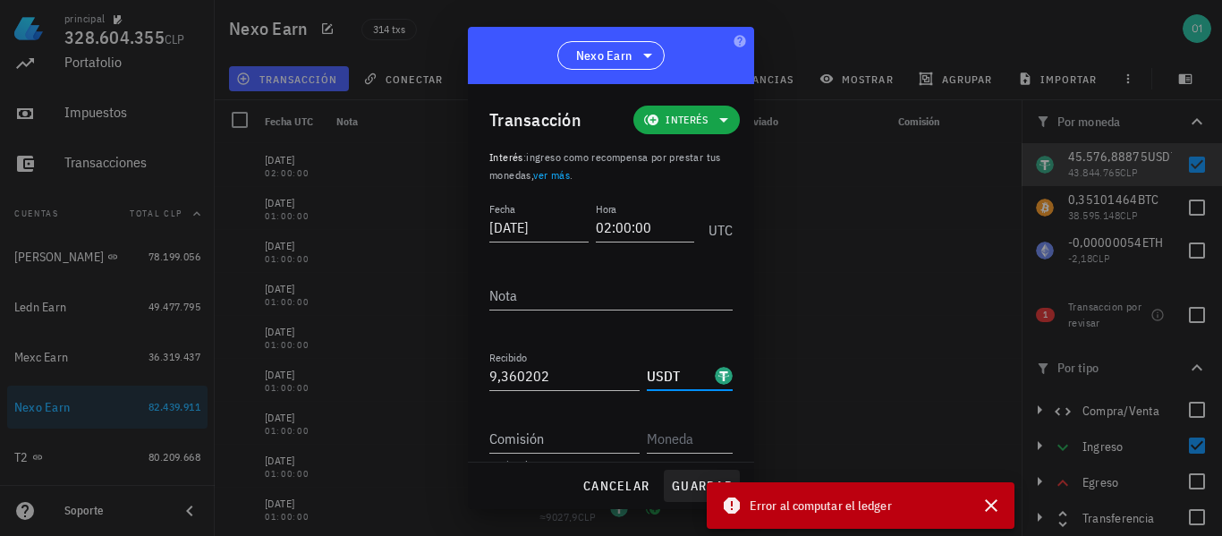
type input "USDT"
click at [678, 489] on span "guardar" at bounding box center [702, 486] width 62 height 16
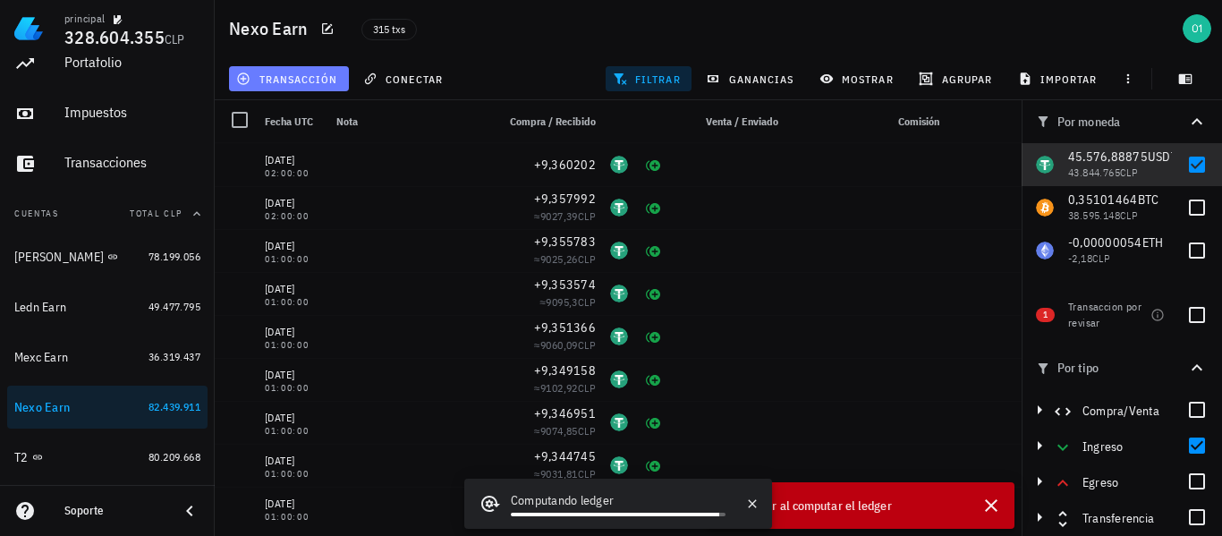
click at [299, 68] on button "transacción" at bounding box center [289, 78] width 120 height 25
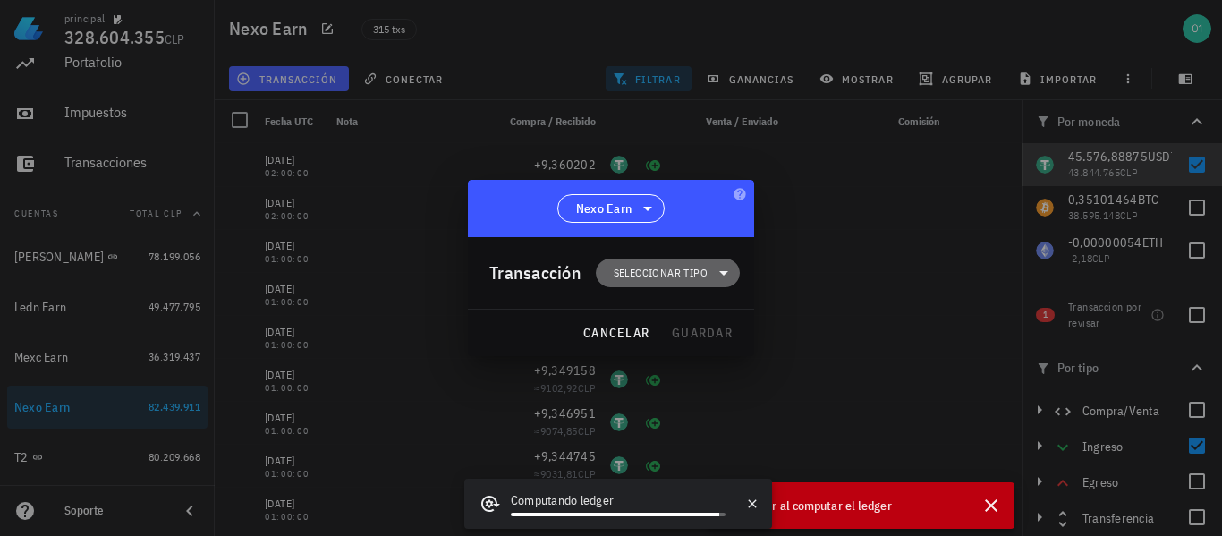
click at [634, 263] on span "Seleccionar tipo" at bounding box center [668, 273] width 123 height 29
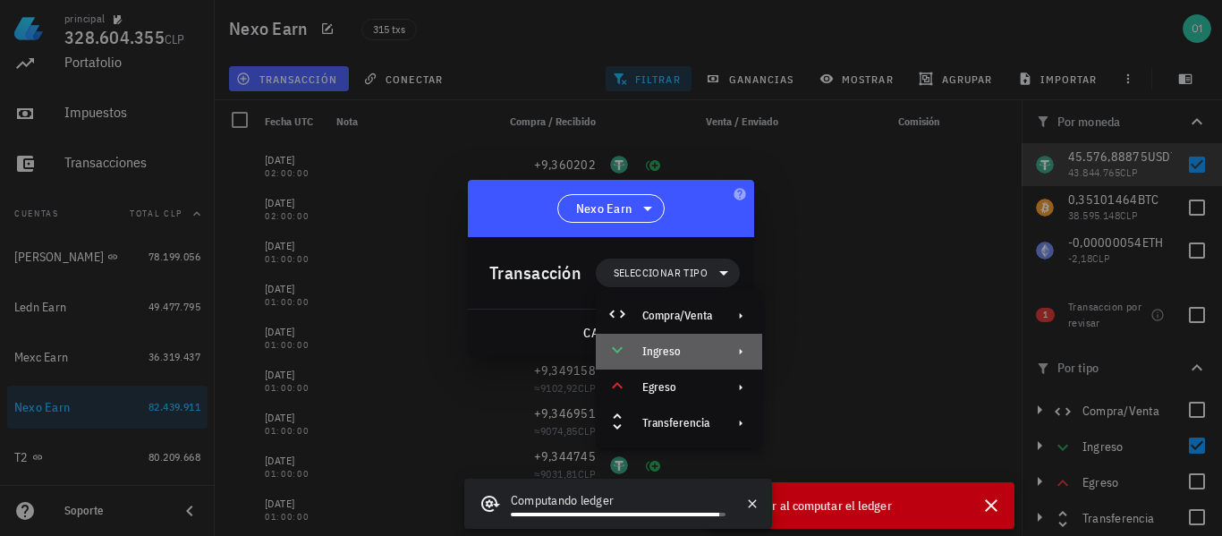
click at [668, 350] on div "Ingreso" at bounding box center [678, 352] width 70 height 14
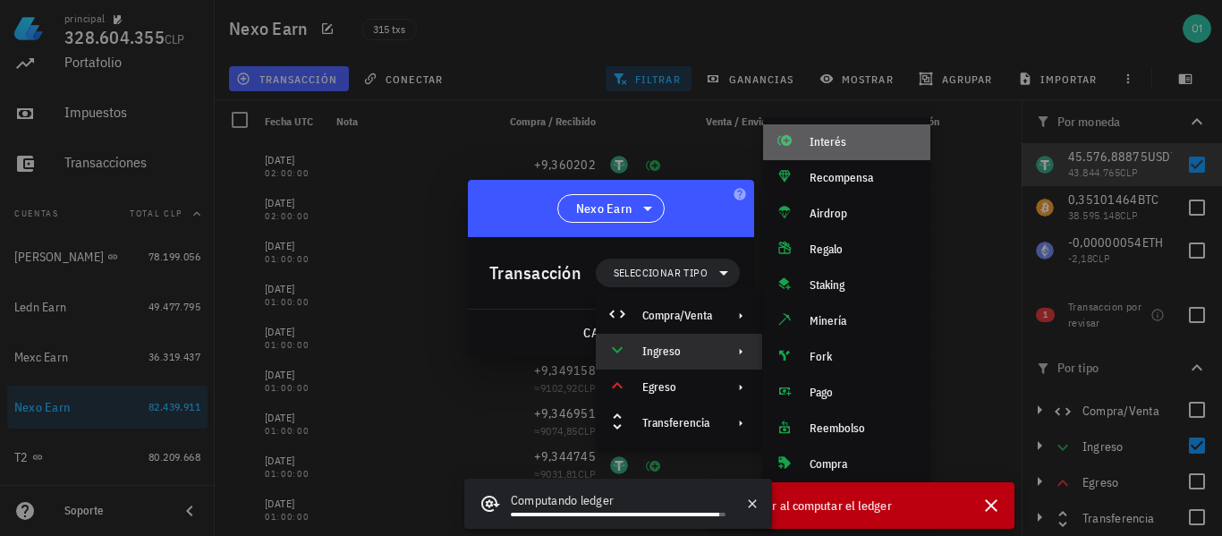
click at [826, 132] on div "Interés" at bounding box center [846, 142] width 167 height 36
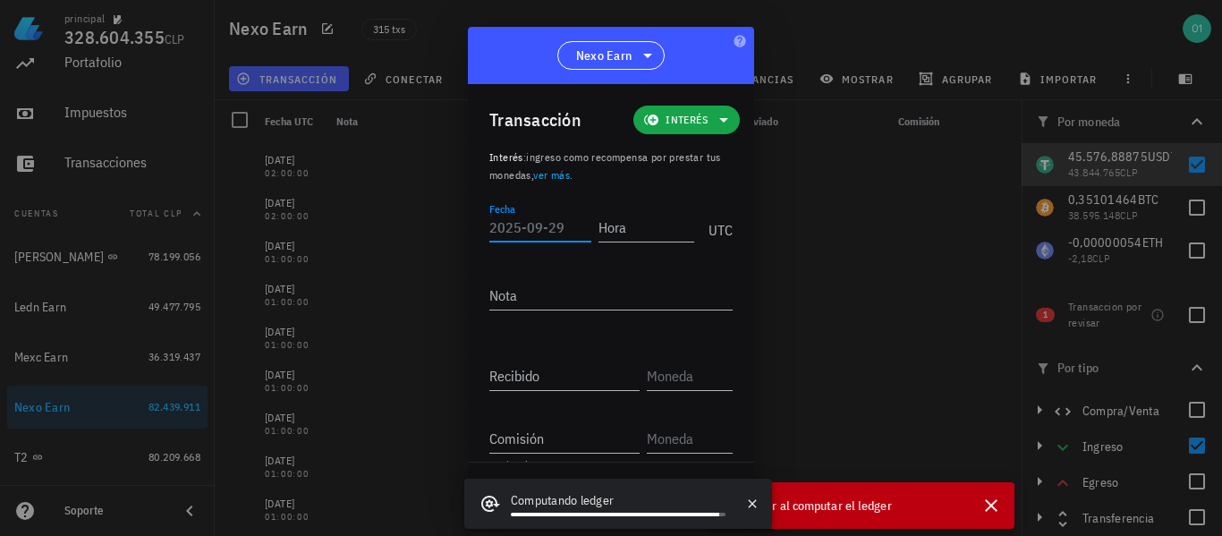
click at [515, 218] on input "Fecha" at bounding box center [541, 227] width 102 height 29
type input "[DATE]"
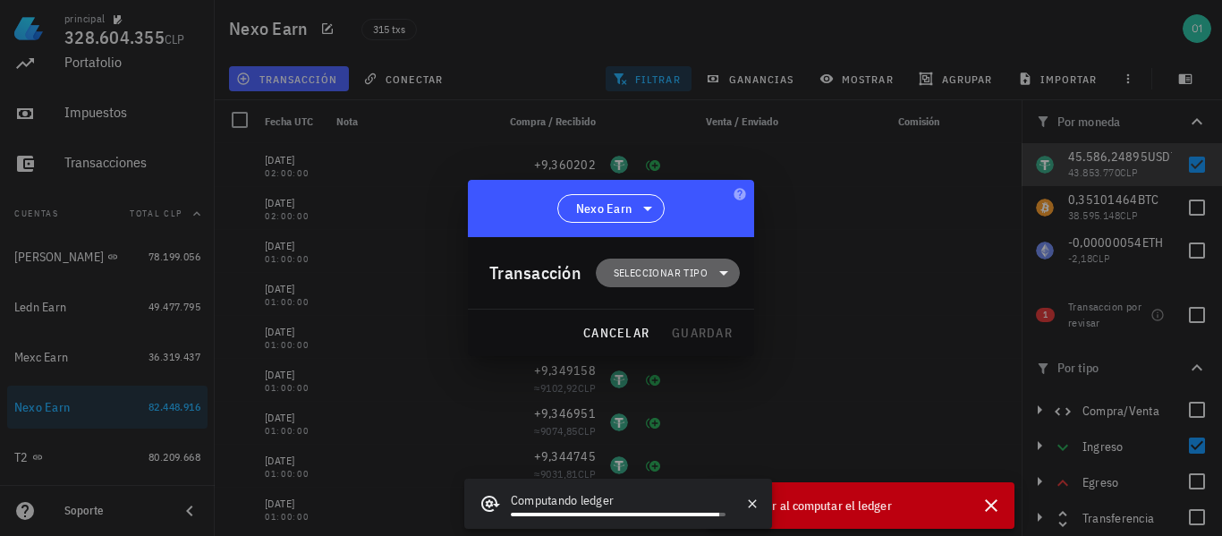
click at [617, 265] on span "Seleccionar tipo" at bounding box center [661, 273] width 94 height 18
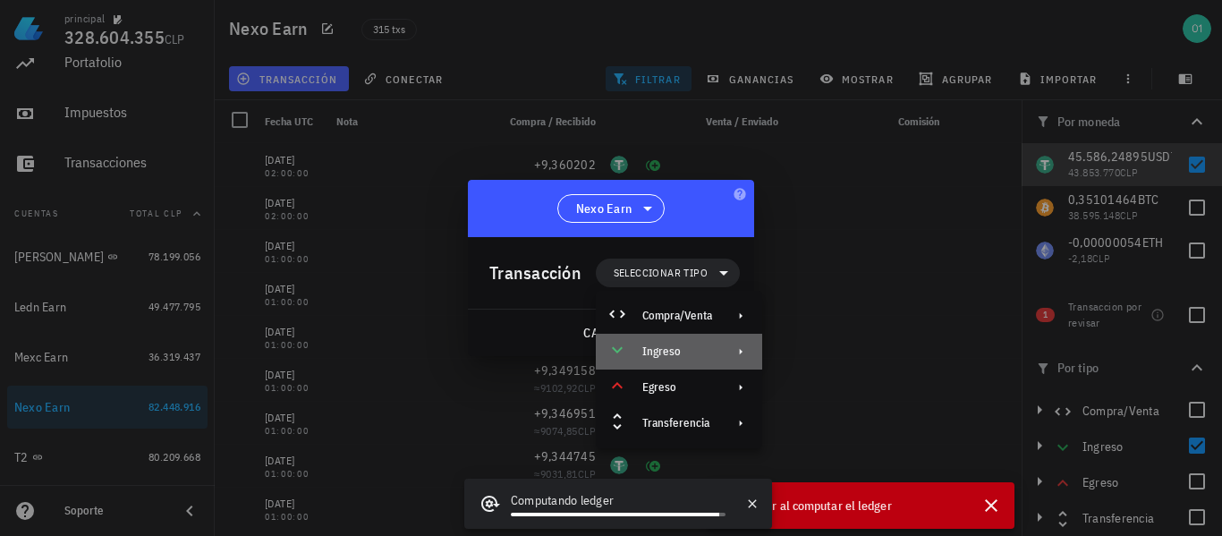
click at [654, 347] on div "Ingreso" at bounding box center [678, 352] width 70 height 14
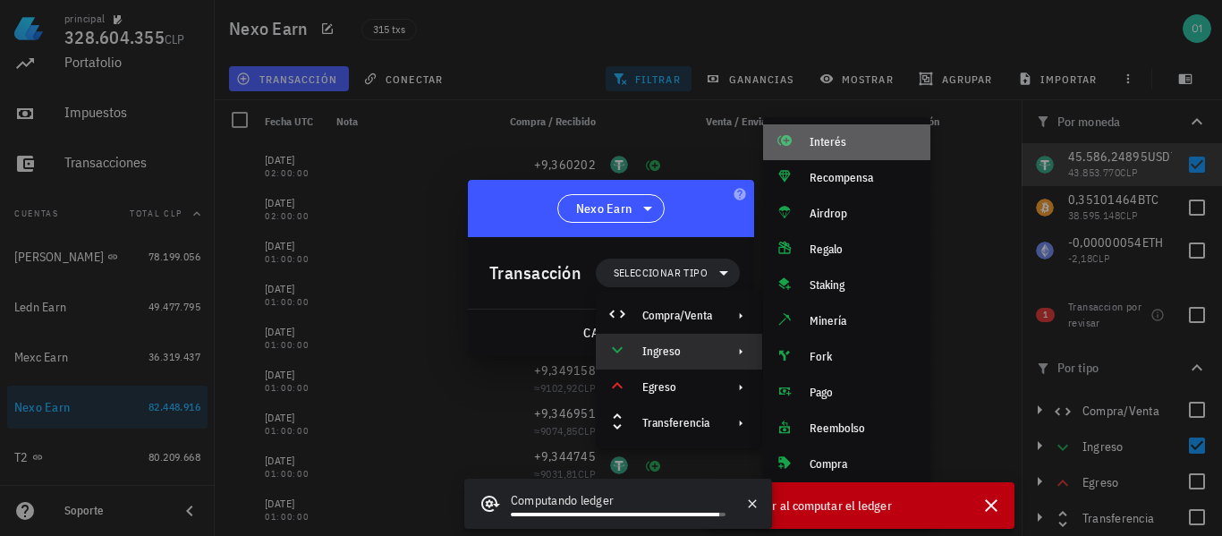
click at [801, 140] on div "Interés" at bounding box center [846, 142] width 167 height 36
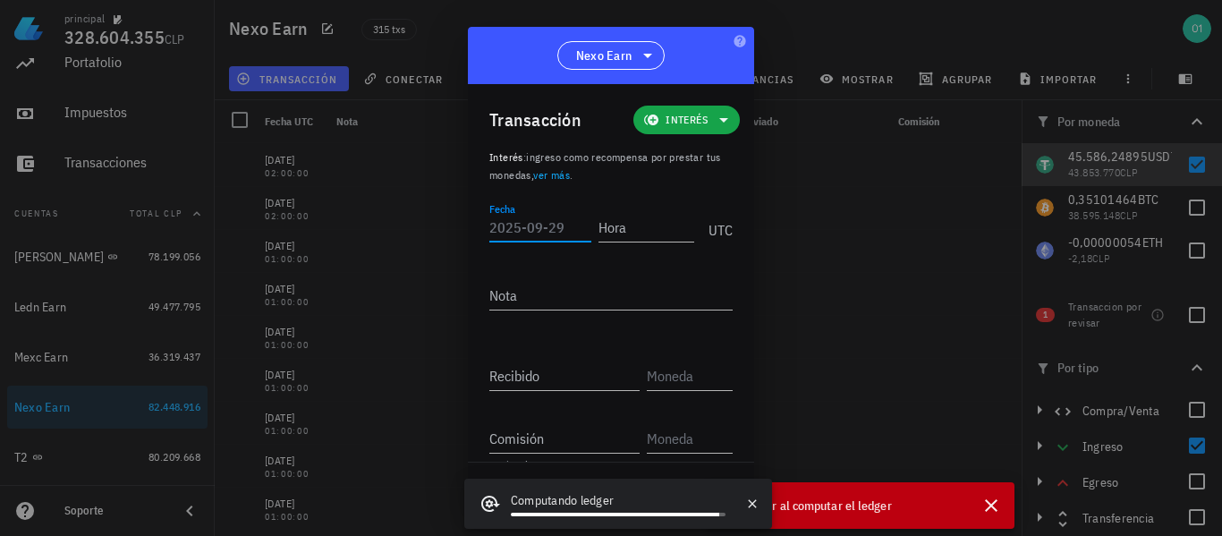
click at [547, 223] on input "Fecha" at bounding box center [541, 227] width 102 height 29
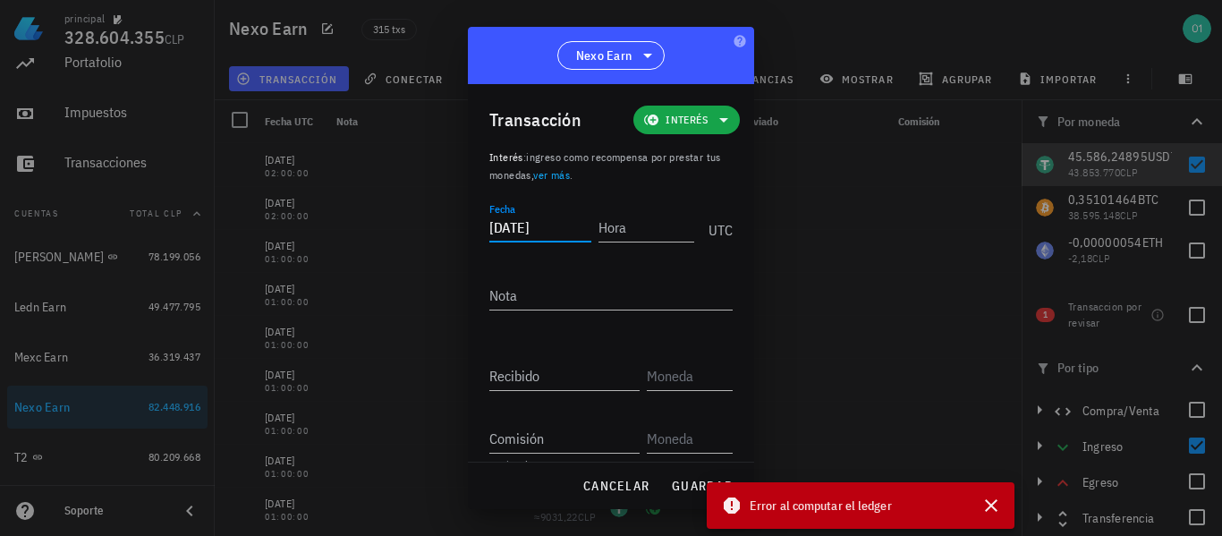
type input "[DATE]"
type input "02:00:00"
type input "9,362412"
type input "USDT"
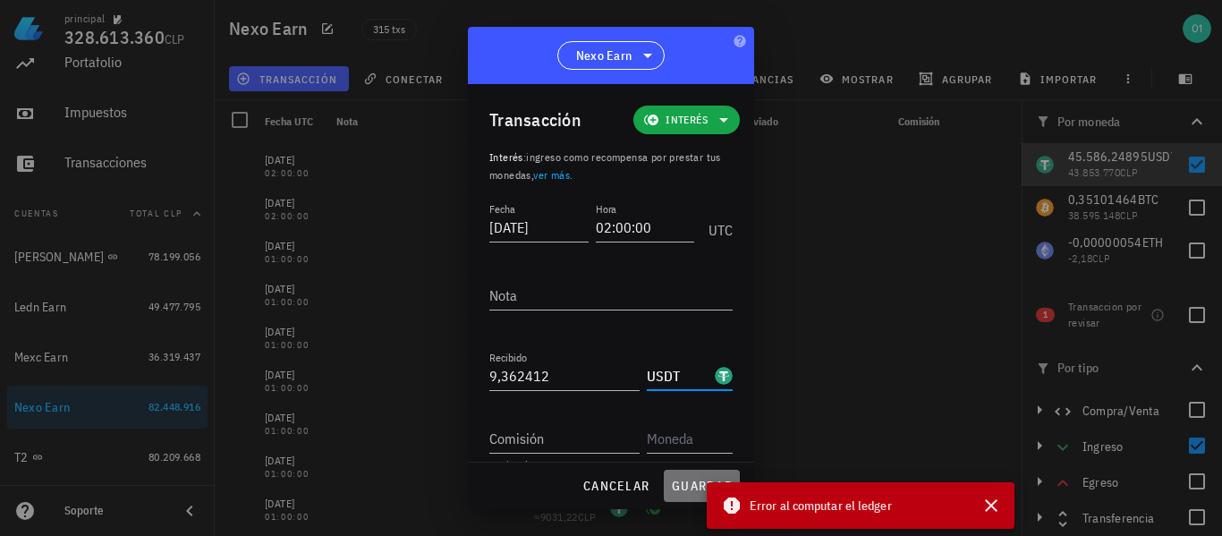
click at [687, 482] on span "guardar" at bounding box center [702, 486] width 62 height 16
click at [687, 482] on div "cancelar guardar" at bounding box center [611, 486] width 286 height 47
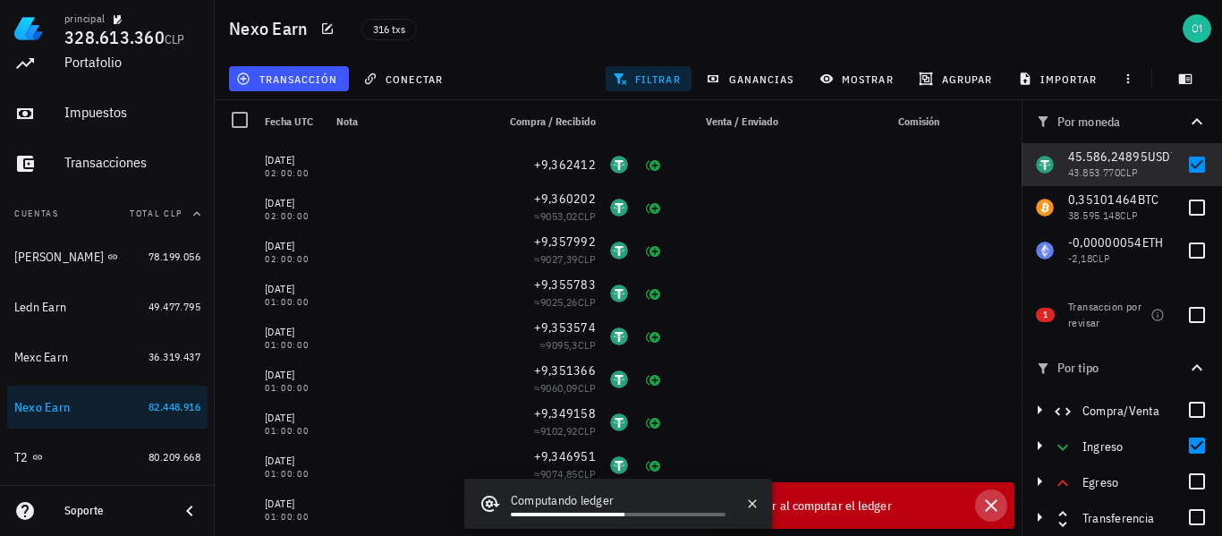
click at [992, 508] on icon "button" at bounding box center [991, 505] width 21 height 21
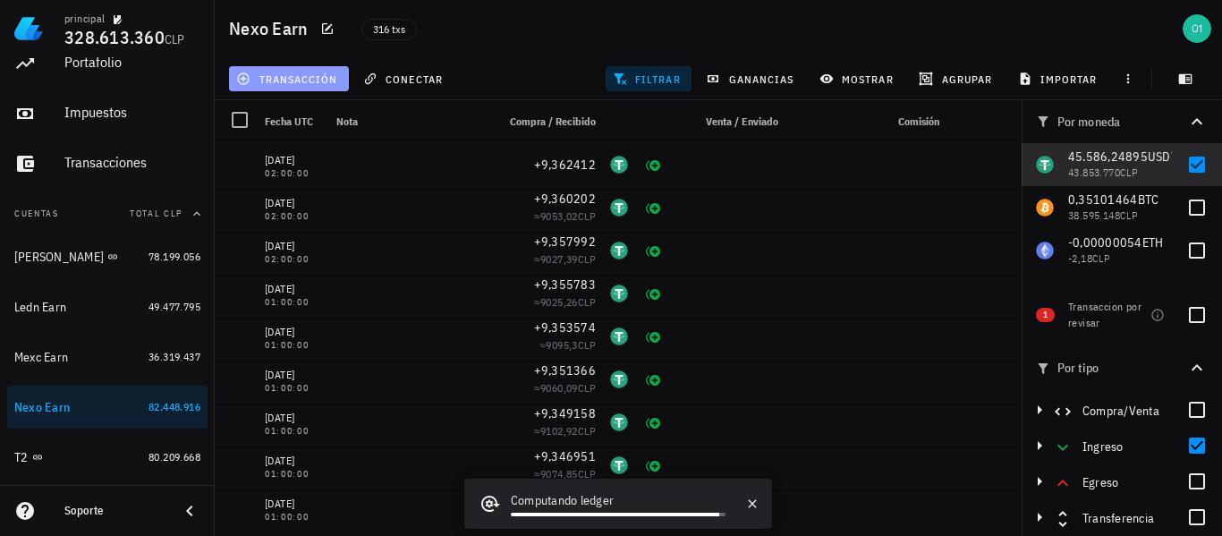
click at [320, 77] on span "transacción" at bounding box center [289, 79] width 98 height 14
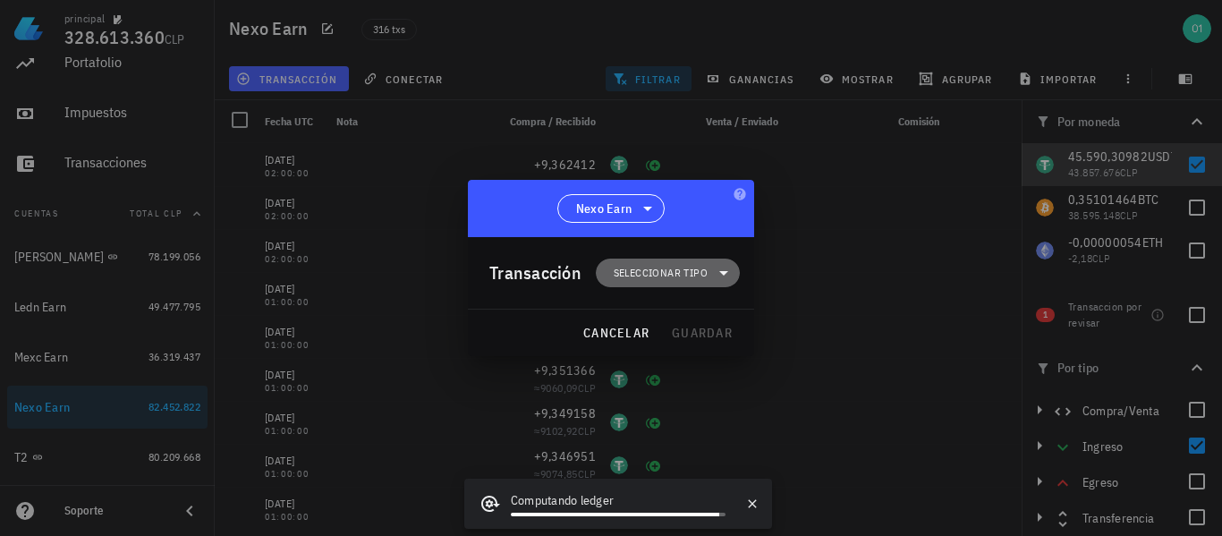
click at [642, 278] on span "Seleccionar tipo" at bounding box center [661, 273] width 94 height 18
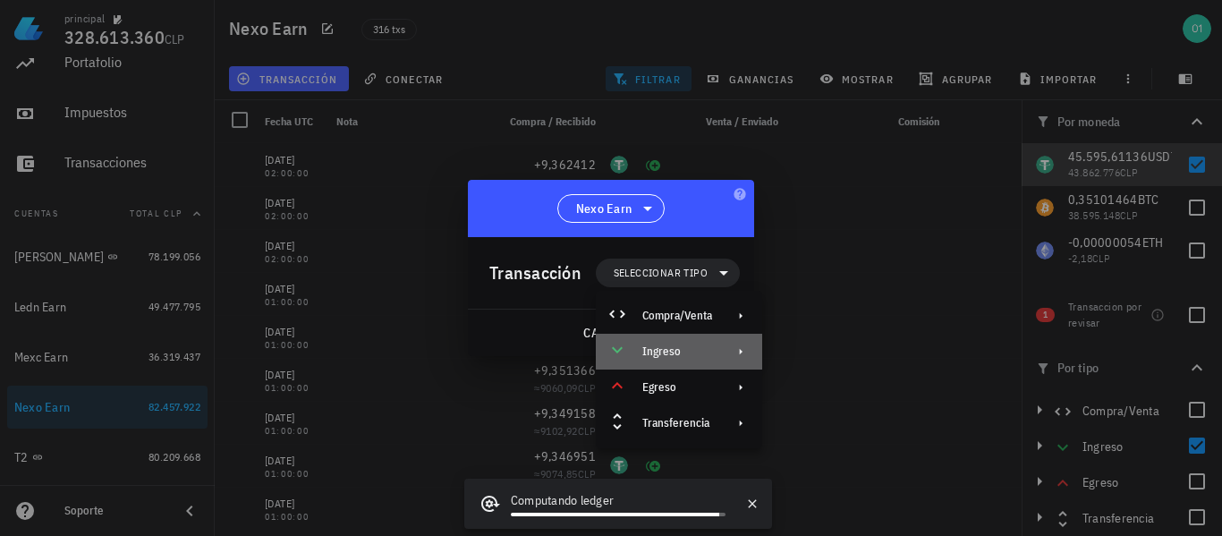
click at [672, 343] on div "Ingreso" at bounding box center [679, 352] width 166 height 36
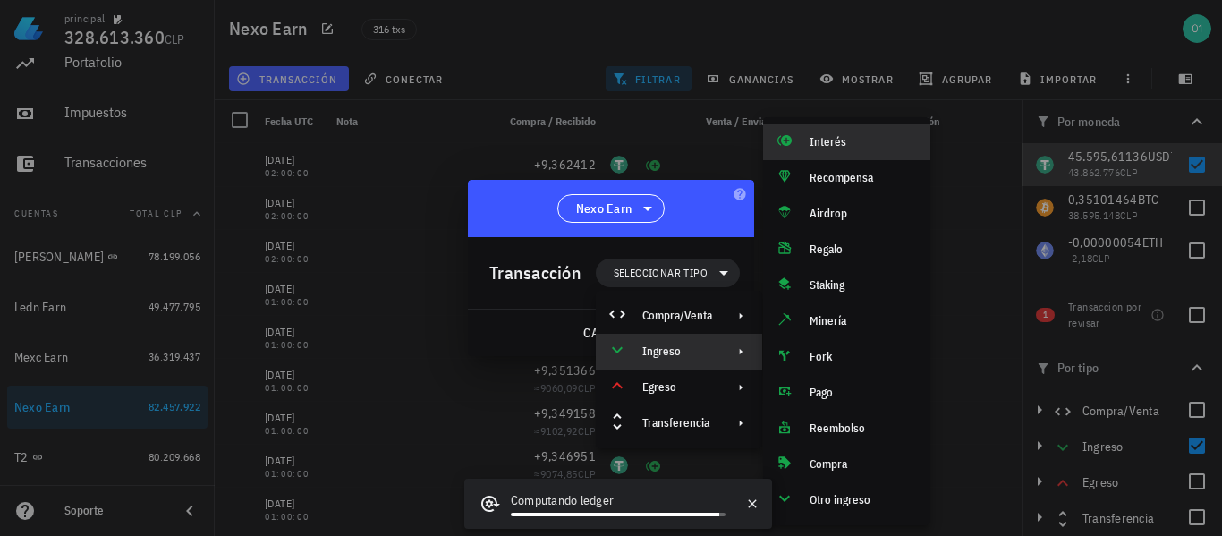
click at [819, 142] on div "Interés" at bounding box center [863, 142] width 106 height 14
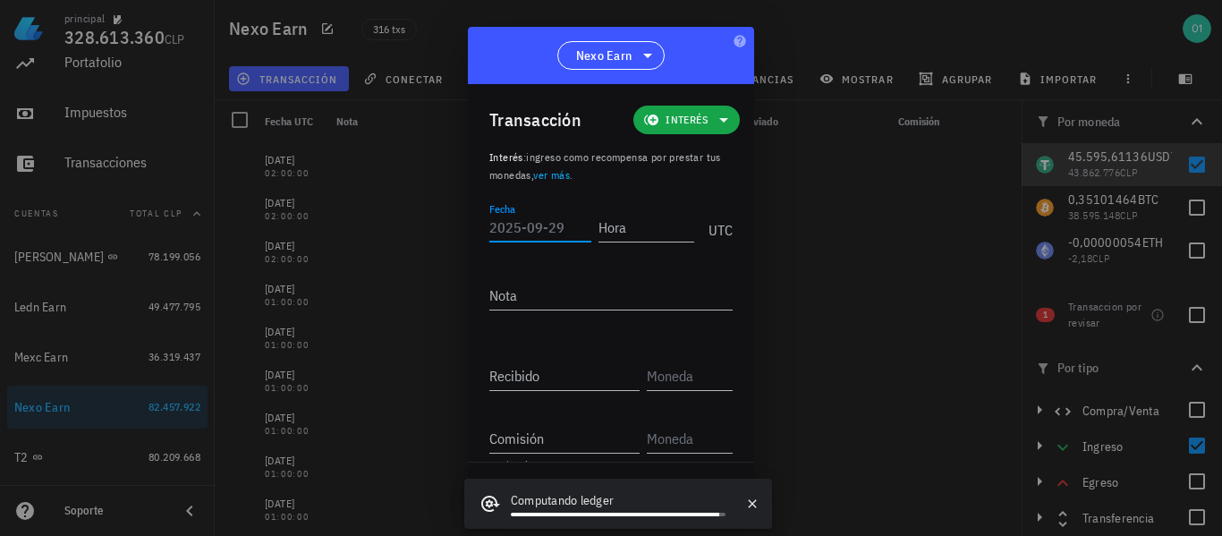
click at [557, 226] on input "Fecha" at bounding box center [541, 227] width 102 height 29
type input "[DATE]"
type input "02:00:00"
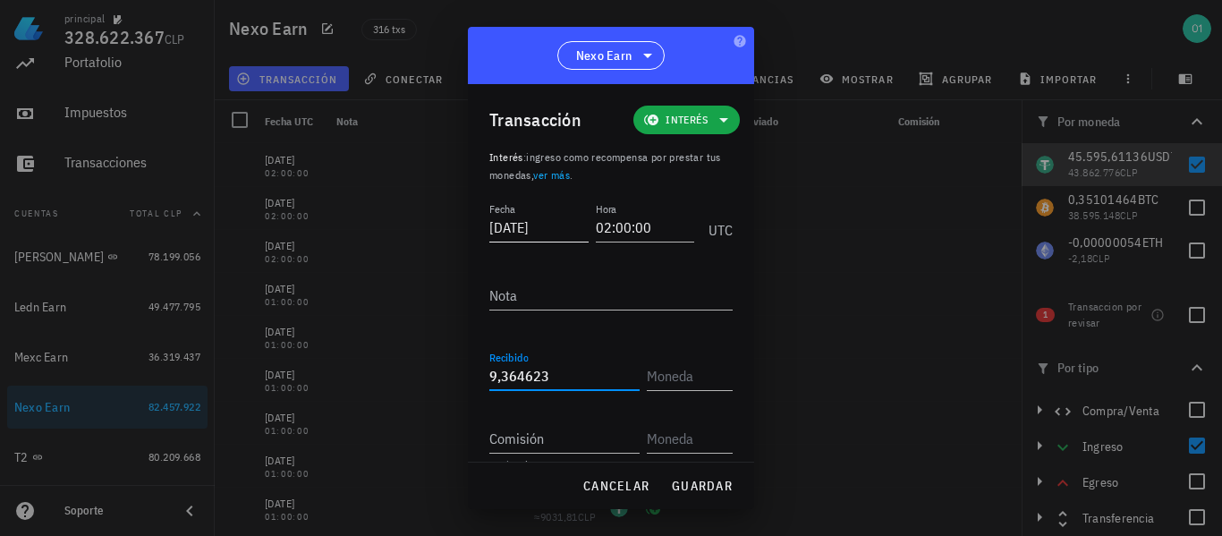
type input "9,364623"
type input "USDT"
click at [707, 500] on button "guardar" at bounding box center [702, 486] width 76 height 32
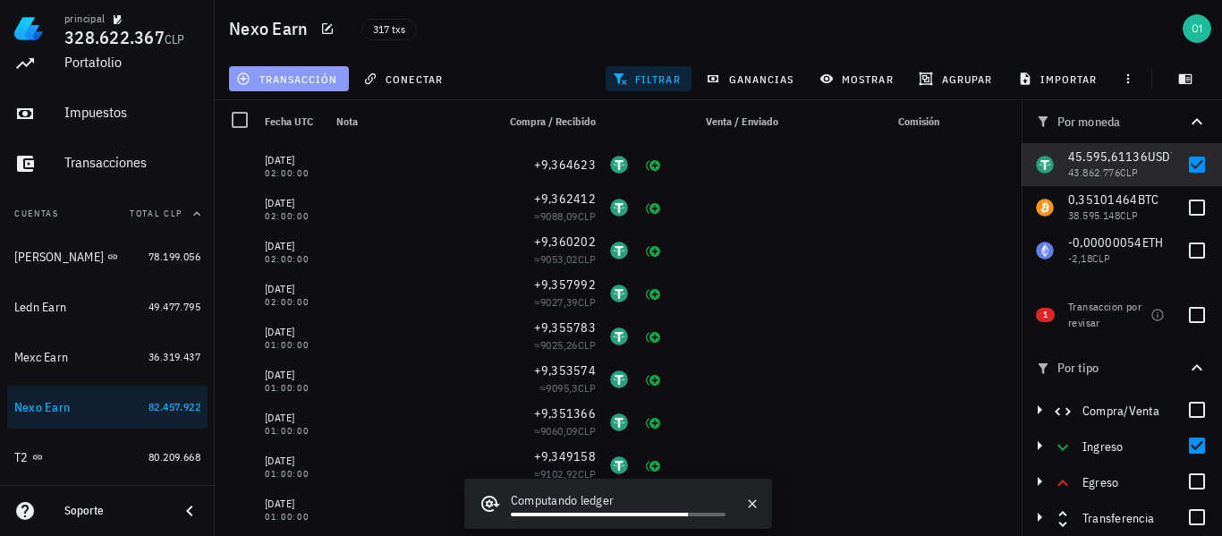
click at [296, 81] on span "transacción" at bounding box center [289, 79] width 98 height 14
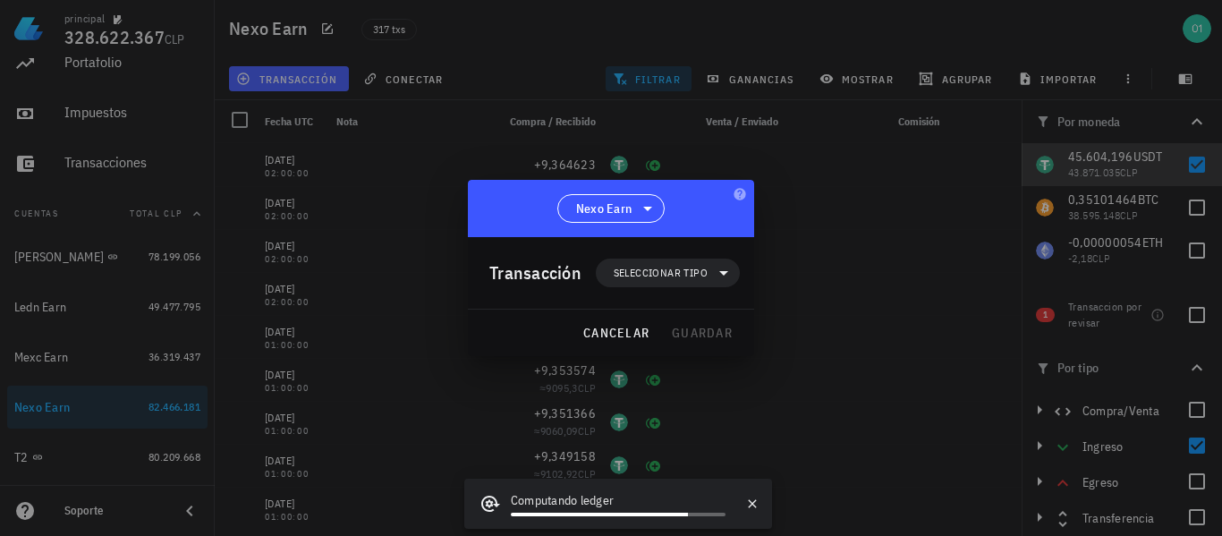
click at [703, 291] on div "Transacción Seleccionar tipo" at bounding box center [615, 273] width 251 height 72
click at [710, 283] on span "Seleccionar tipo" at bounding box center [668, 273] width 123 height 29
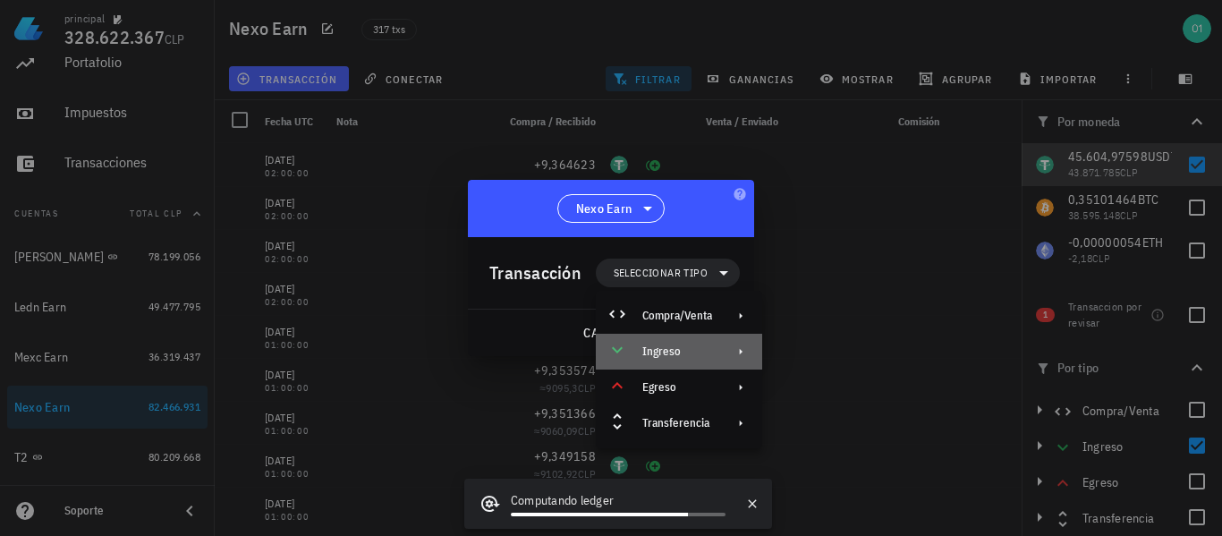
click at [718, 351] on div "Ingreso" at bounding box center [679, 352] width 166 height 36
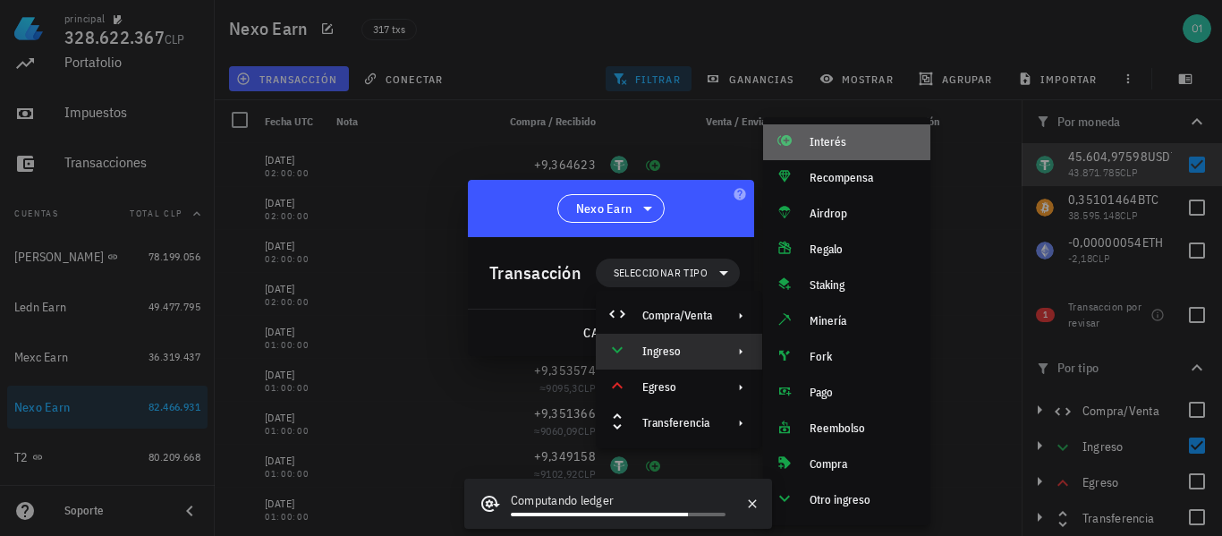
click at [813, 138] on div "Interés" at bounding box center [863, 142] width 106 height 14
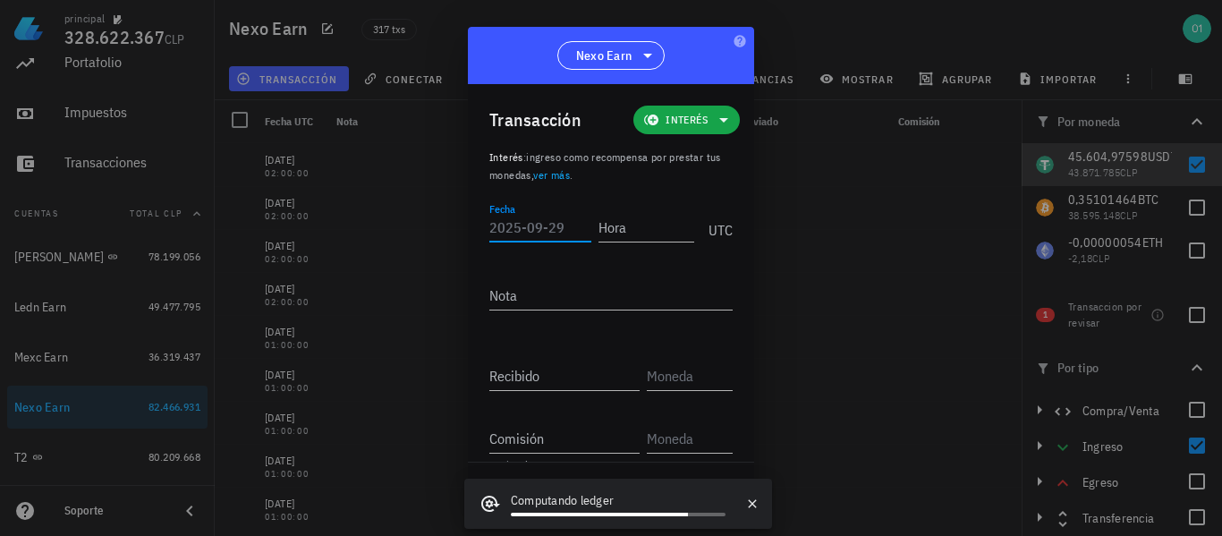
click at [542, 229] on input "Fecha" at bounding box center [541, 227] width 102 height 29
type input "[DATE]"
type input "02:00:00"
type input "9,366834"
type input "USDT"
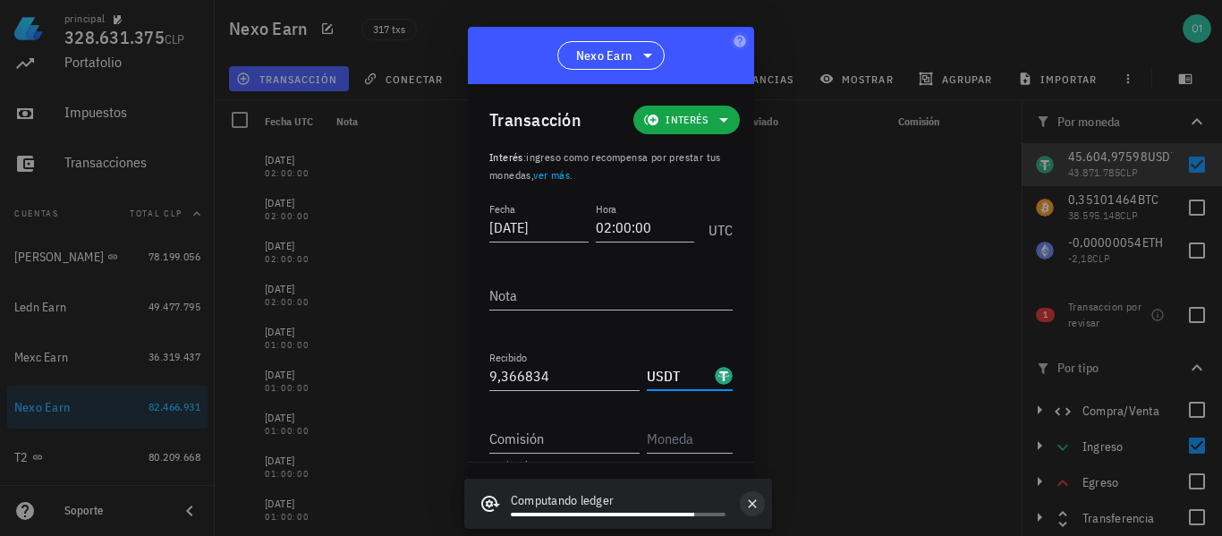
click at [752, 508] on icon "button" at bounding box center [752, 504] width 14 height 14
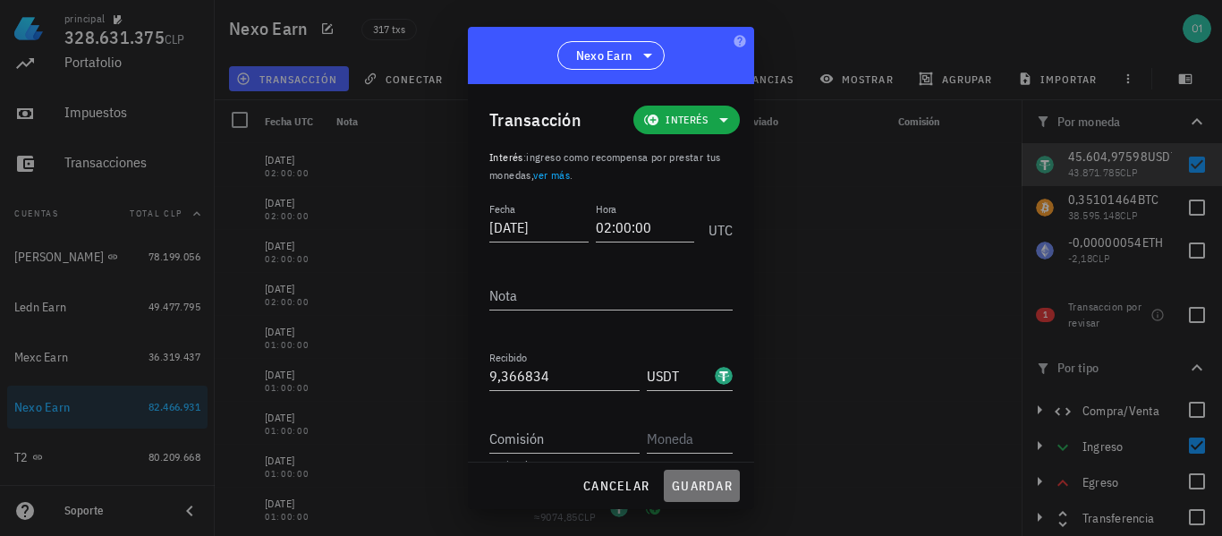
click at [702, 487] on span "guardar" at bounding box center [702, 486] width 62 height 16
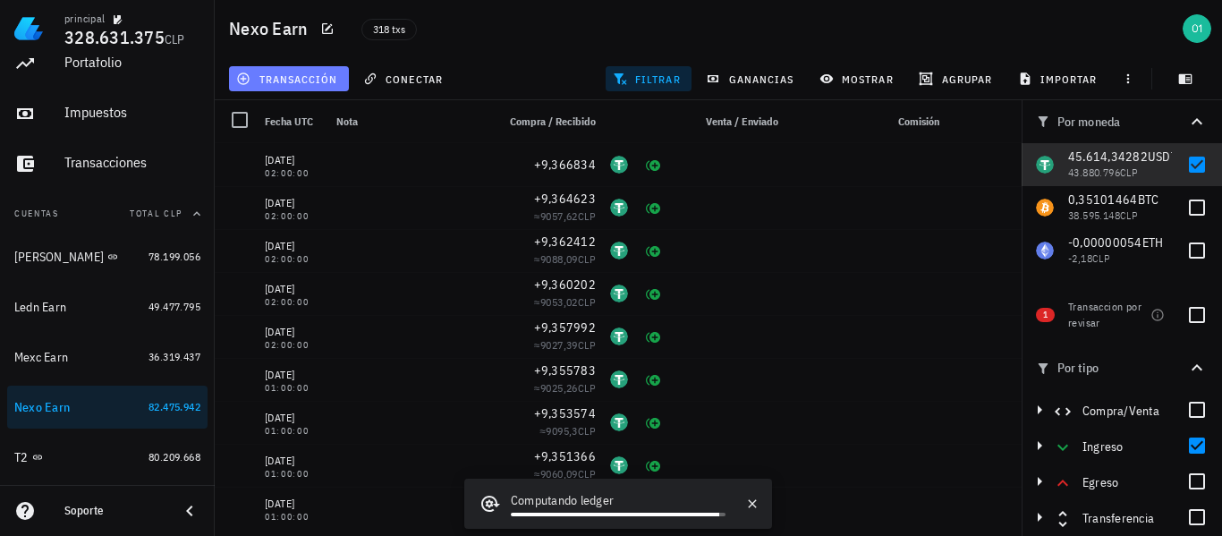
click at [293, 77] on span "transacción" at bounding box center [289, 79] width 98 height 14
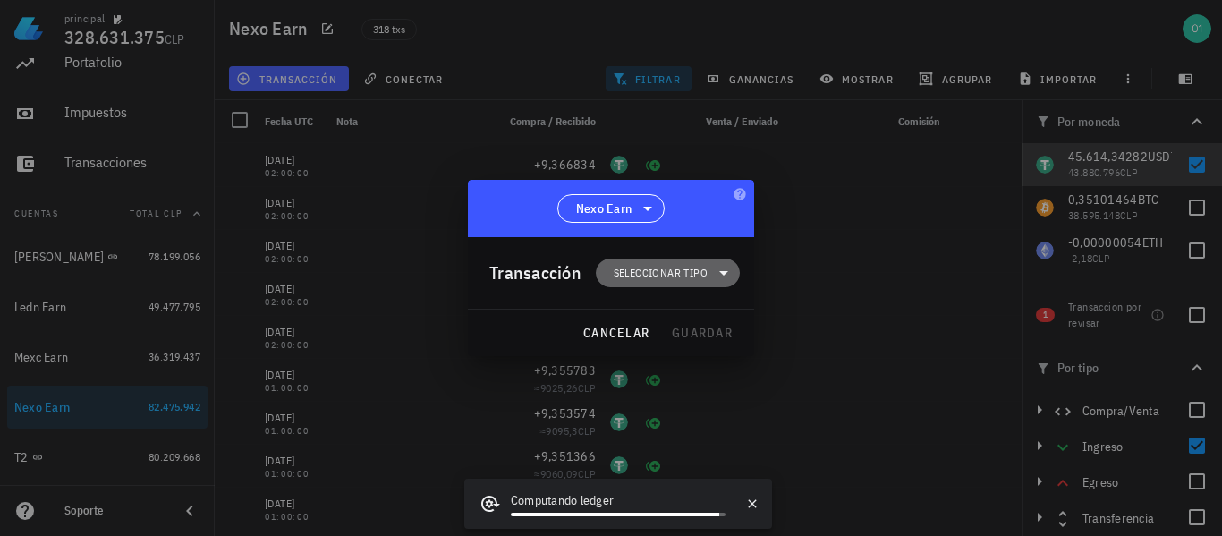
click at [656, 279] on span "Seleccionar tipo" at bounding box center [661, 273] width 94 height 18
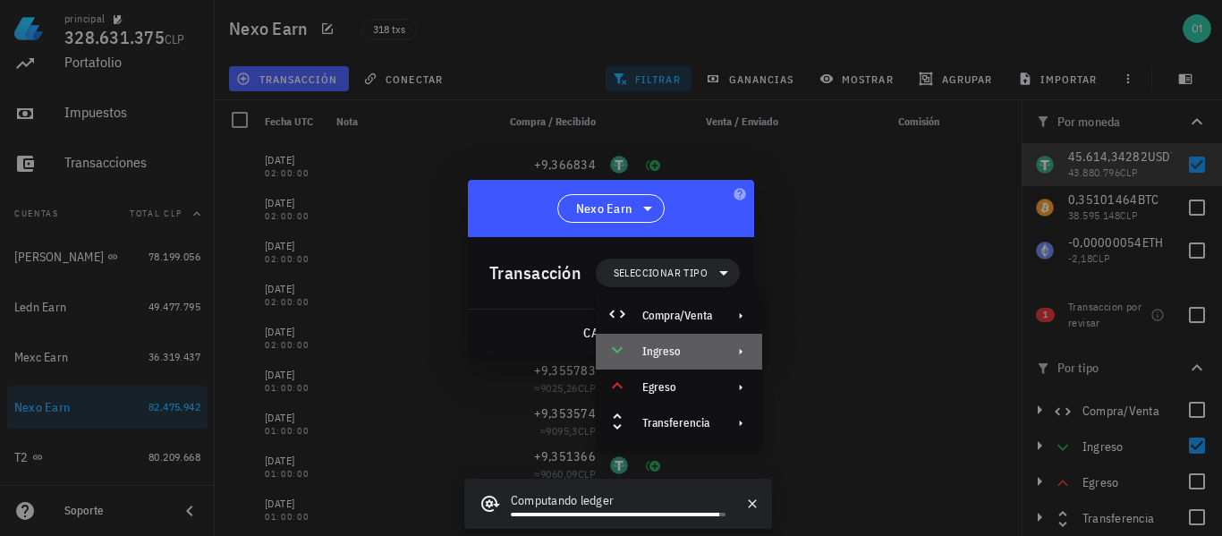
click at [702, 351] on div "Ingreso" at bounding box center [678, 352] width 70 height 14
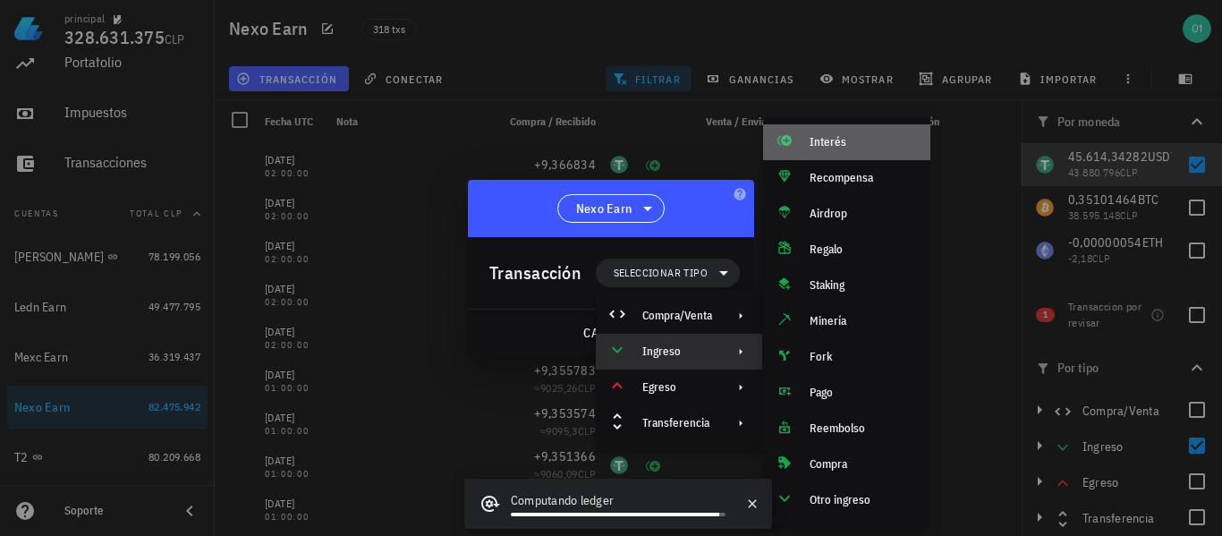
click at [820, 129] on div "Interés" at bounding box center [846, 142] width 167 height 36
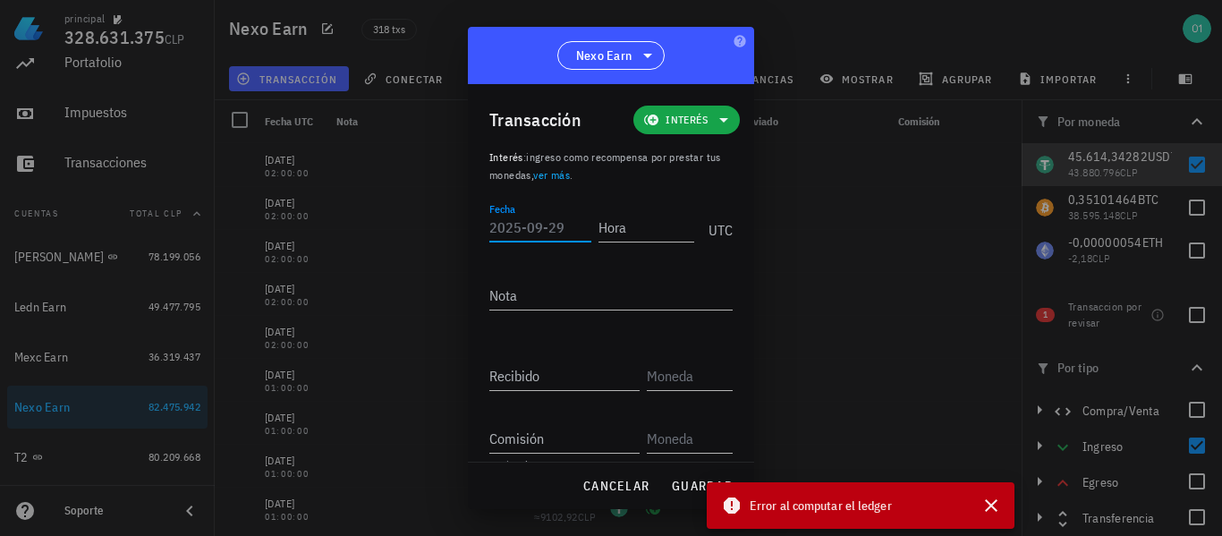
click at [527, 231] on input "Fecha" at bounding box center [541, 227] width 102 height 29
type input "[DATE]"
type input "02:00:00"
type input "9,369046"
type input "USDT"
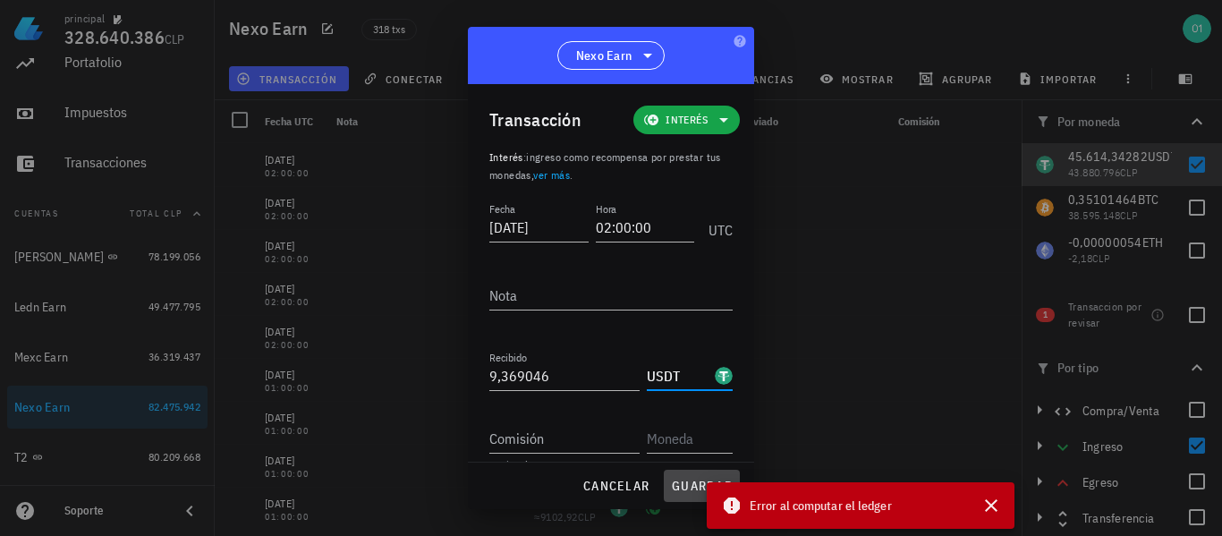
click at [690, 479] on span "guardar" at bounding box center [702, 486] width 62 height 16
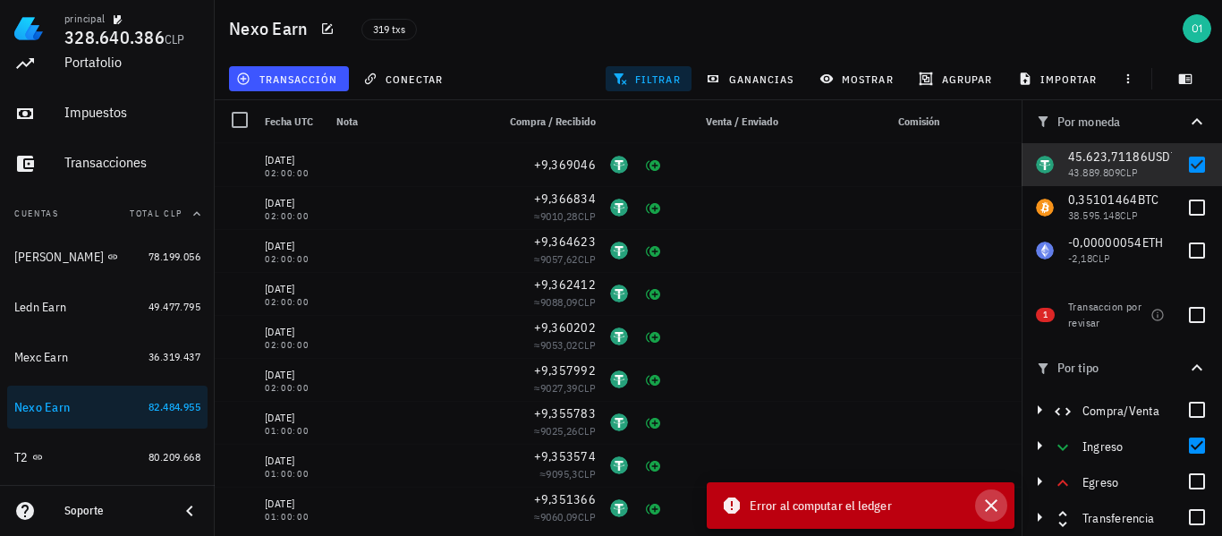
click at [991, 514] on icon "button" at bounding box center [991, 505] width 21 height 21
